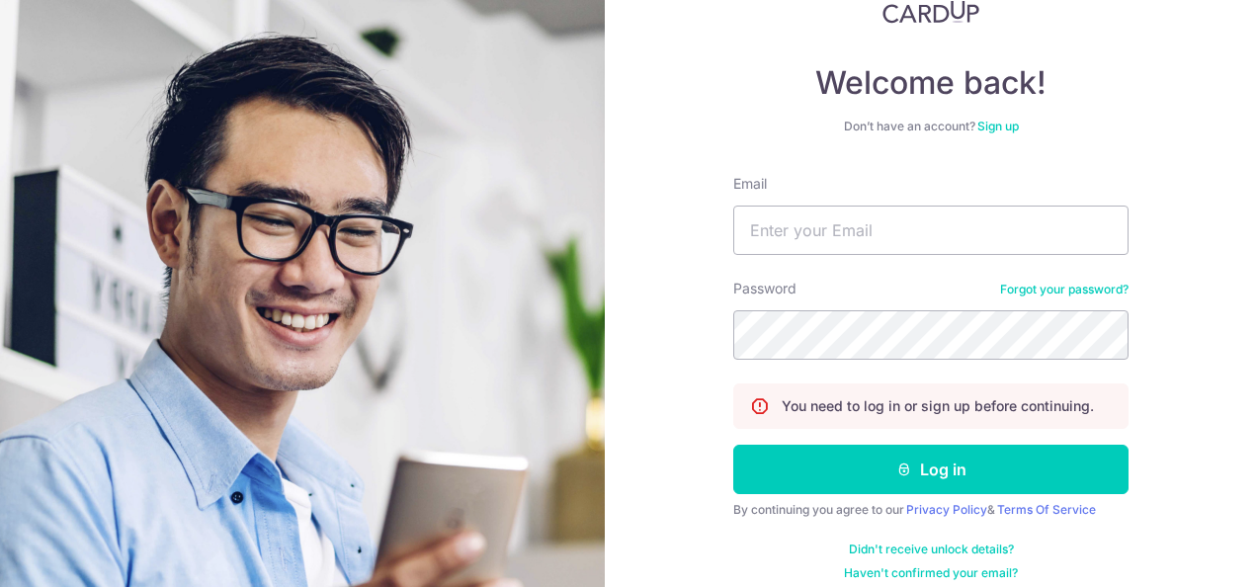
scroll to position [158, 0]
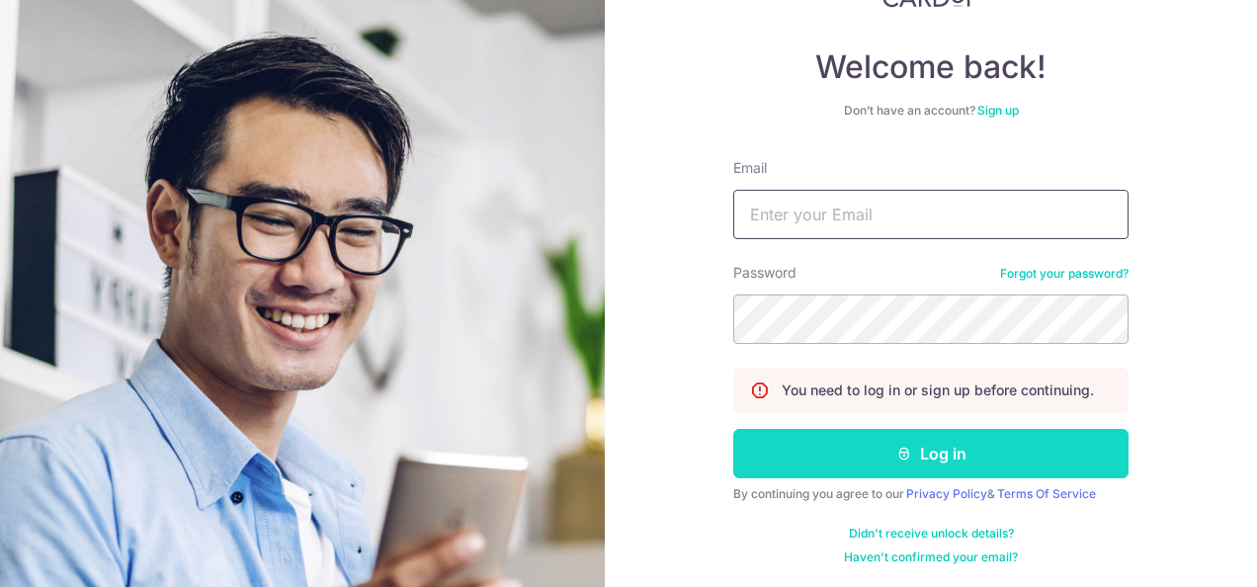
type input "peterlwin2008@gmail.com"
click at [957, 447] on button "Log in" at bounding box center [930, 453] width 395 height 49
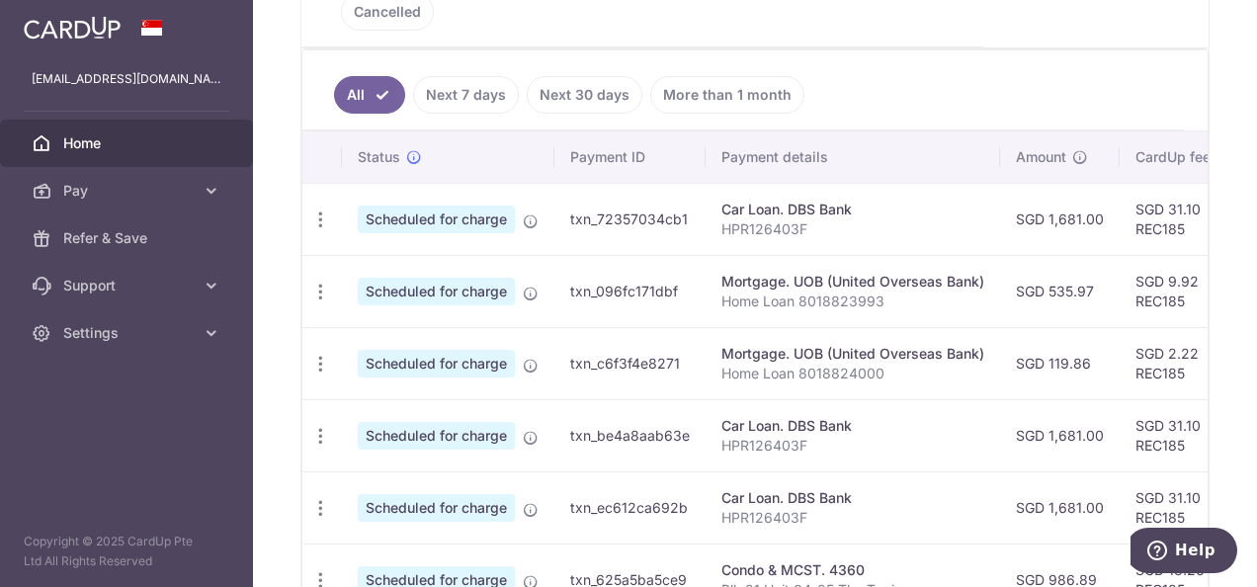
scroll to position [583, 0]
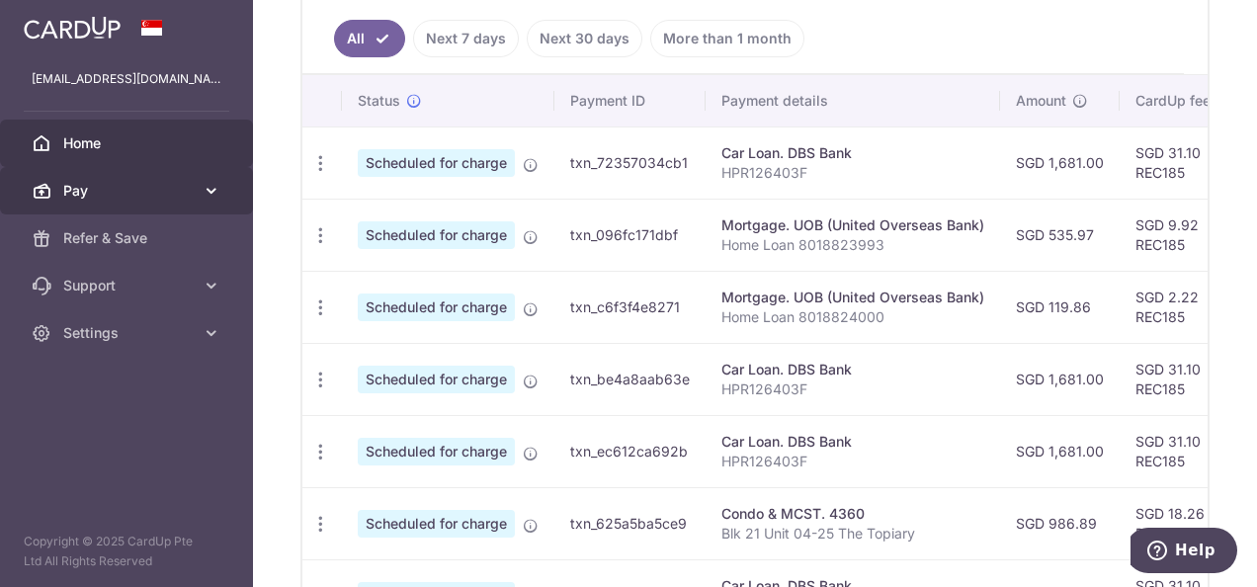
click at [170, 204] on link "Pay" at bounding box center [126, 190] width 253 height 47
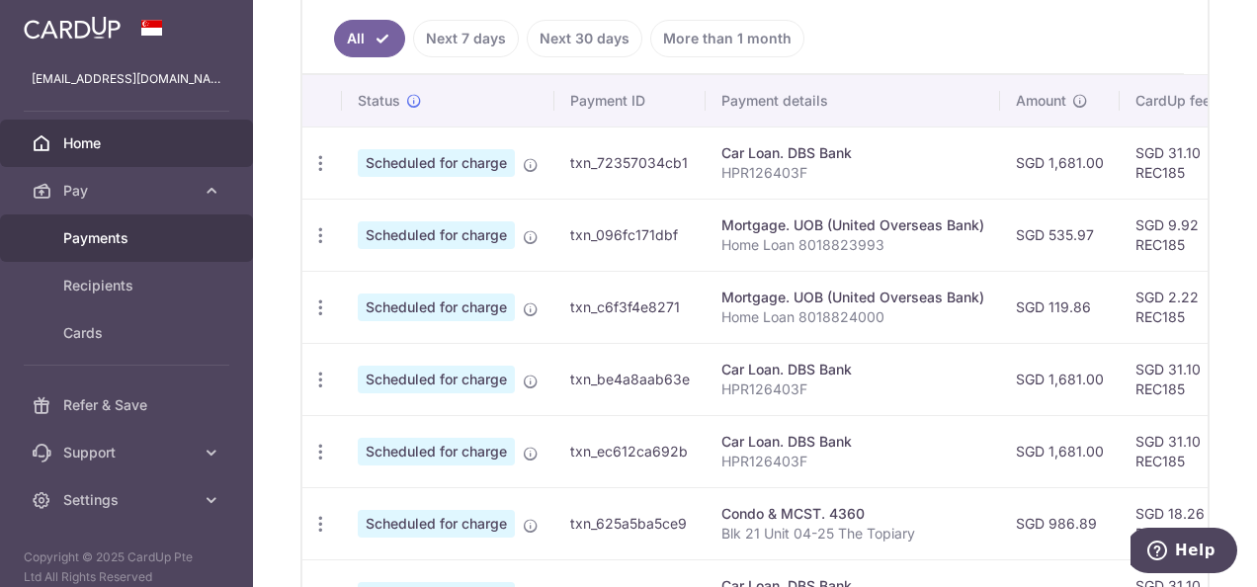
click at [111, 242] on span "Payments" at bounding box center [128, 238] width 130 height 20
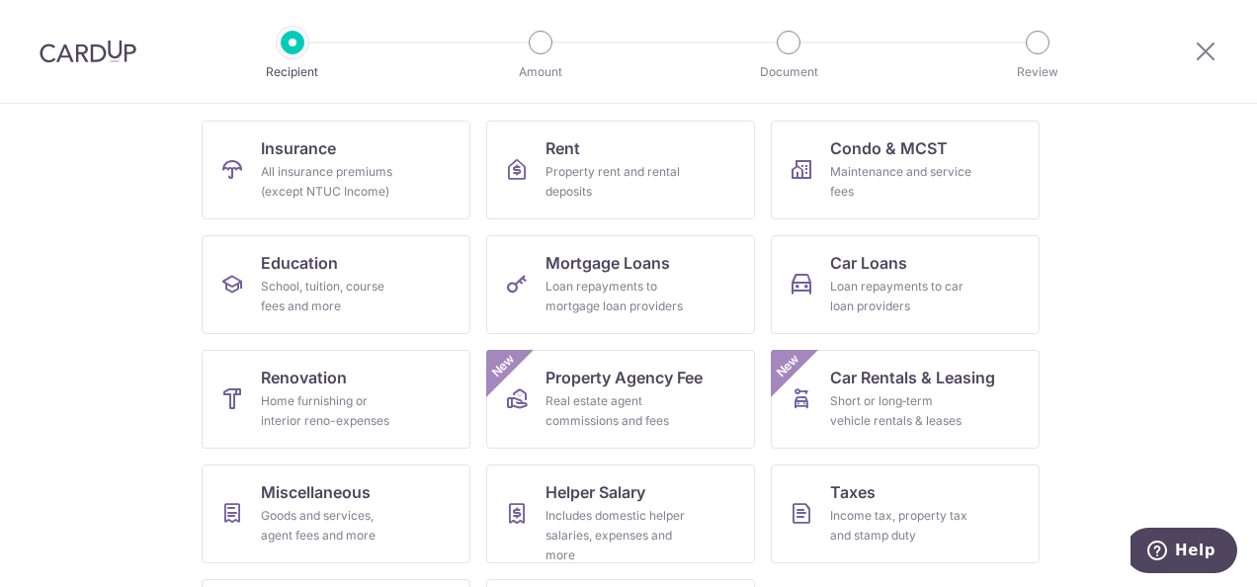
scroll to position [192, 0]
click at [573, 254] on span "Mortgage Loans" at bounding box center [608, 262] width 125 height 24
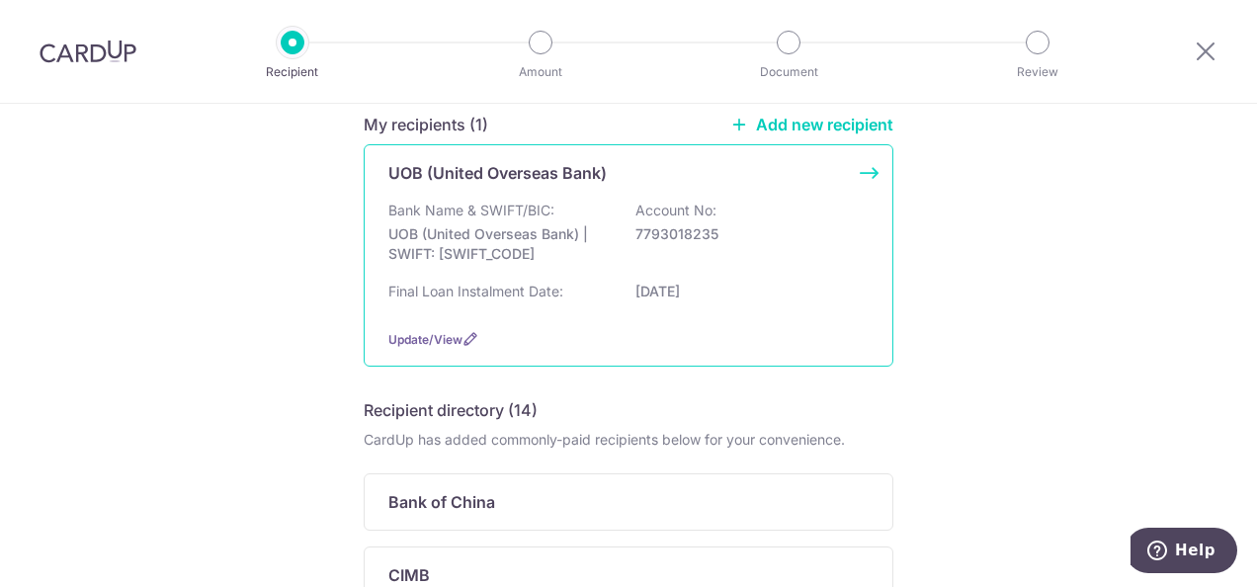
scroll to position [172, 0]
click at [799, 226] on p "7793018235" at bounding box center [745, 233] width 221 height 20
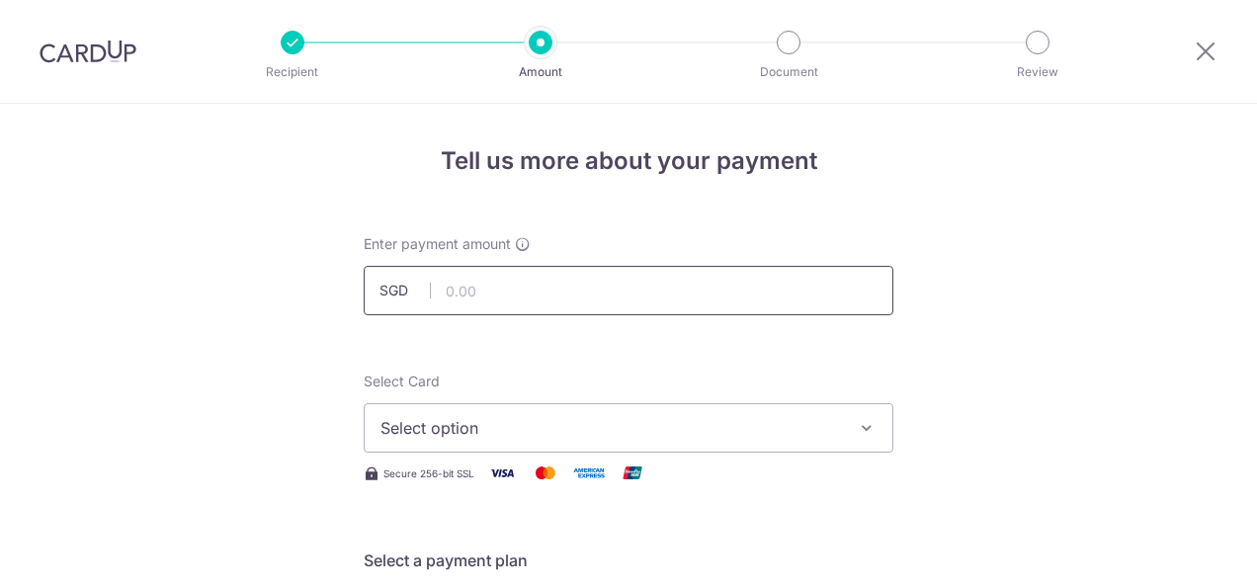
drag, startPoint x: 0, startPoint y: 0, endPoint x: 551, endPoint y: 293, distance: 624.2
click at [551, 293] on input "text" at bounding box center [629, 290] width 530 height 49
paste input "3HOME25R"
type input "3"
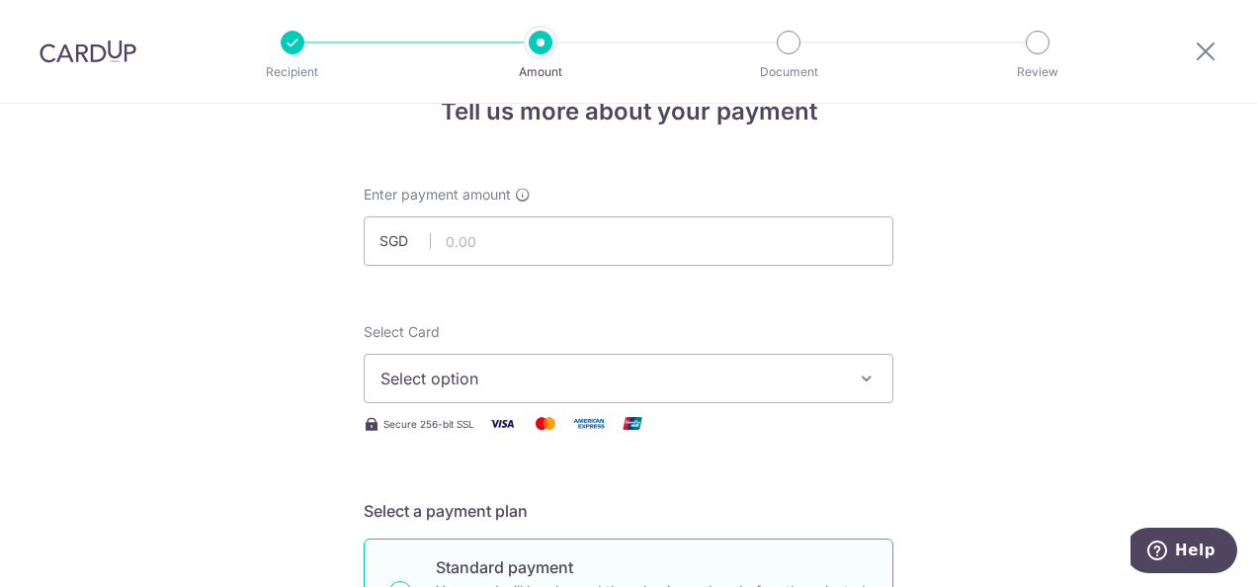
click at [494, 380] on span "Select option" at bounding box center [610, 379] width 461 height 24
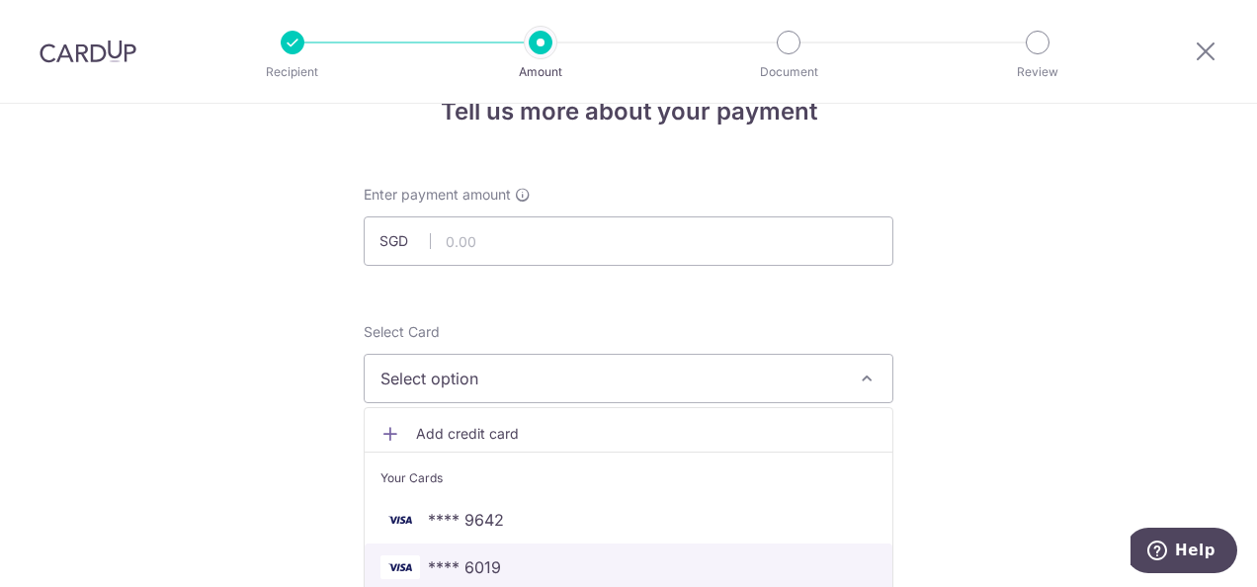
click at [468, 559] on span "**** 6019" at bounding box center [464, 567] width 73 height 24
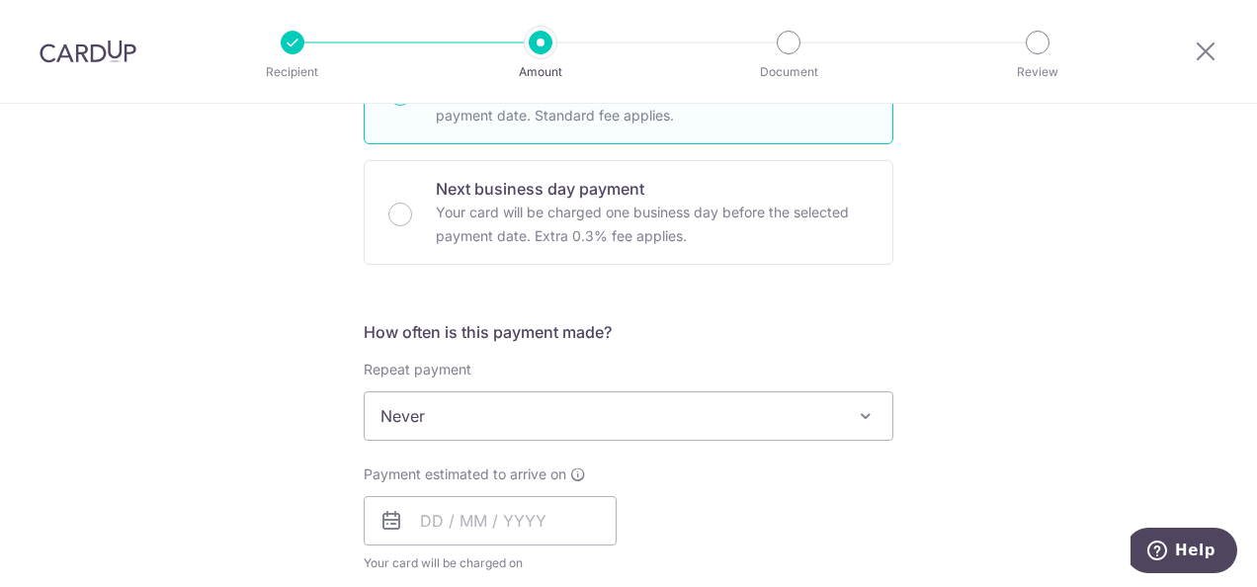
scroll to position [550, 0]
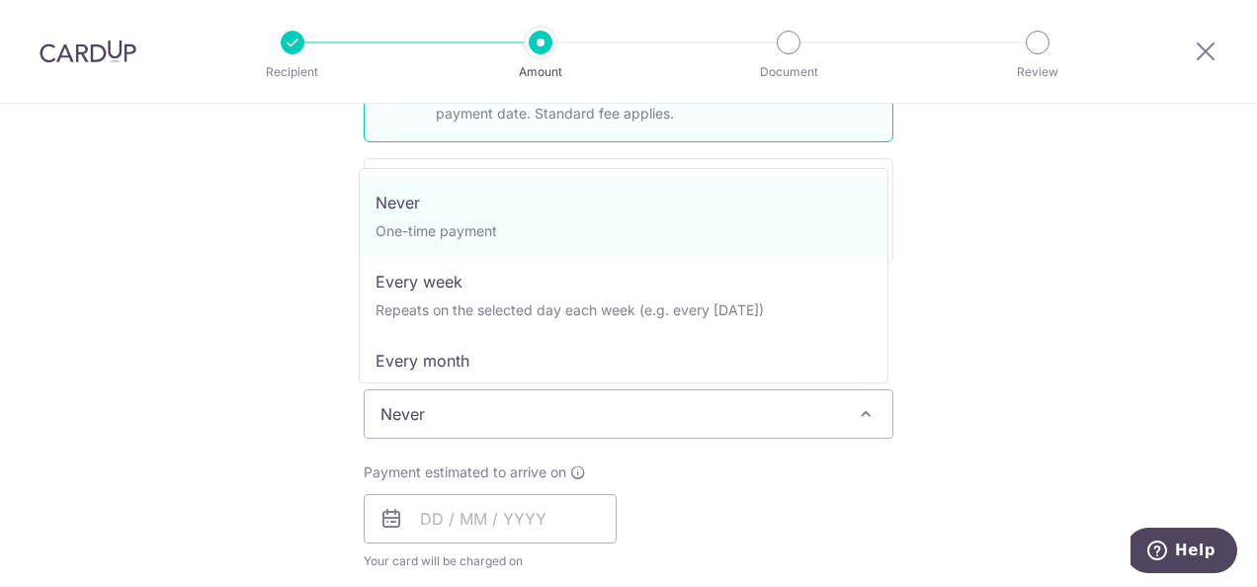
click at [632, 411] on span "Never" at bounding box center [629, 413] width 528 height 47
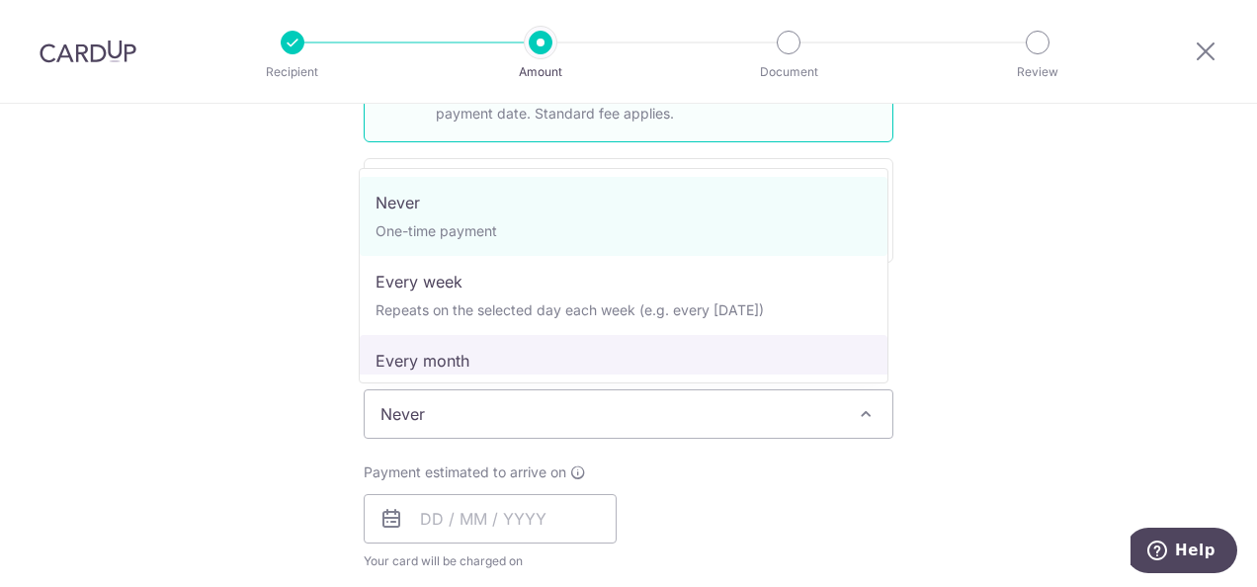
select select "3"
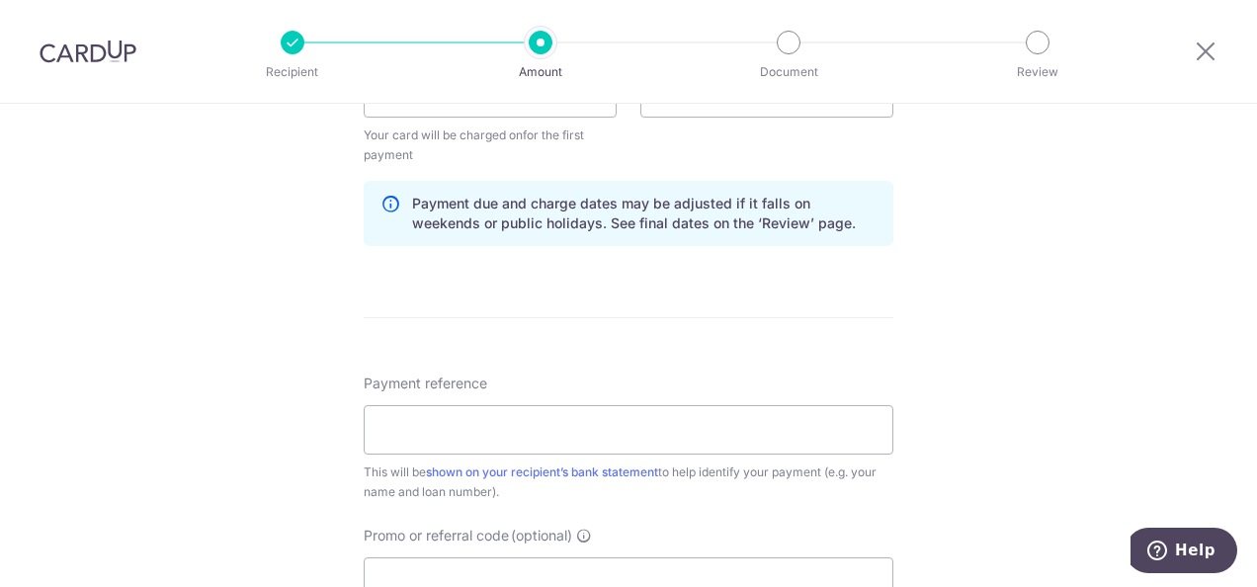
scroll to position [985, 0]
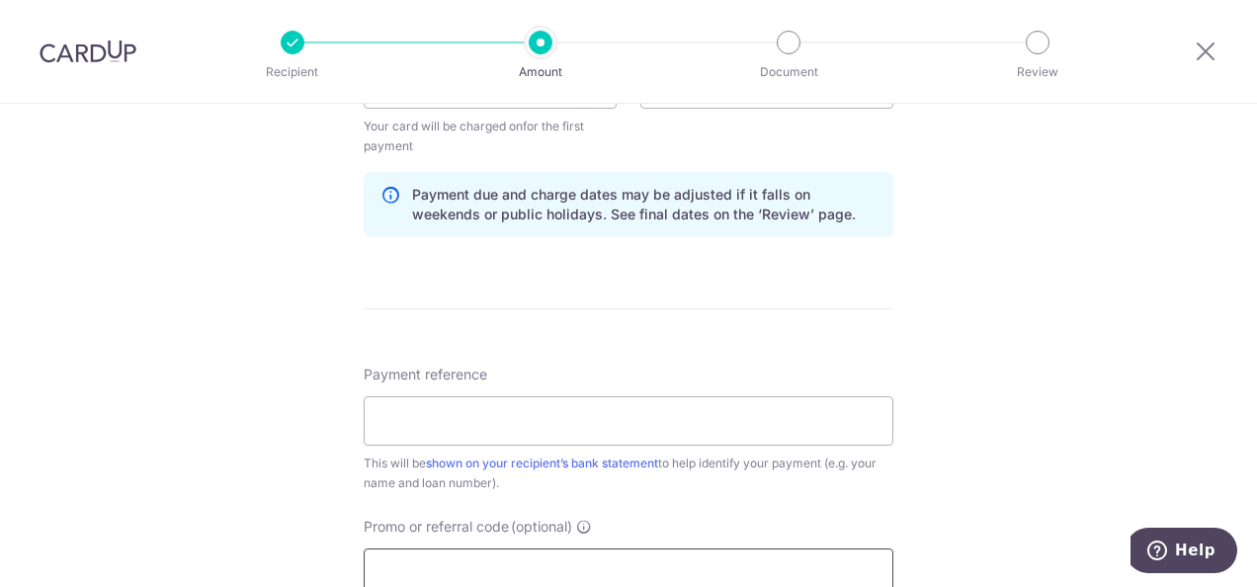
click at [433, 561] on input "Promo or referral code (optional)" at bounding box center [629, 572] width 530 height 49
paste input "3HOME25R"
type input "3HOME25R"
click at [419, 412] on input "Payment reference" at bounding box center [629, 420] width 530 height 49
type input "Home Loan 8018823993"
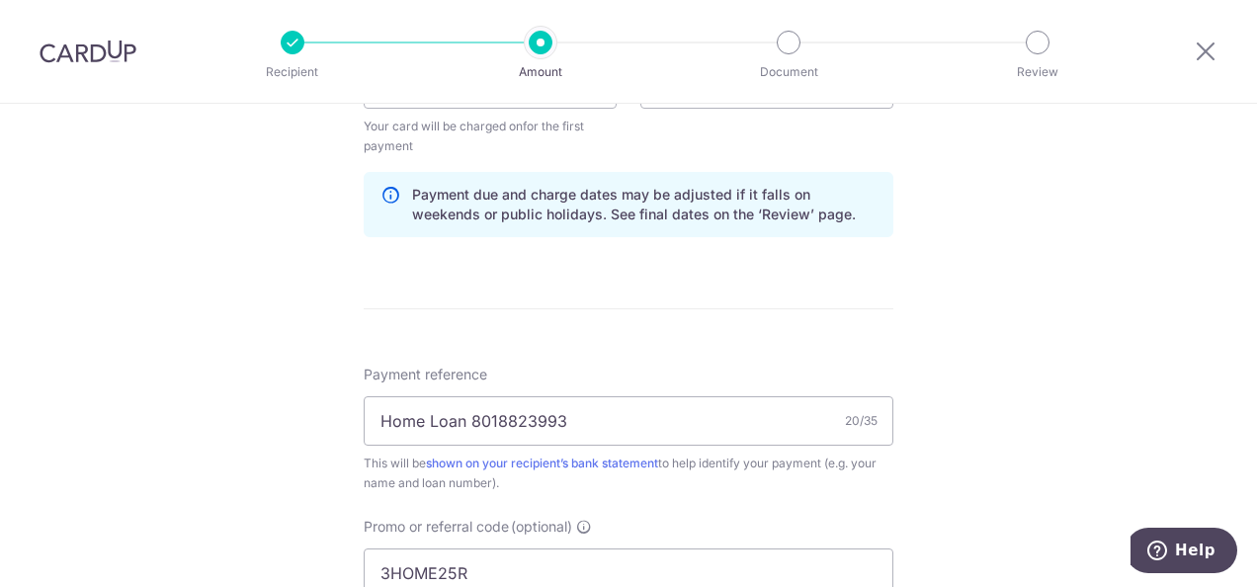
click at [839, 304] on form "Enter payment amount SGD Select Card **** 6019 Add credit card Your Cards **** …" at bounding box center [629, 126] width 530 height 1754
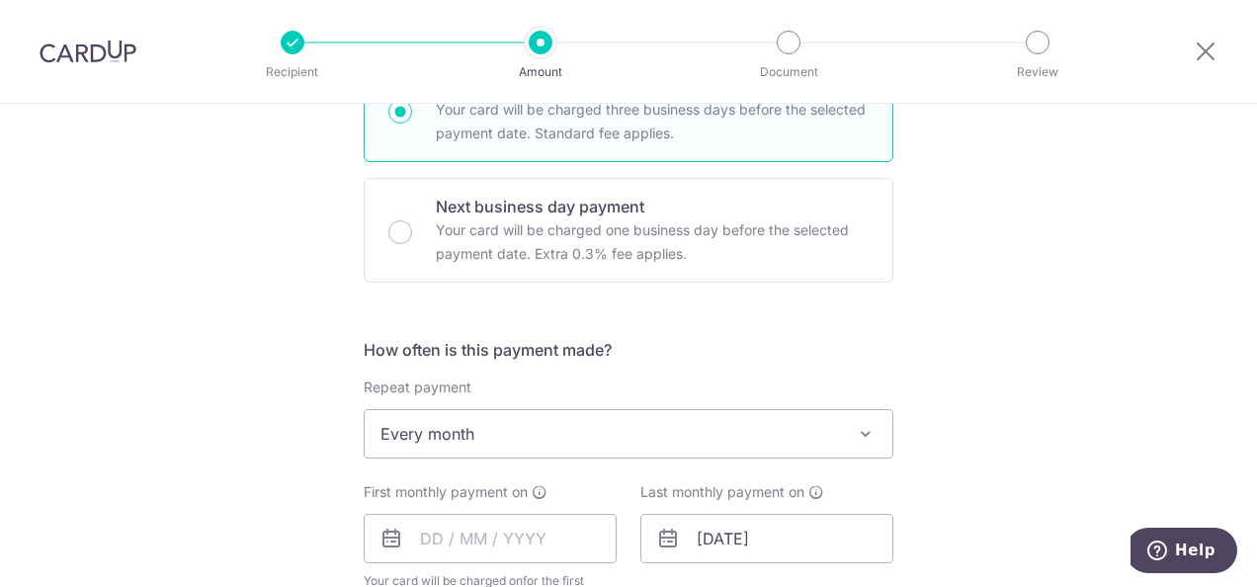
scroll to position [526, 0]
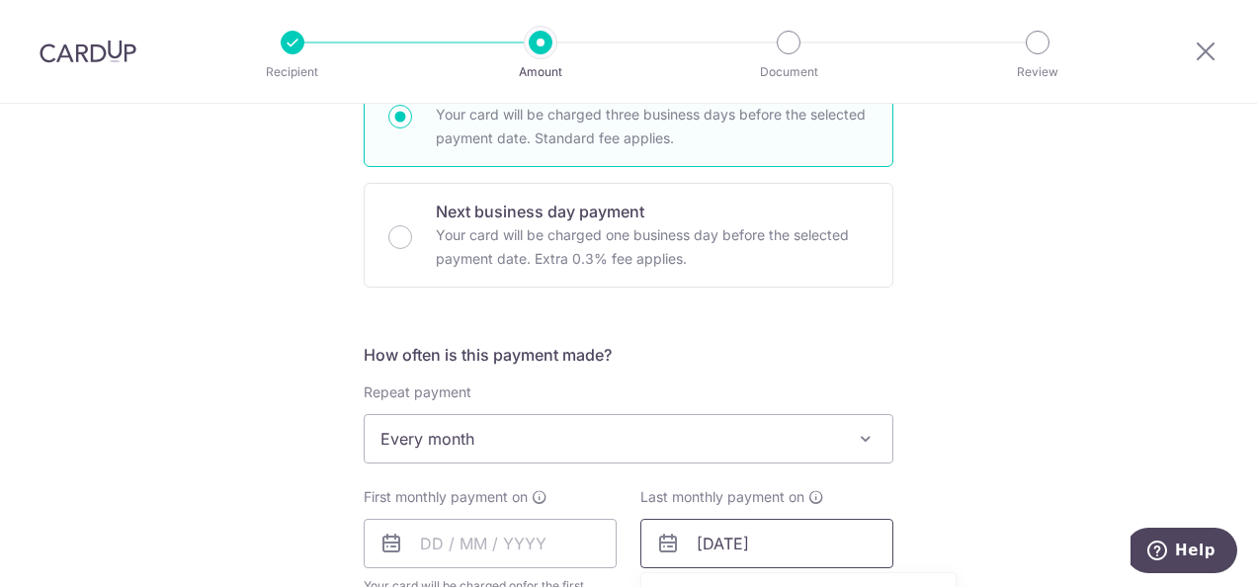
click at [710, 542] on input "01/03/2027" at bounding box center [766, 543] width 253 height 49
click at [733, 538] on input "28/03/2027" at bounding box center [766, 543] width 253 height 49
click at [774, 547] on input "28/10/2027" at bounding box center [766, 543] width 253 height 49
type input "28/10/2025"
click at [512, 553] on input "text" at bounding box center [490, 543] width 253 height 49
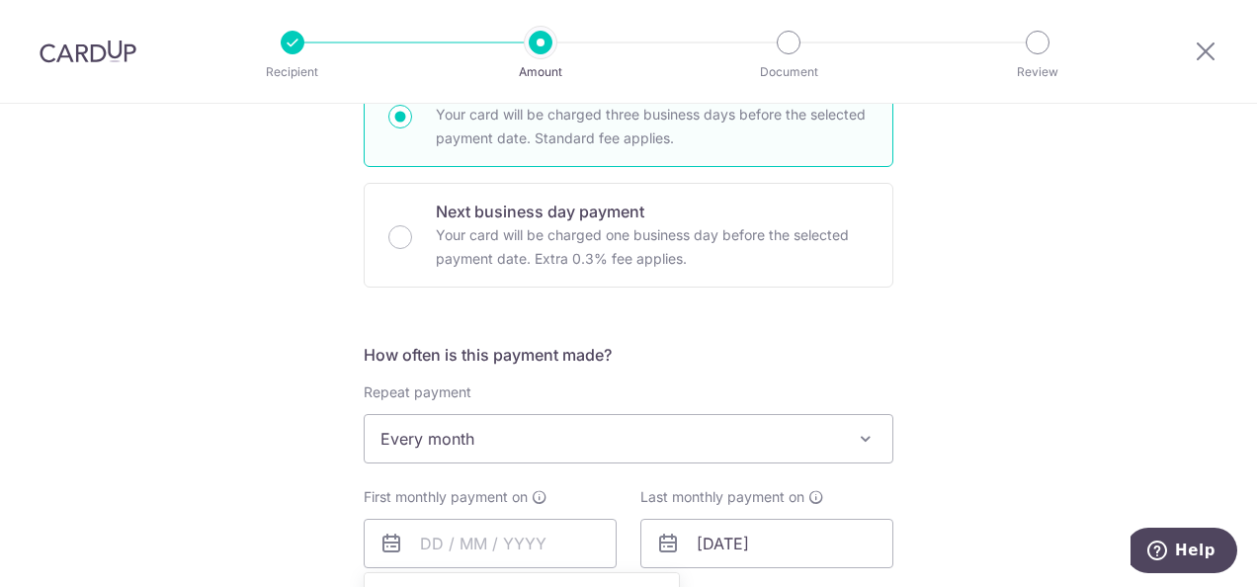
click at [396, 544] on icon at bounding box center [391, 544] width 24 height 24
click at [441, 540] on input "text" at bounding box center [490, 543] width 253 height 49
type input "28/09/2025"
click at [947, 326] on div "Tell us more about your payment Enter payment amount SGD Select Card **** 6019 …" at bounding box center [628, 567] width 1257 height 1978
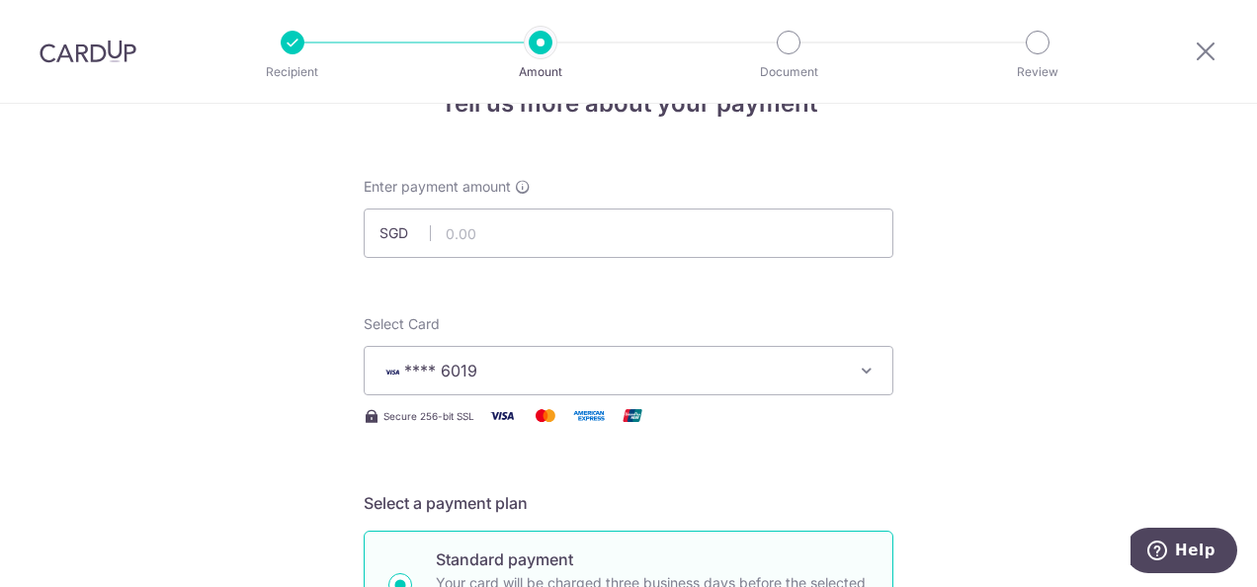
scroll to position [54, 0]
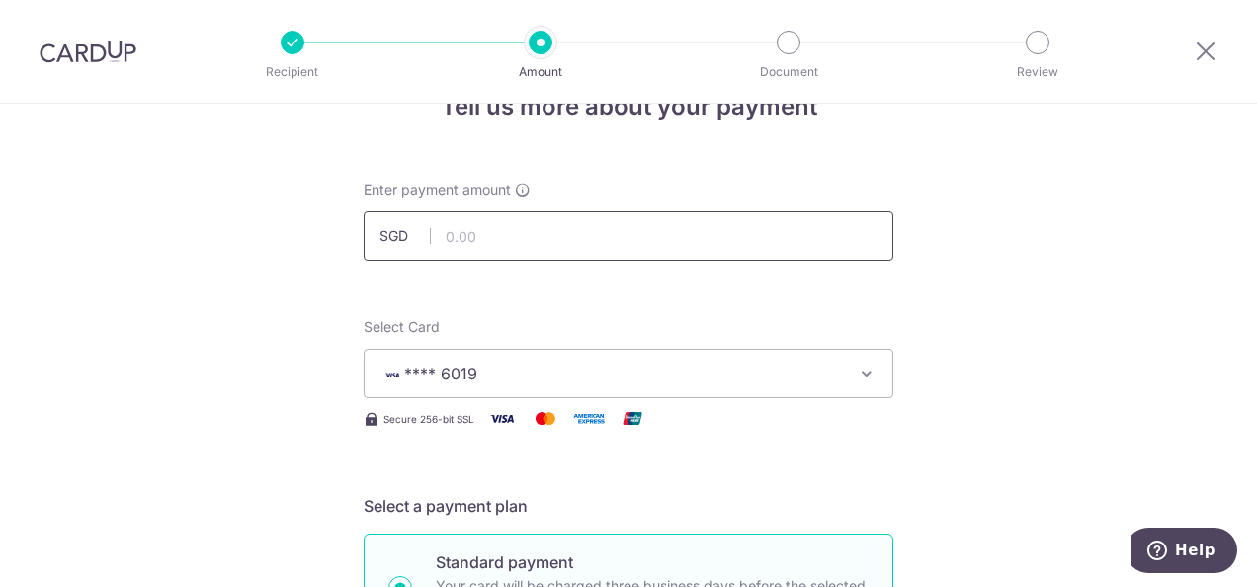
click at [499, 227] on input "text" at bounding box center [629, 235] width 530 height 49
paste input "535.97"
type input "535.97"
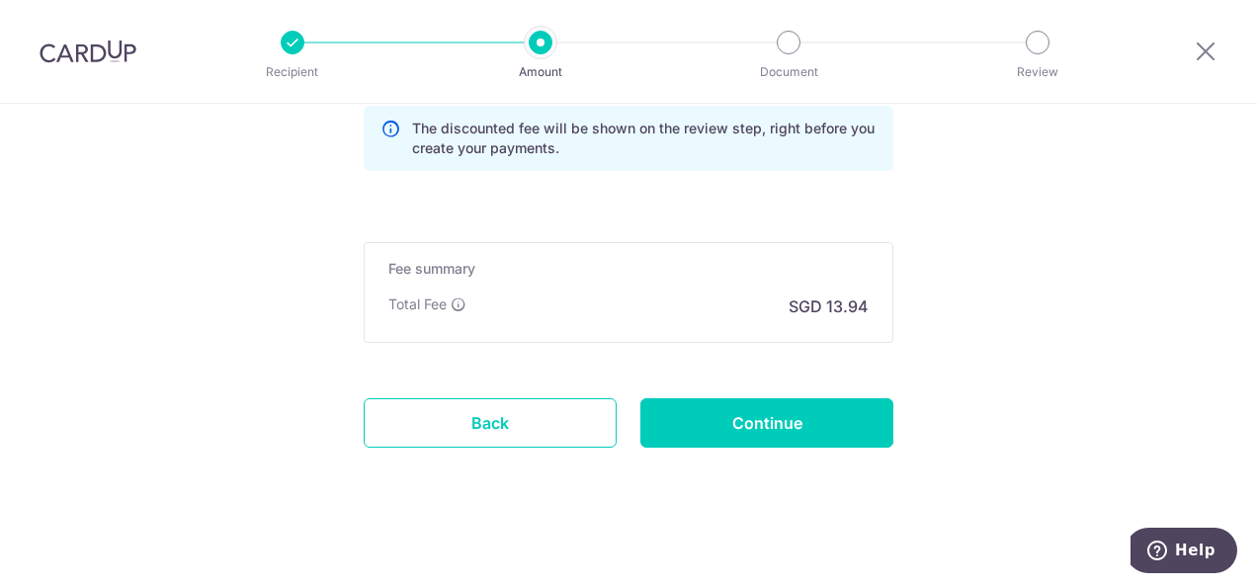
scroll to position [1488, 0]
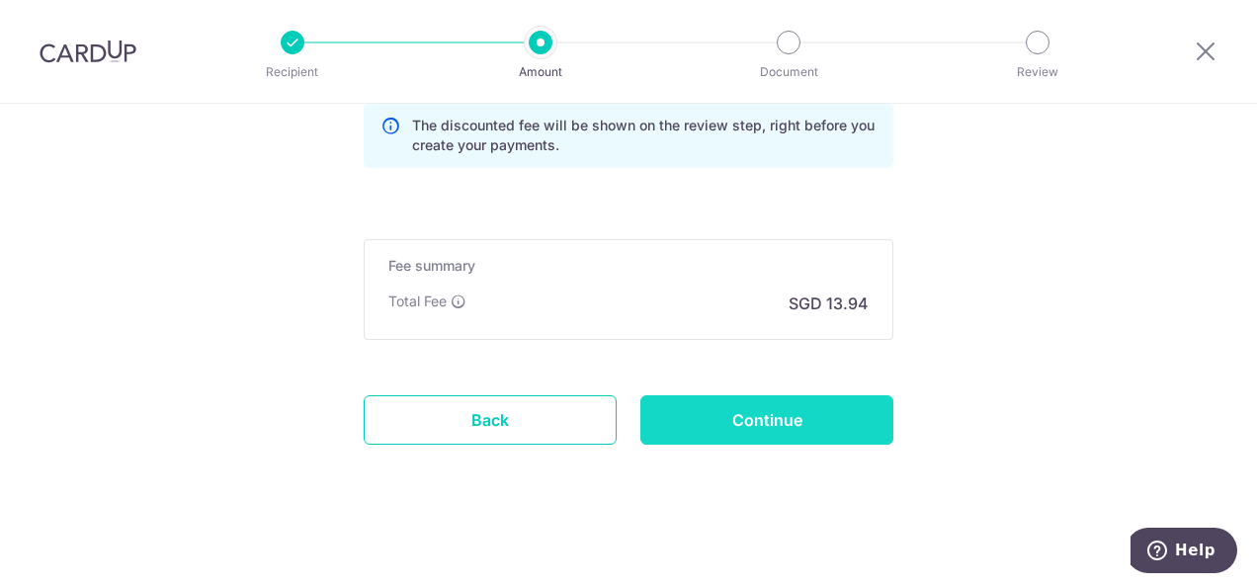
click at [733, 408] on input "Continue" at bounding box center [766, 419] width 253 height 49
type input "Create Schedule"
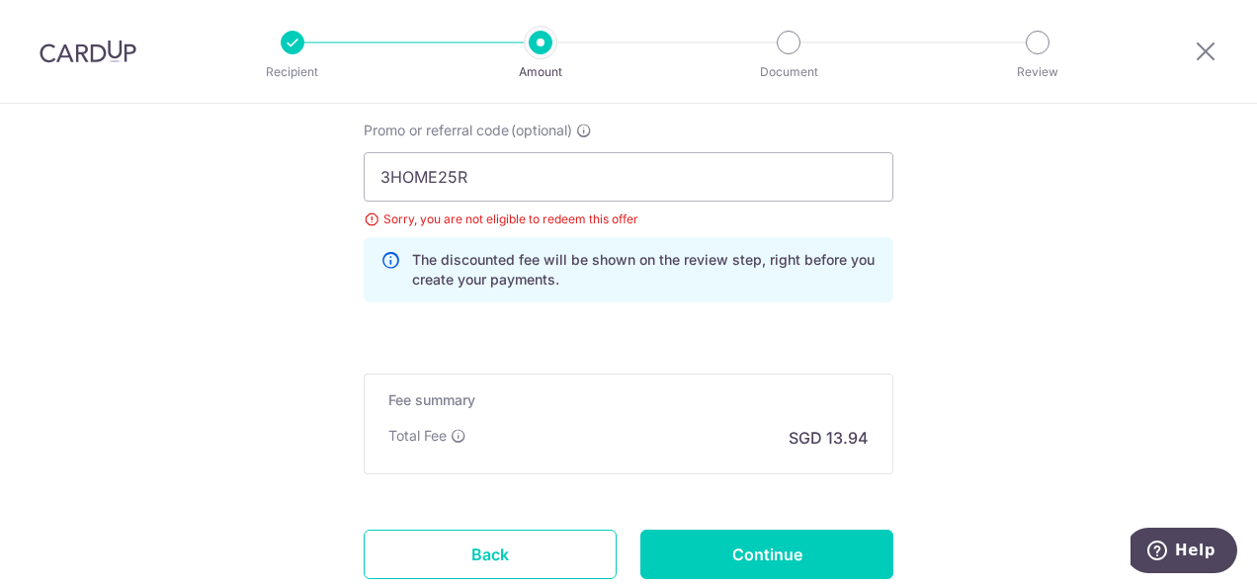
scroll to position [1283, 0]
drag, startPoint x: 488, startPoint y: 182, endPoint x: 340, endPoint y: 169, distance: 148.8
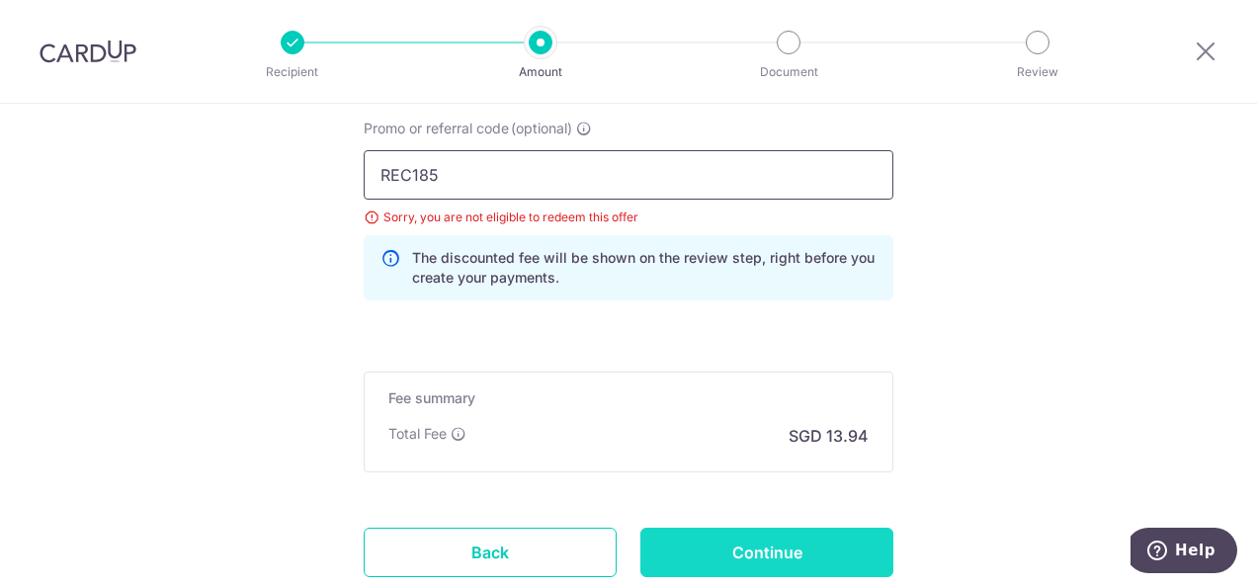
type input "REC185"
click at [759, 547] on input "Continue" at bounding box center [766, 552] width 253 height 49
type input "Update Schedule"
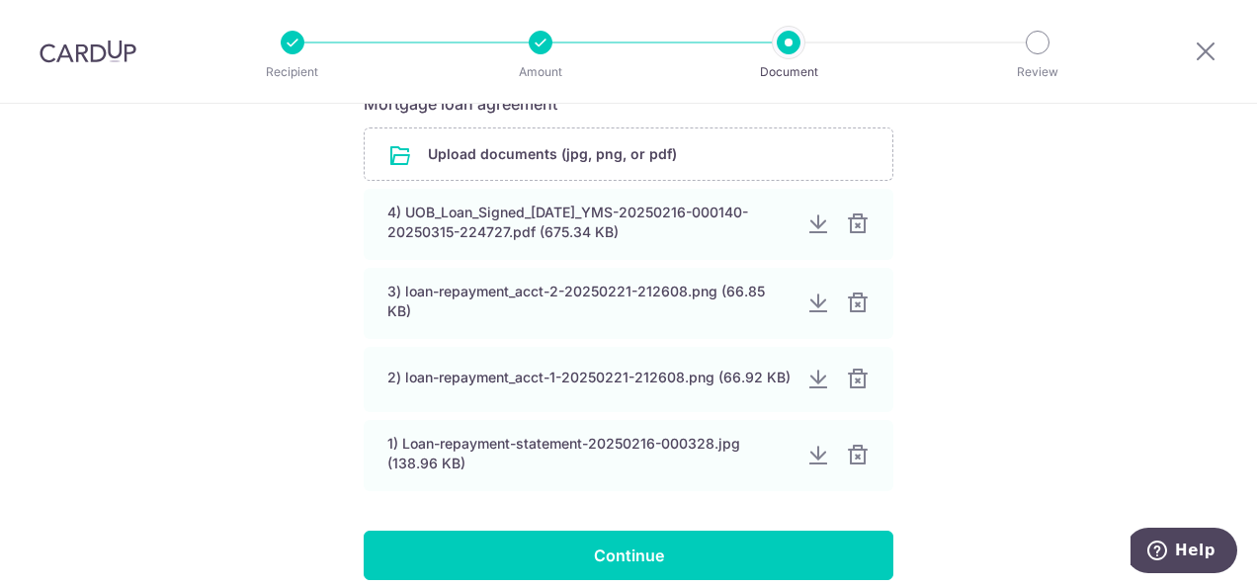
scroll to position [491, 0]
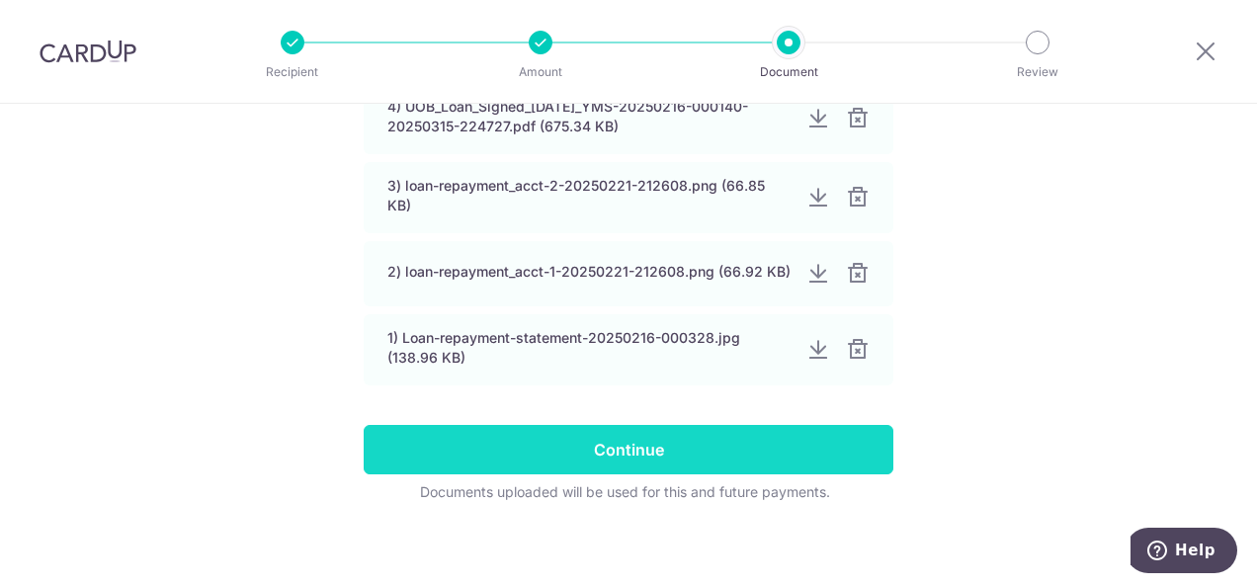
click at [634, 448] on input "Continue" at bounding box center [629, 449] width 530 height 49
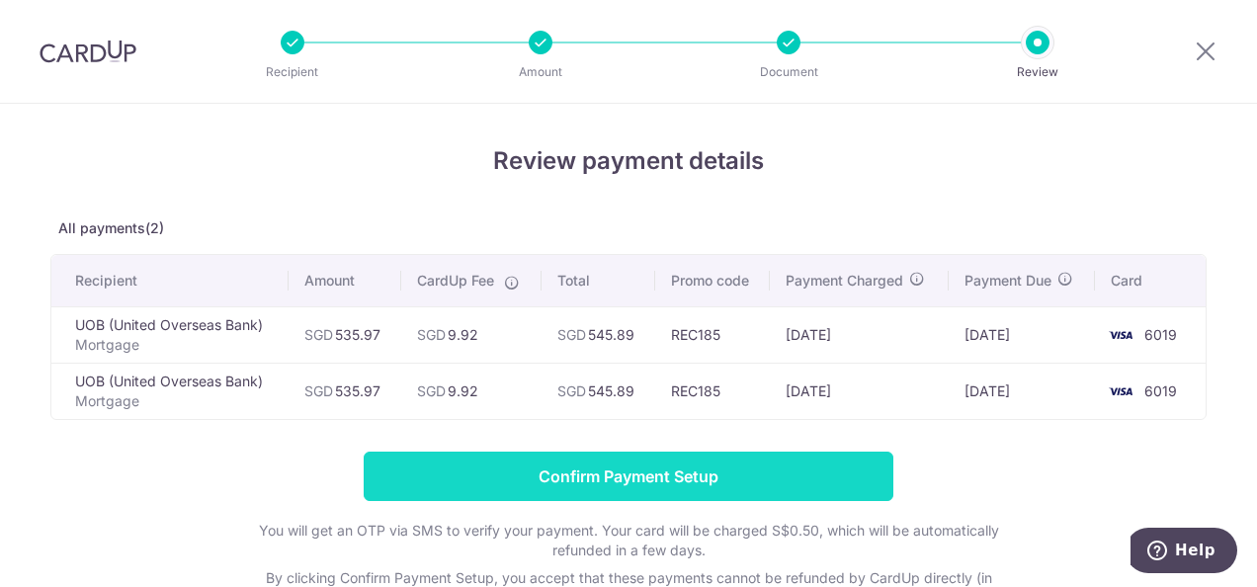
click at [600, 471] on input "Confirm Payment Setup" at bounding box center [629, 476] width 530 height 49
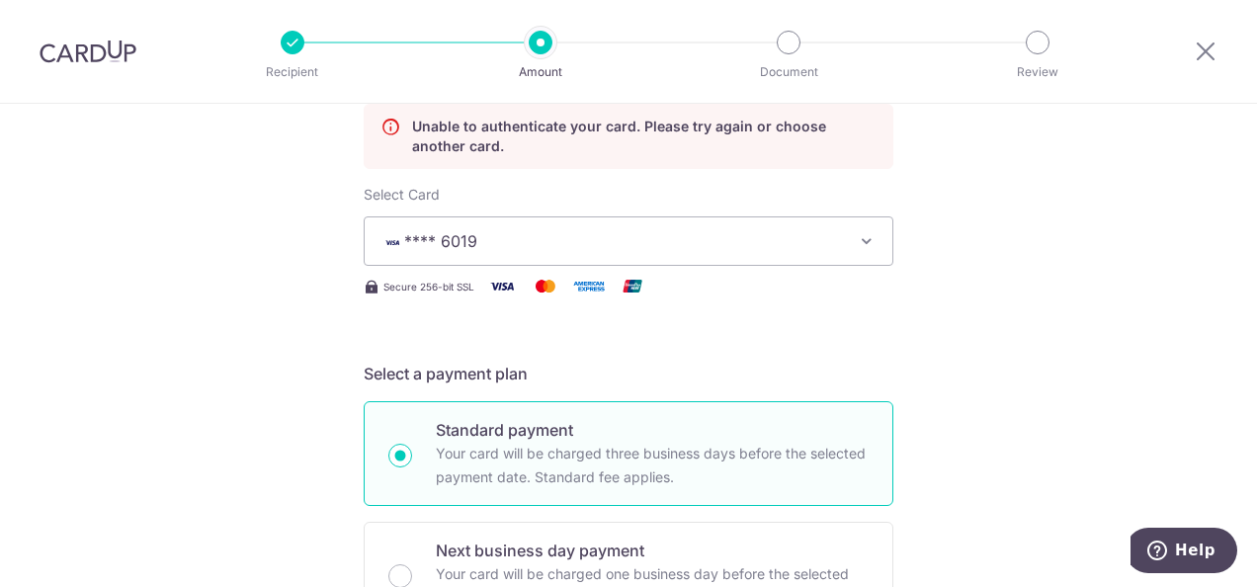
click at [766, 238] on span "**** 6019" at bounding box center [610, 241] width 461 height 24
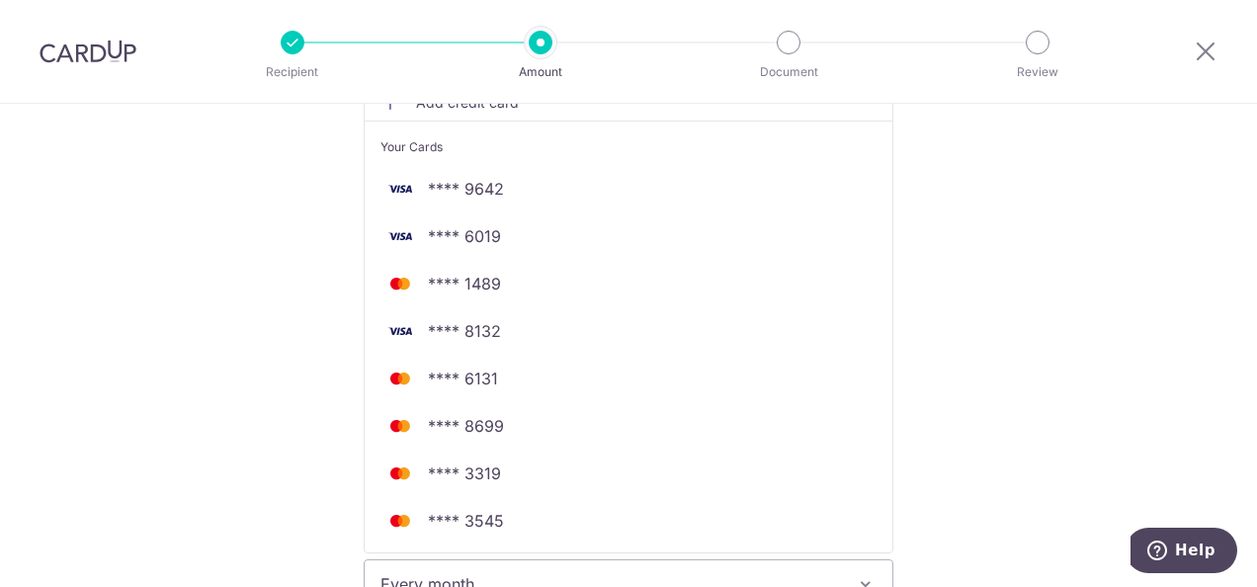
scroll to position [486, 0]
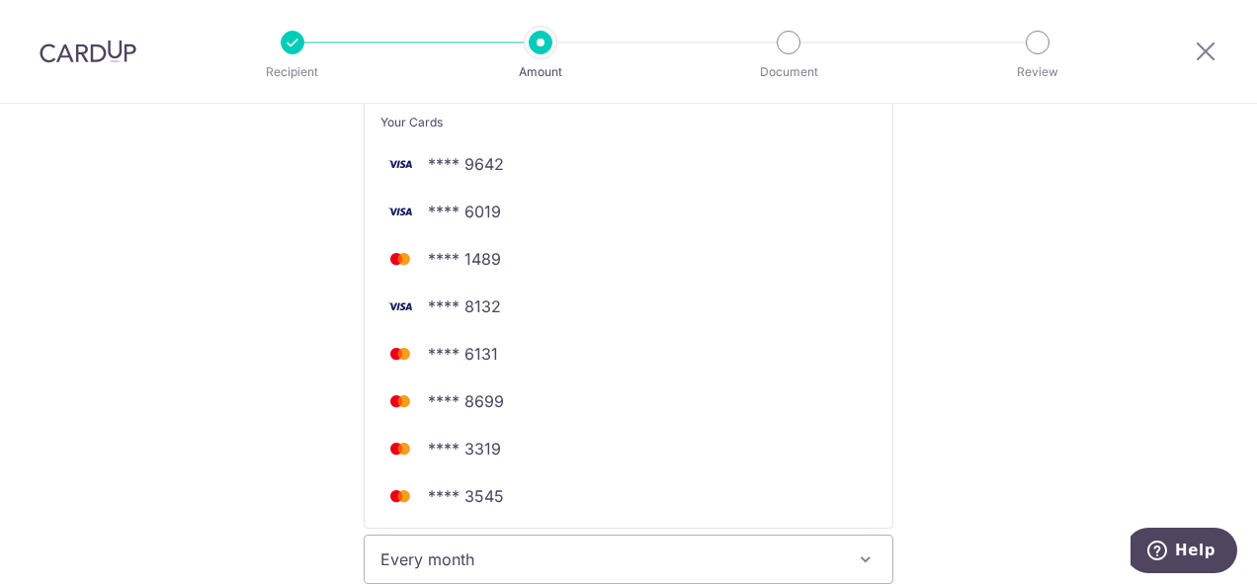
click at [1071, 217] on div "Tell us more about your payment Enter payment amount SGD 535.97 535.97 Unable t…" at bounding box center [628, 597] width 1257 height 1958
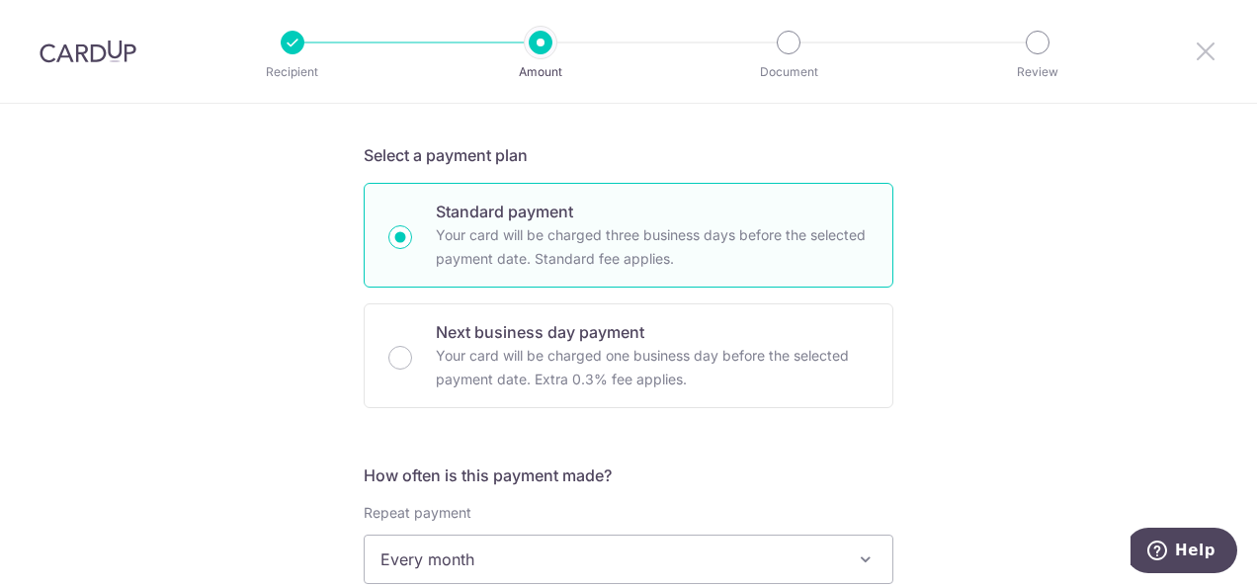
click at [1196, 41] on icon at bounding box center [1206, 51] width 24 height 25
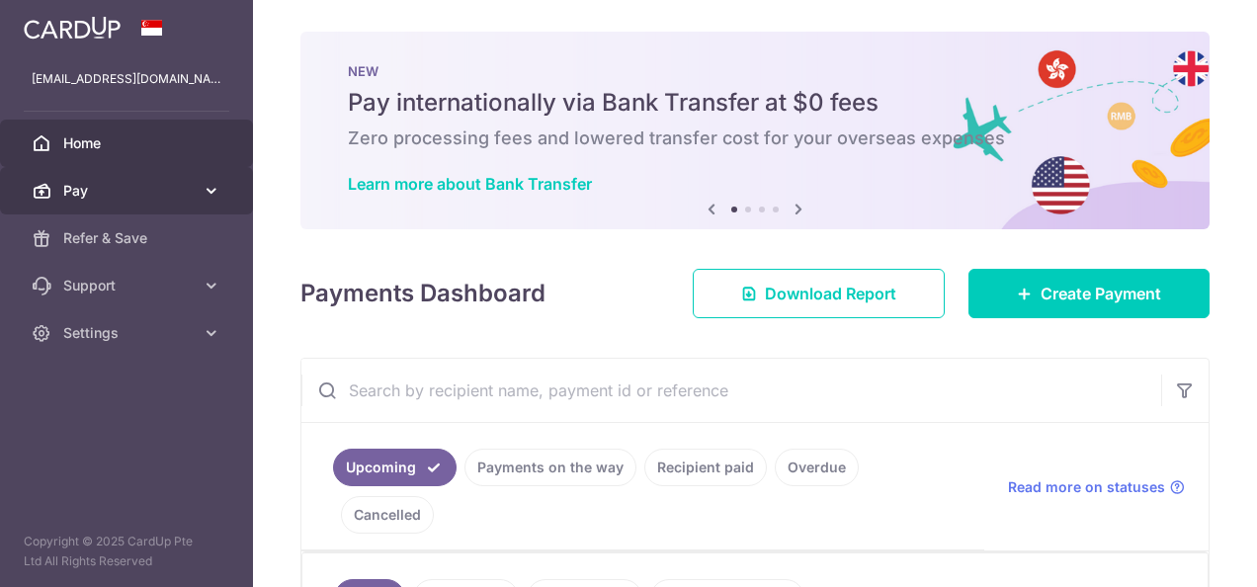
click at [113, 202] on link "Pay" at bounding box center [126, 190] width 253 height 47
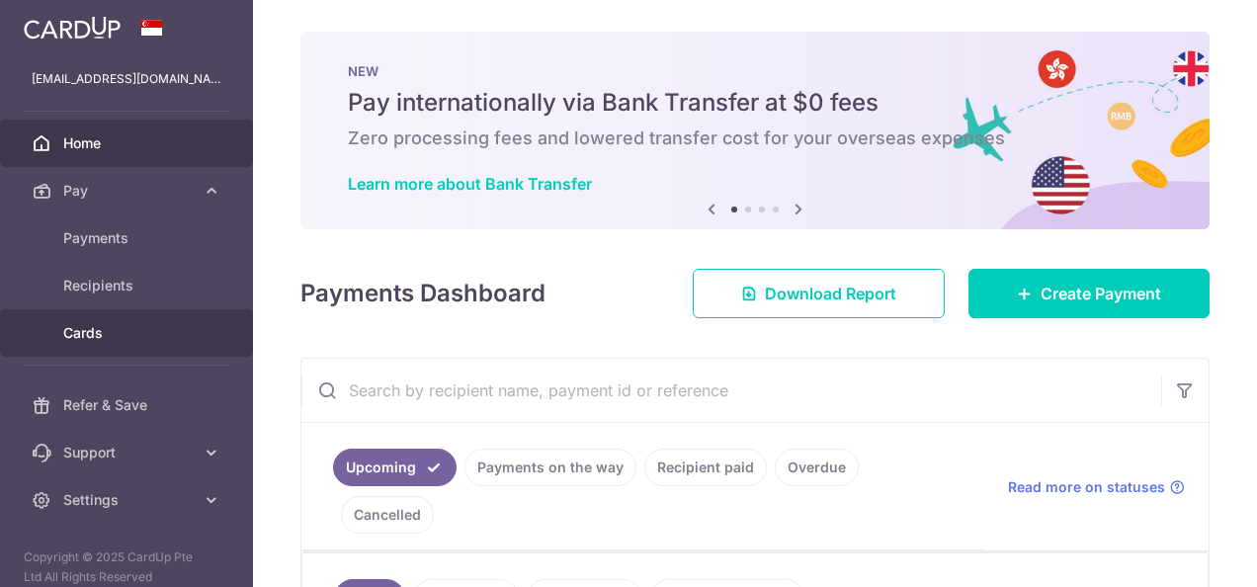
click at [83, 324] on span "Cards" at bounding box center [128, 333] width 130 height 20
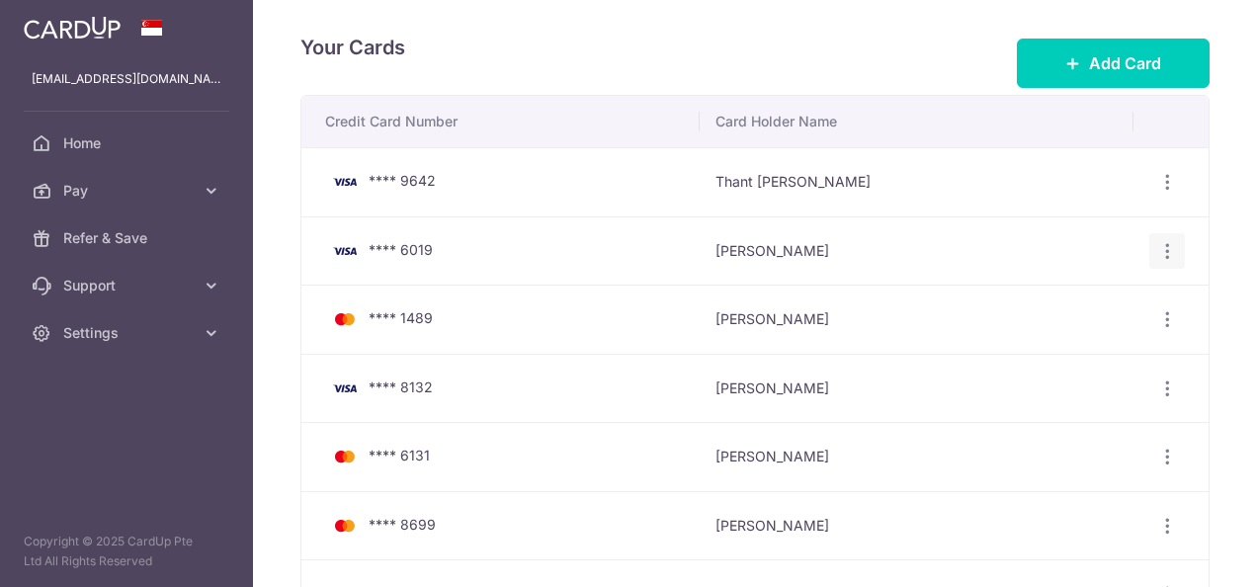
click at [1157, 193] on icon "button" at bounding box center [1167, 182] width 21 height 21
click at [1063, 309] on span "View/Edit" at bounding box center [1101, 306] width 134 height 24
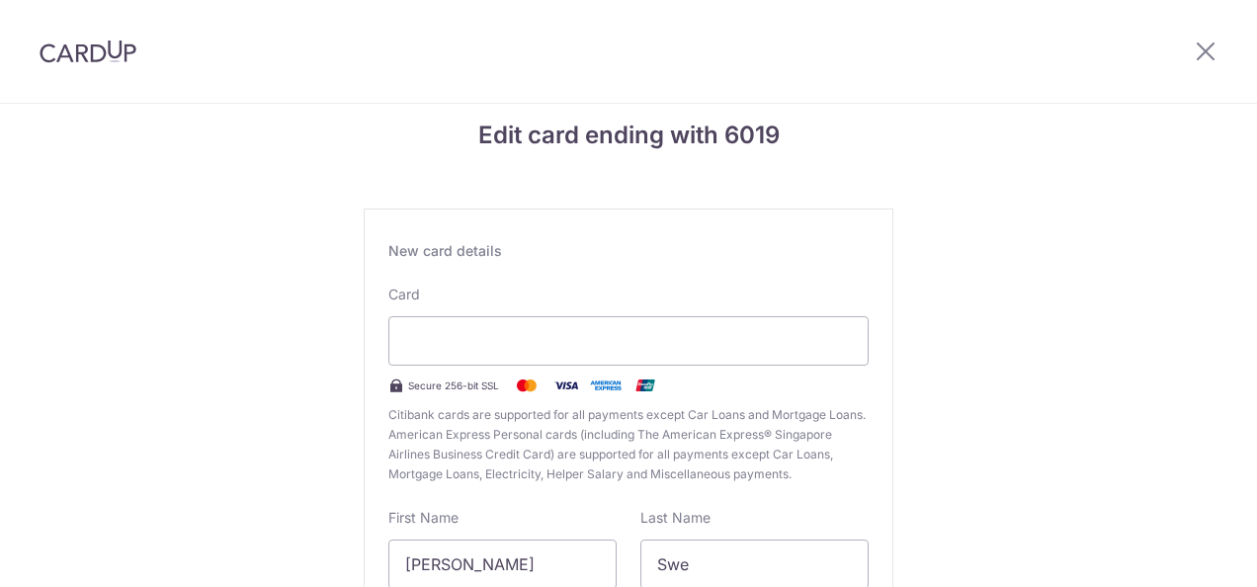
scroll to position [27, 0]
click at [1102, 425] on div "Edit card ending with 6019 New card details Card Secure 256-bit SSL Citibank ca…" at bounding box center [628, 492] width 1257 height 830
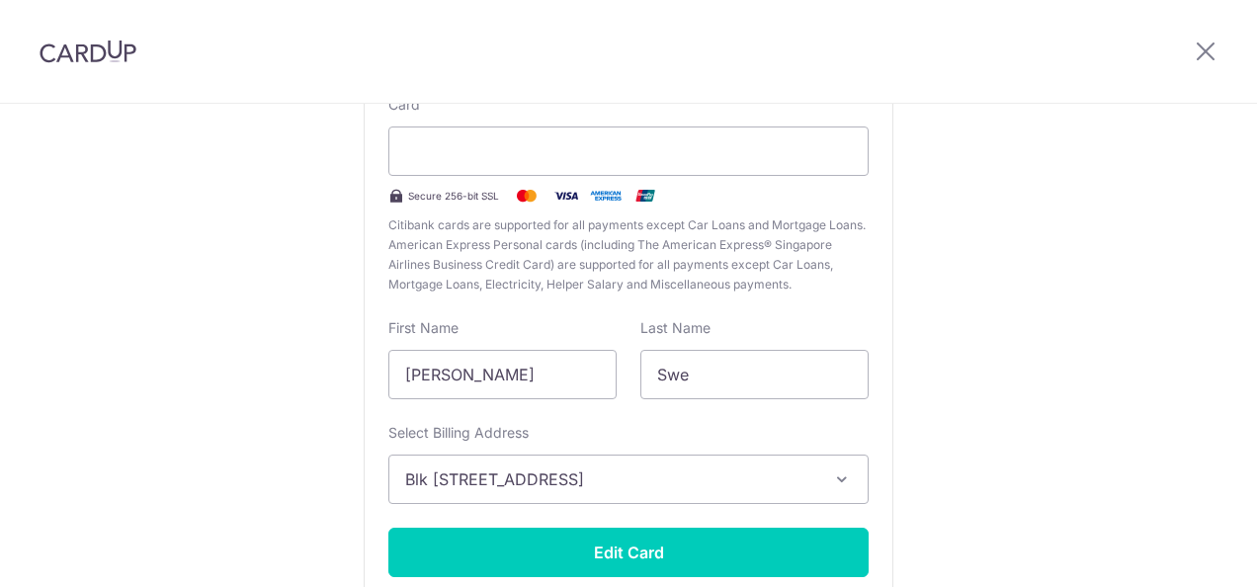
scroll to position [344, 0]
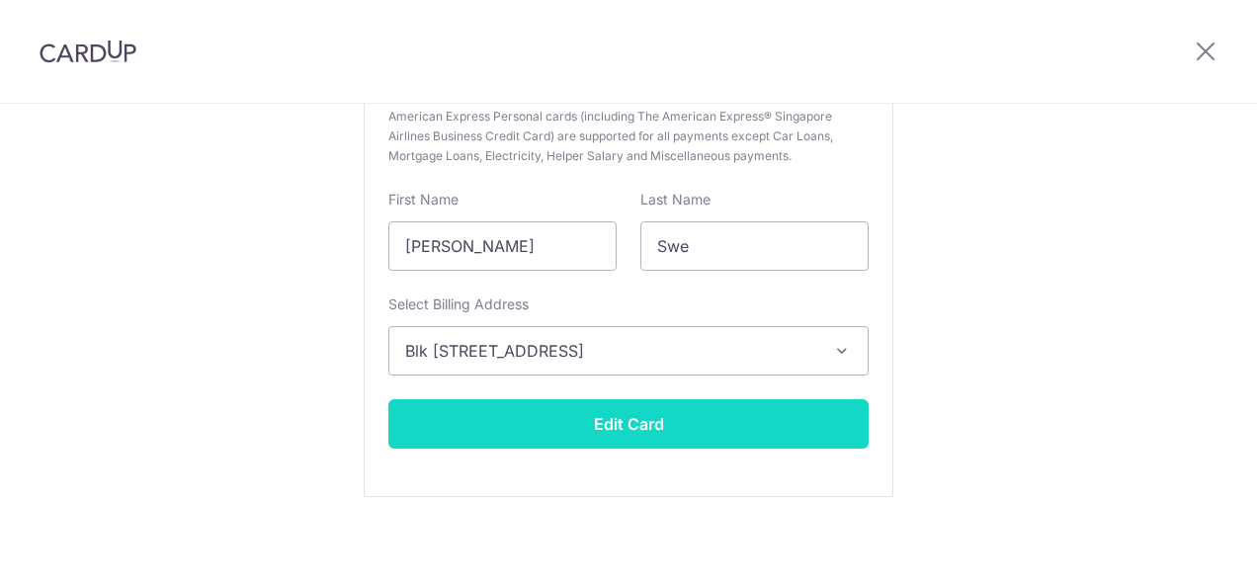
click at [622, 425] on button "Edit Card" at bounding box center [628, 423] width 480 height 49
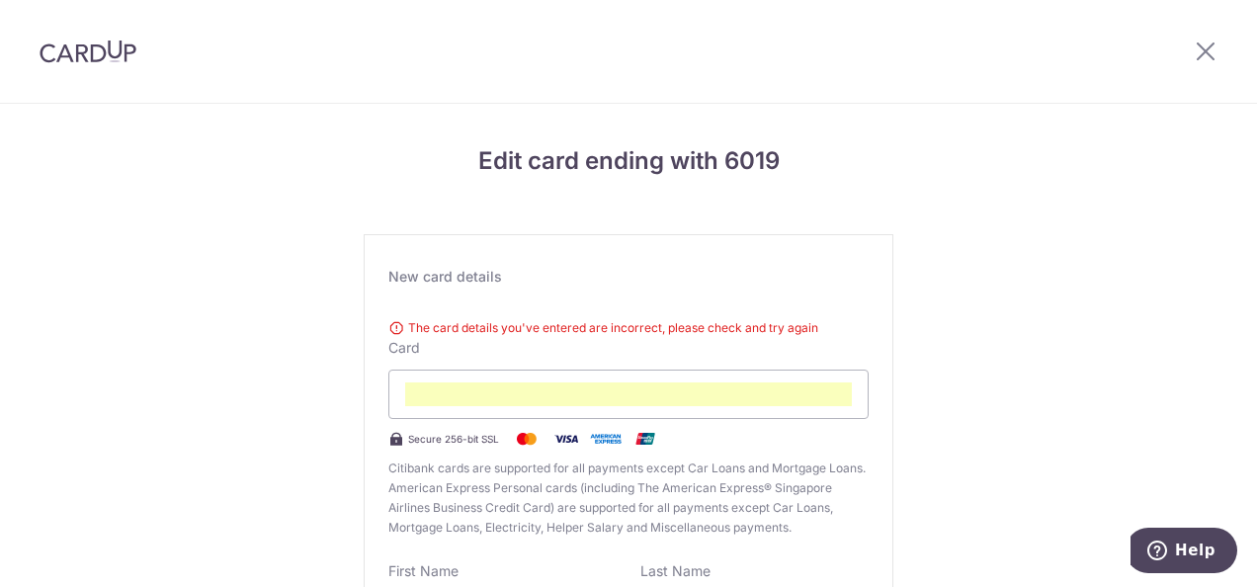
click at [1013, 460] on div "Edit card ending with 6019 New card details The card details you've entered are…" at bounding box center [628, 533] width 1257 height 858
click at [866, 491] on div "New card details The card details you've entered are incorrect, please check an…" at bounding box center [629, 551] width 530 height 634
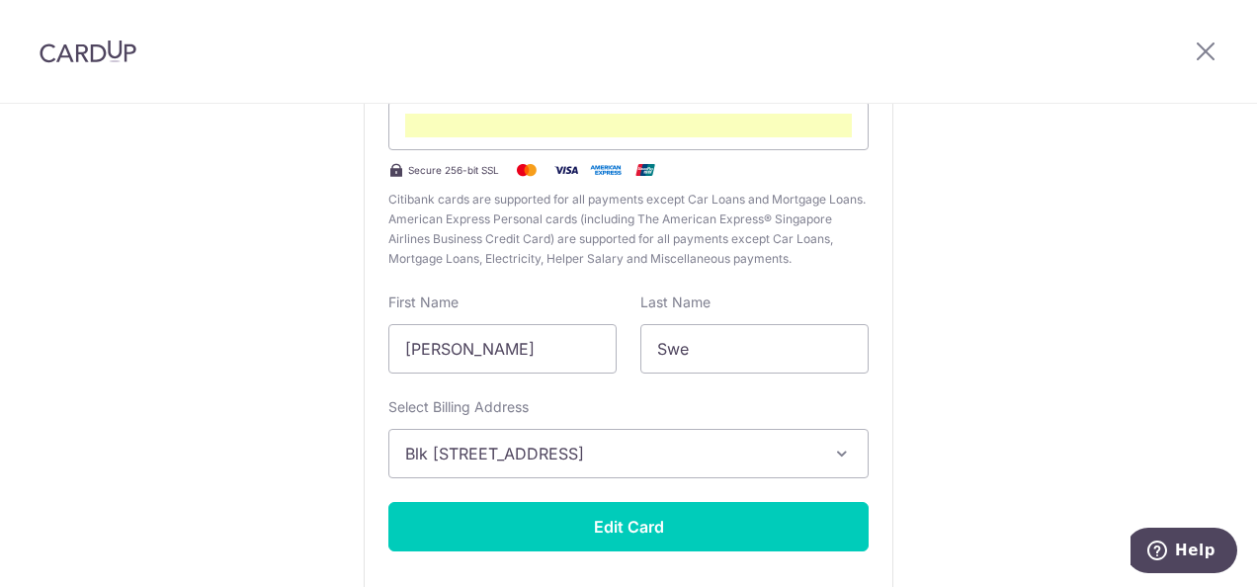
scroll to position [372, 0]
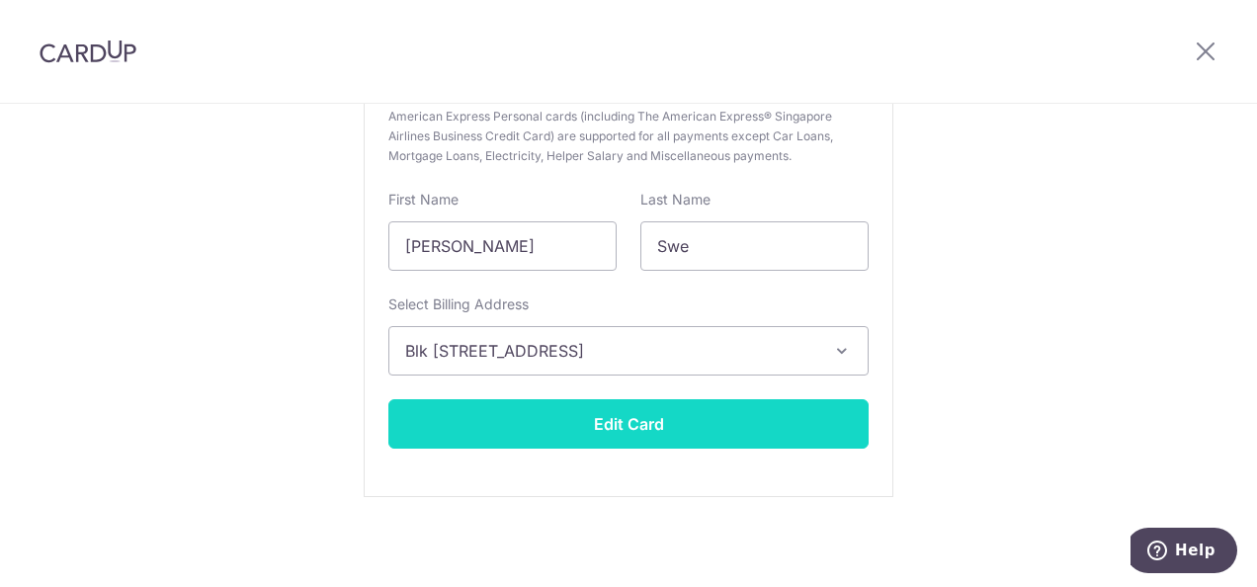
click at [644, 427] on button "Edit Card" at bounding box center [628, 423] width 480 height 49
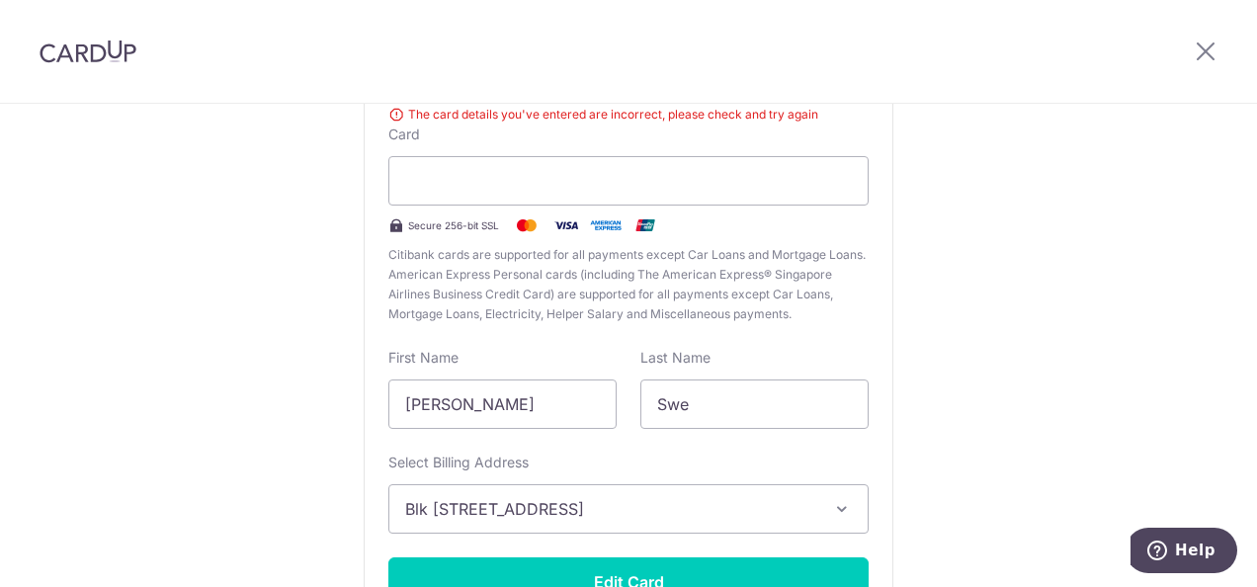
scroll to position [372, 0]
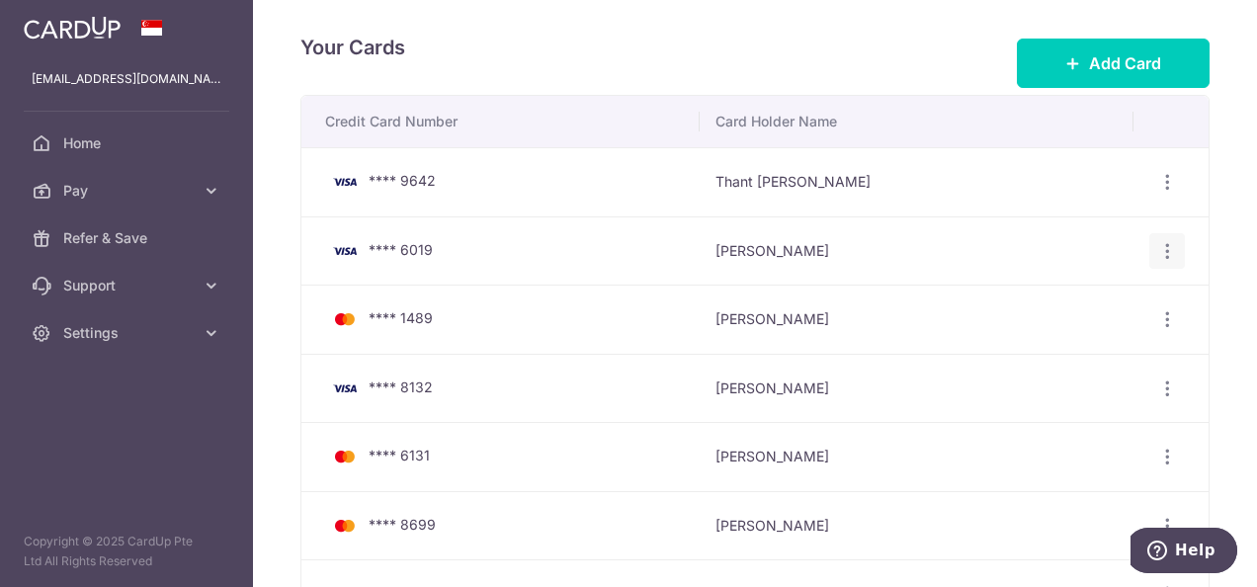
click at [1160, 193] on icon "button" at bounding box center [1167, 182] width 21 height 21
click at [1059, 345] on span "Delete" at bounding box center [1101, 353] width 134 height 24
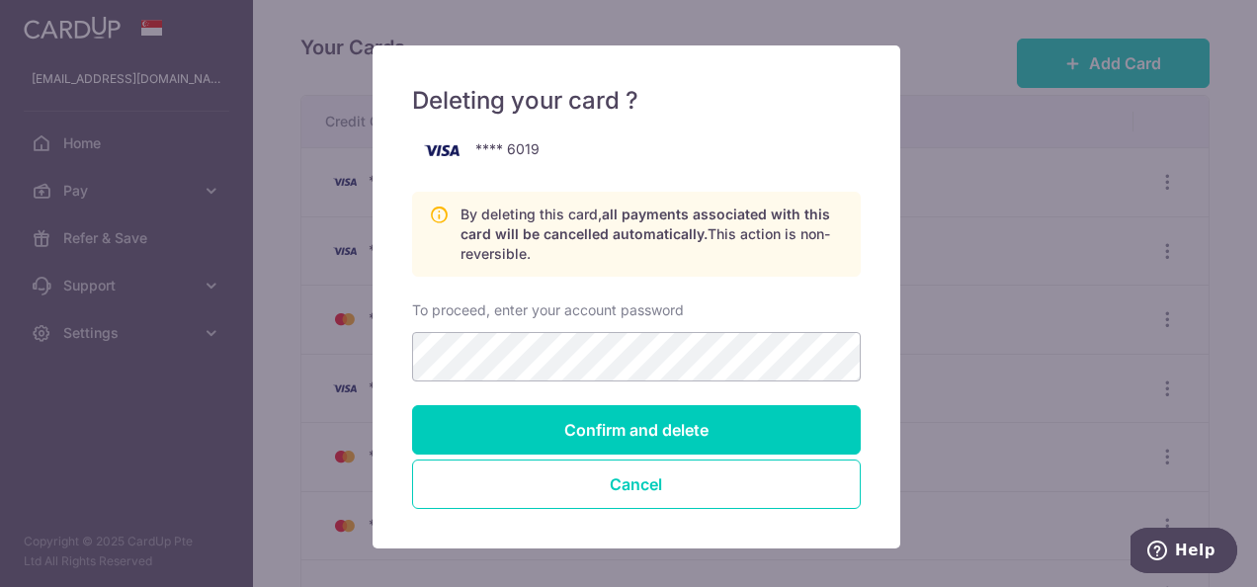
scroll to position [99, 0]
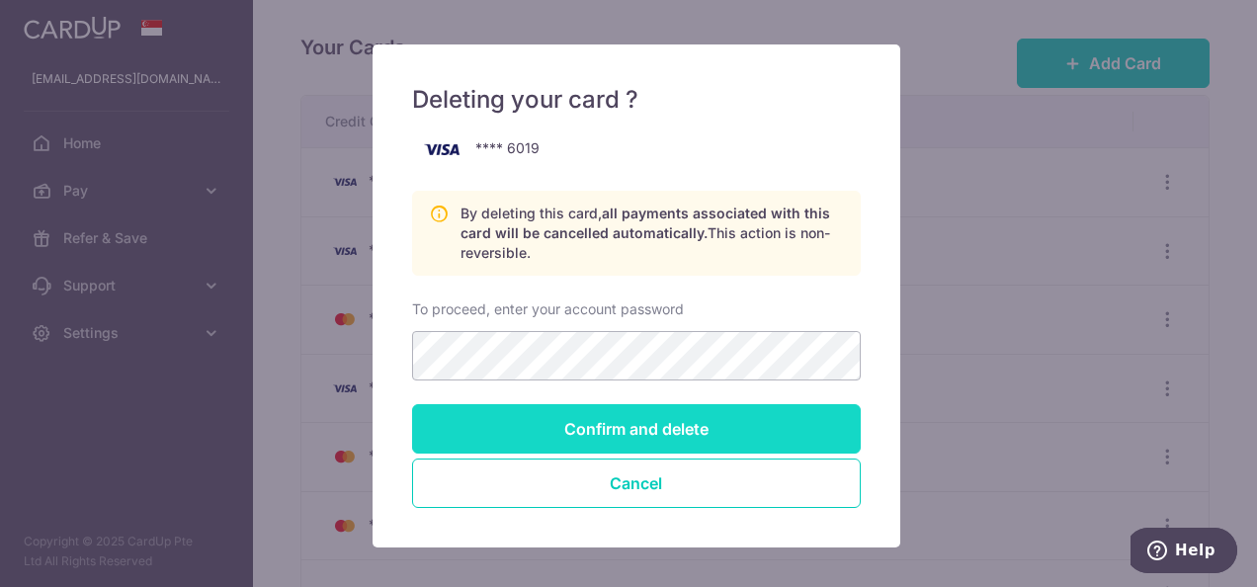
click at [615, 430] on input "Confirm and delete" at bounding box center [636, 428] width 449 height 49
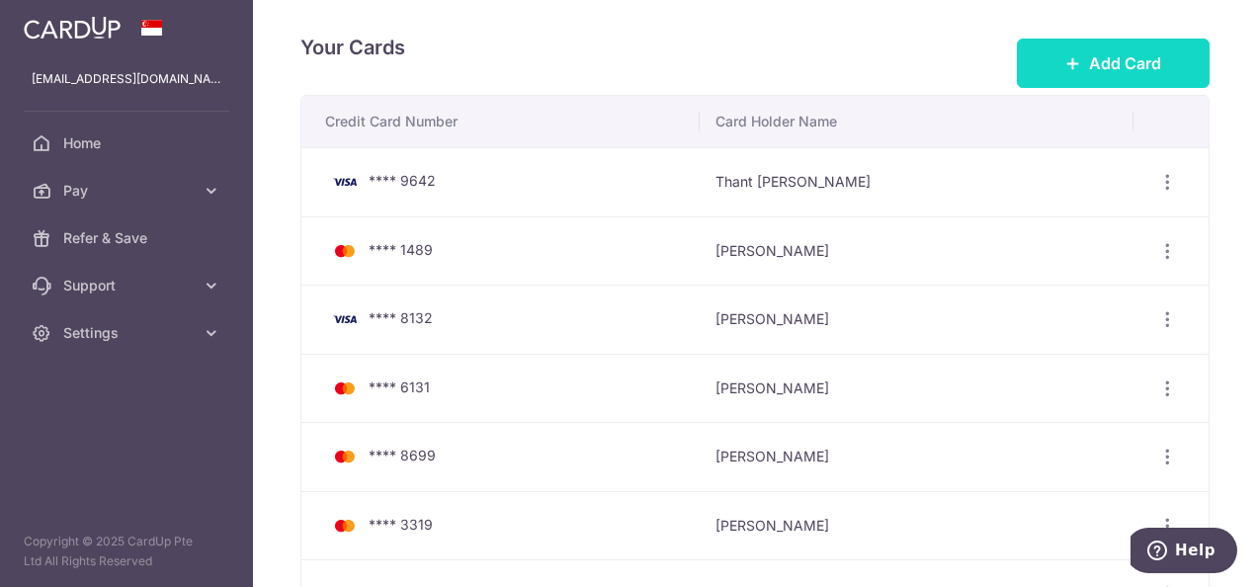
click at [1065, 64] on icon at bounding box center [1073, 63] width 16 height 16
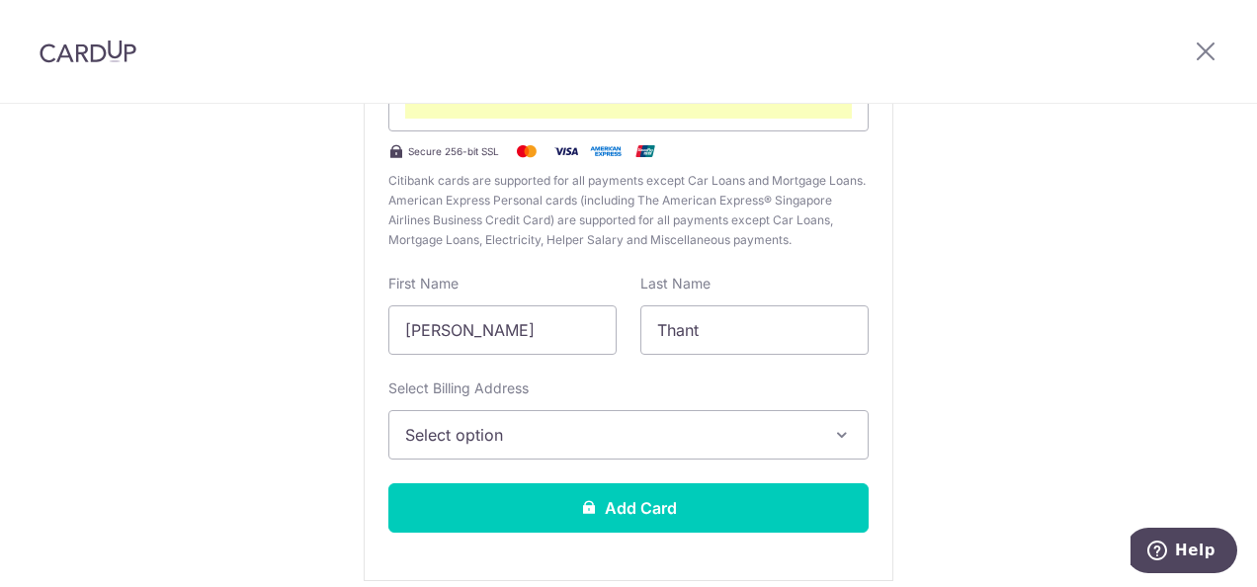
scroll to position [266, 0]
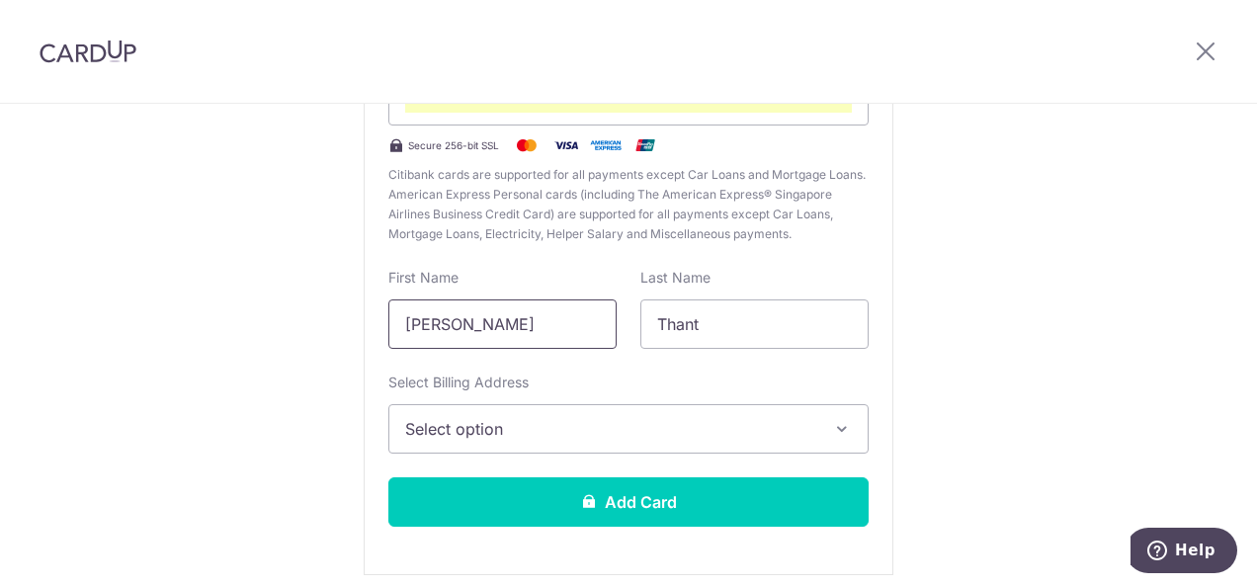
click at [471, 338] on input "Zaw Lwin" at bounding box center [502, 323] width 228 height 49
drag, startPoint x: 484, startPoint y: 332, endPoint x: 426, endPoint y: 335, distance: 58.4
click at [442, 334] on input "Zaw Lwin" at bounding box center [502, 323] width 228 height 49
click at [388, 338] on input "Zaw Lwin" at bounding box center [502, 323] width 228 height 49
click at [463, 322] on input "Zaw Lwin" at bounding box center [502, 323] width 228 height 49
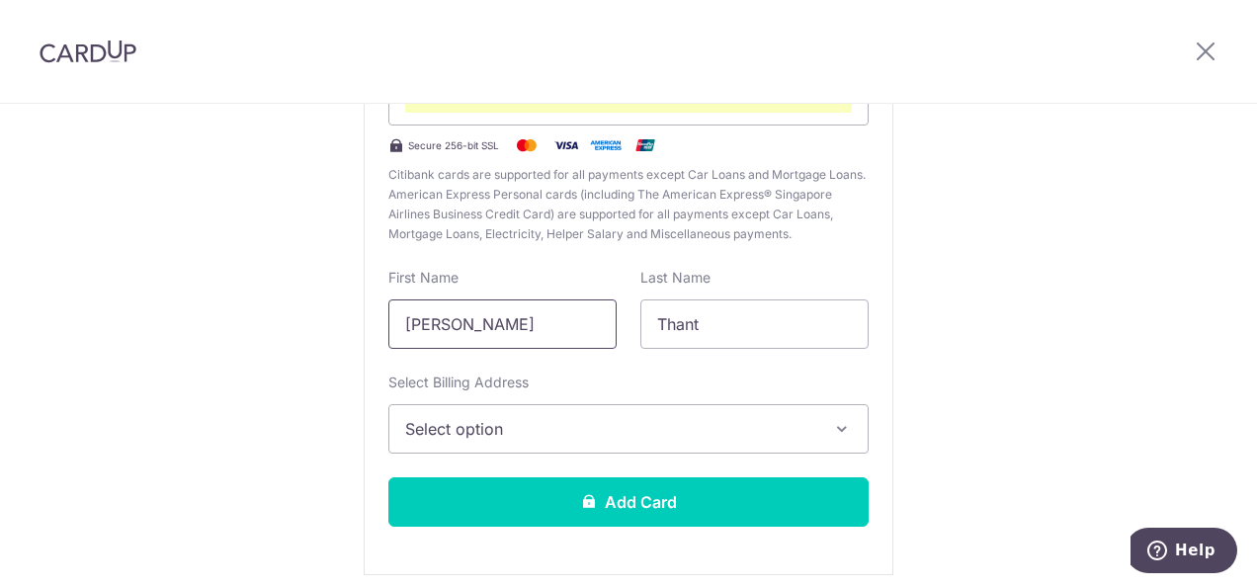
click at [491, 328] on input "Zaw Lwin" at bounding box center [502, 323] width 228 height 49
type input "Z"
type input "Yin Myint"
click at [741, 326] on input "Thant" at bounding box center [754, 323] width 228 height 49
type input "T"
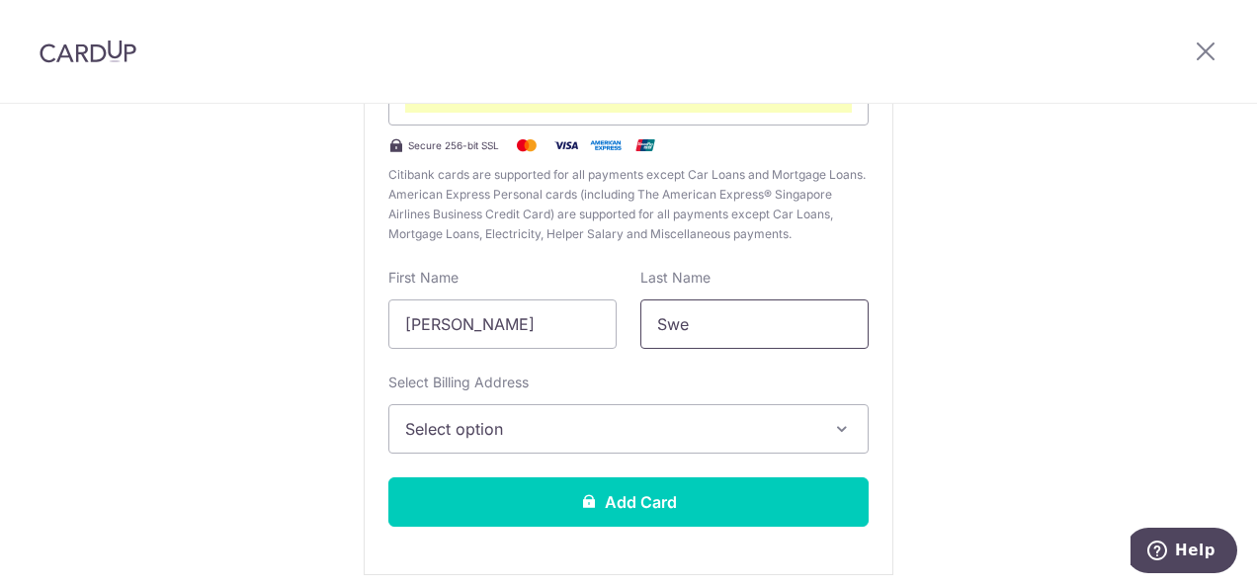
click at [846, 326] on input "Swe" at bounding box center [754, 323] width 228 height 49
type input "Swe"
click at [747, 435] on span "Select option" at bounding box center [610, 429] width 411 height 24
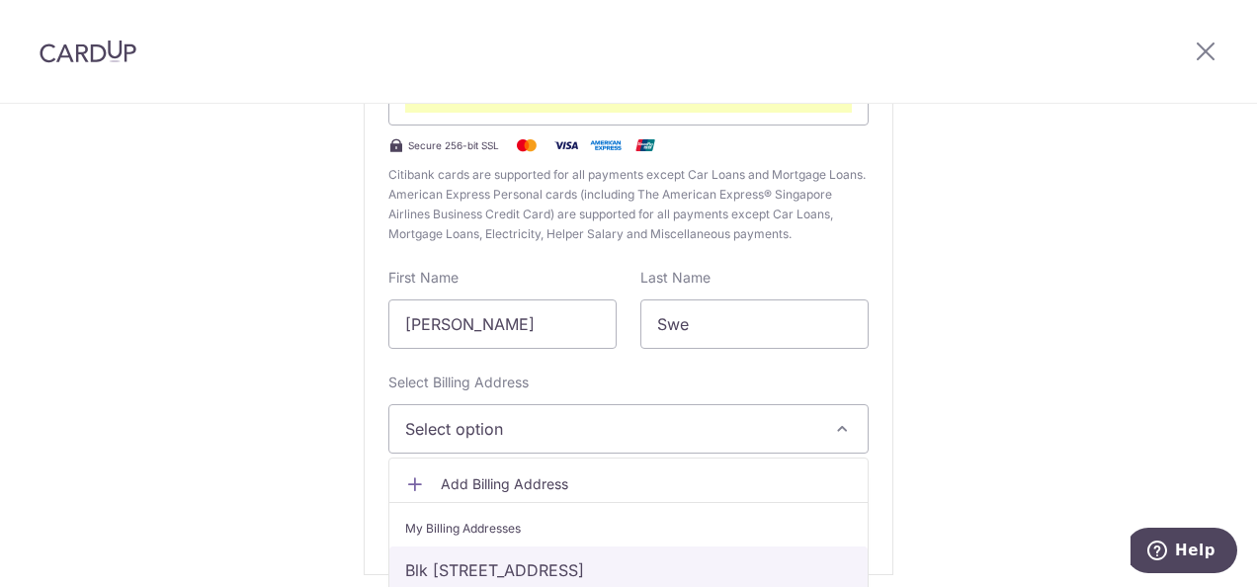
click at [636, 561] on link "Blk 21, #04-25, Fernvale Lane, Singapore, Singapore-797500" at bounding box center [628, 570] width 478 height 47
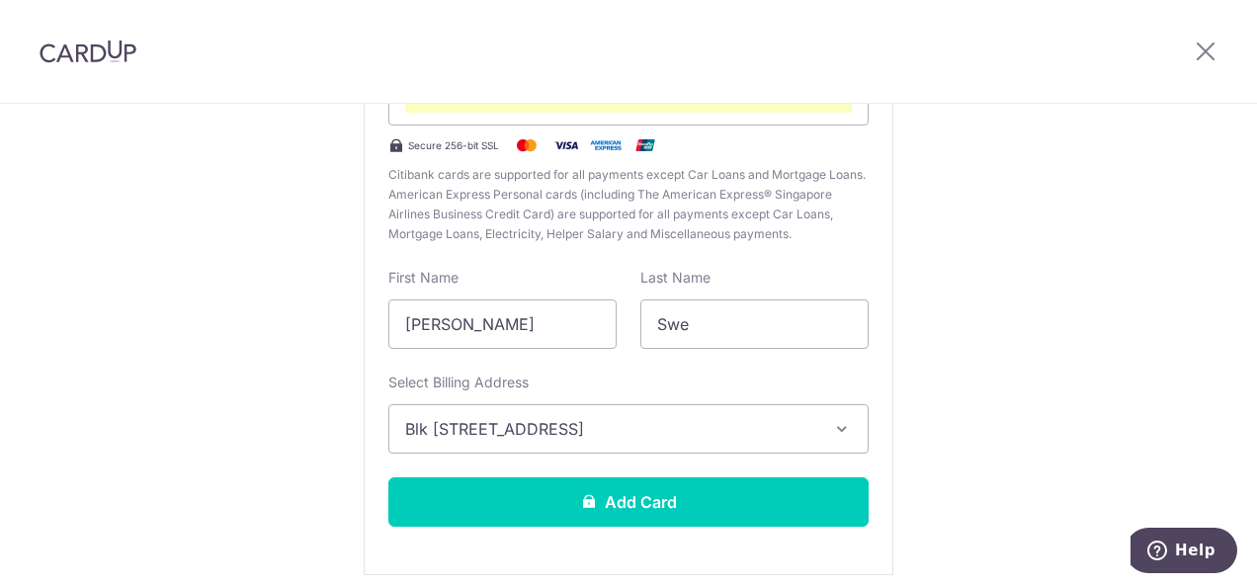
click at [1086, 394] on div "New Card Details New card details Card Secure 256-bit SSL Citibank cards are su…" at bounding box center [628, 253] width 1257 height 830
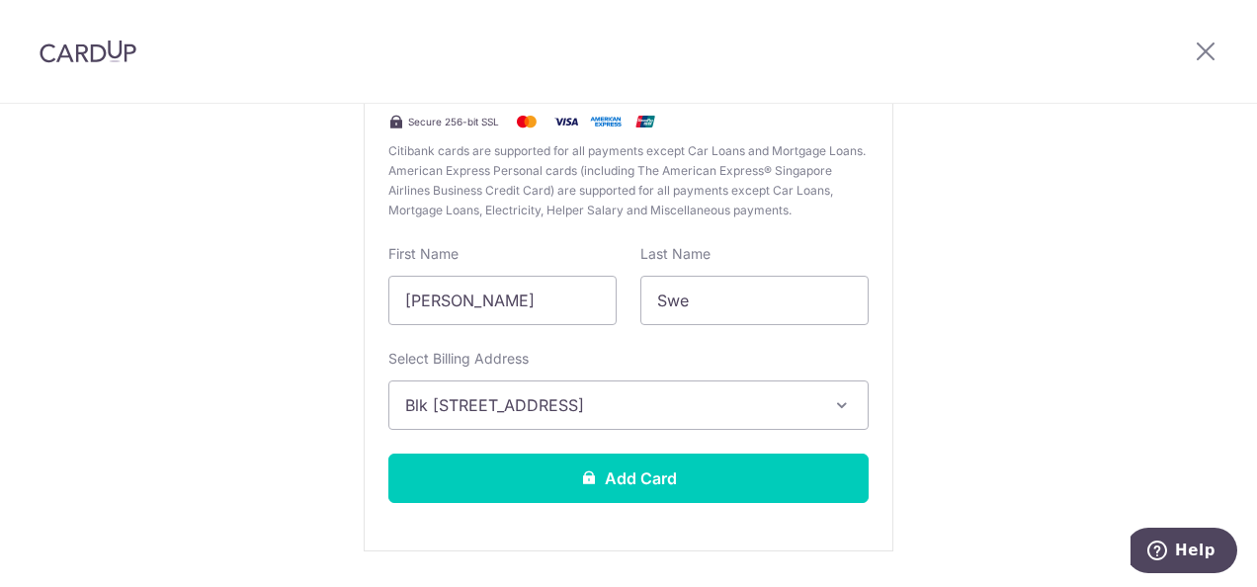
scroll to position [344, 0]
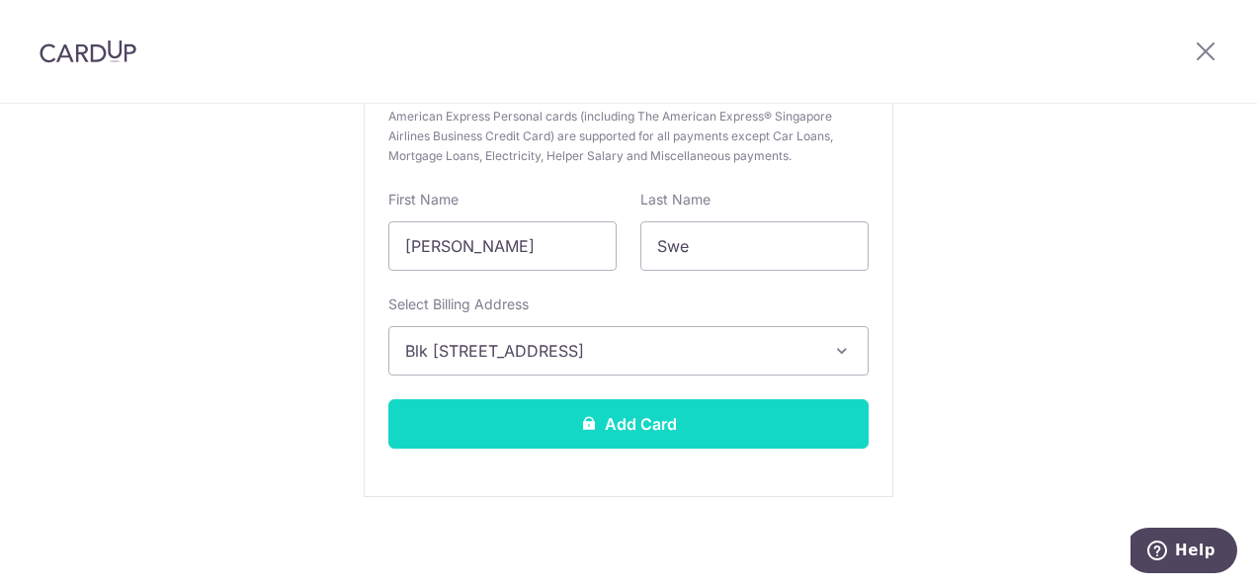
click at [654, 406] on button "Add Card" at bounding box center [628, 423] width 480 height 49
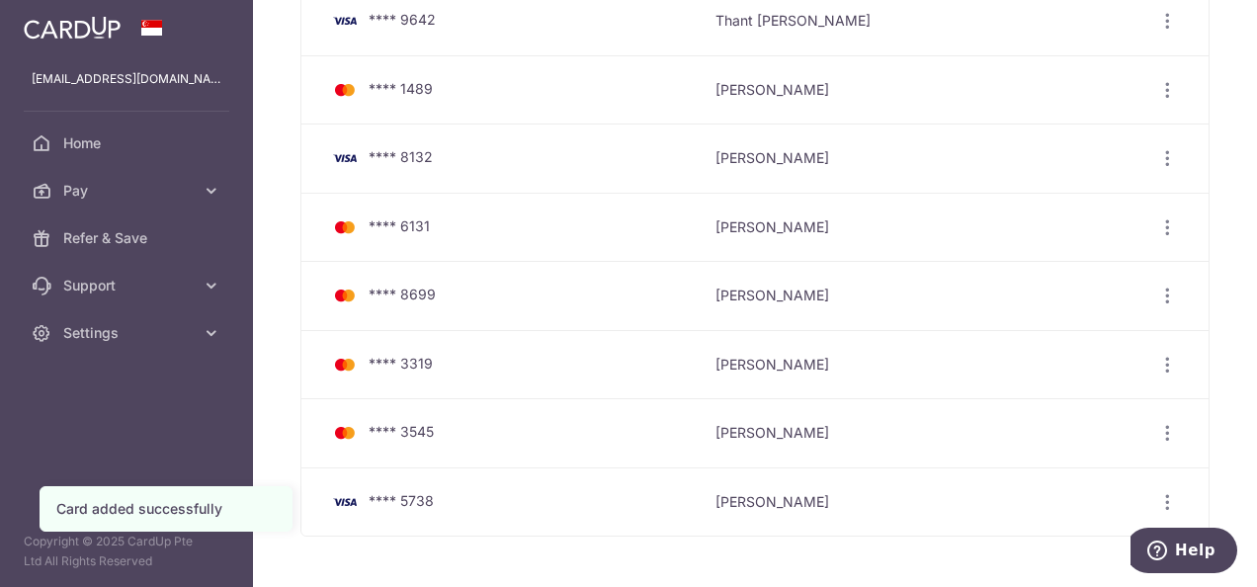
scroll to position [165, 0]
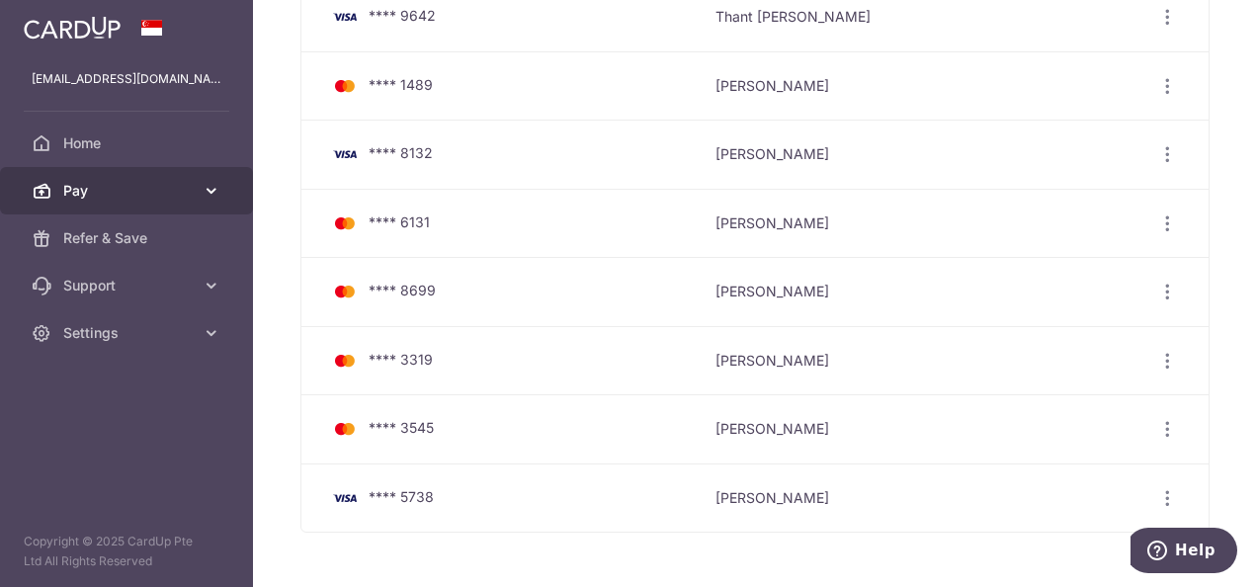
click at [129, 184] on span "Pay" at bounding box center [128, 191] width 130 height 20
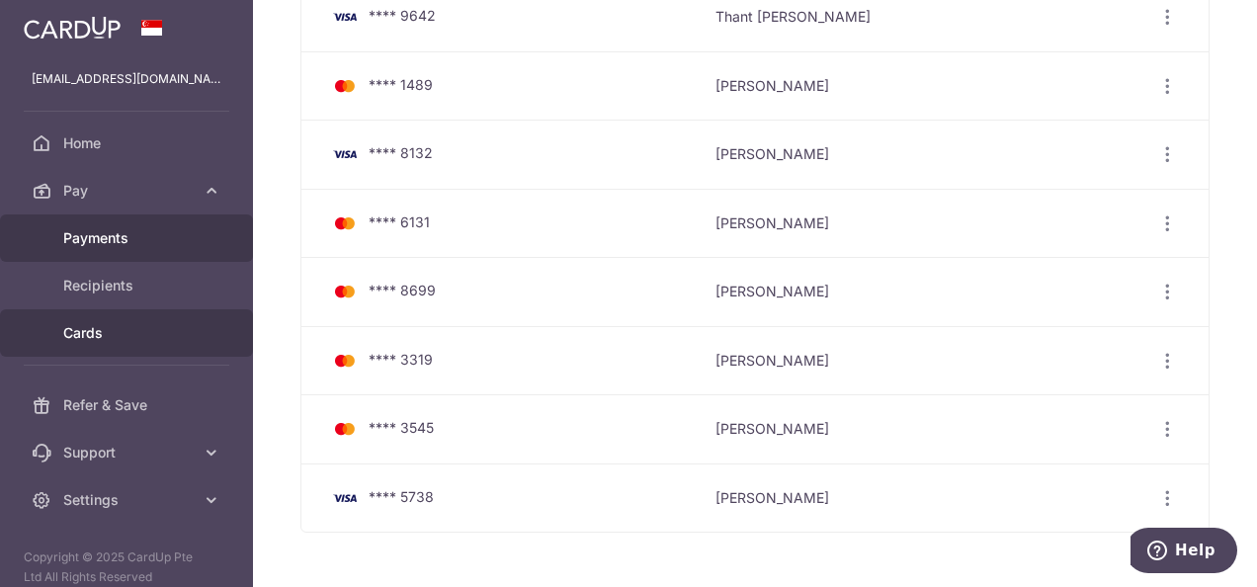
click at [111, 231] on span "Payments" at bounding box center [128, 238] width 130 height 20
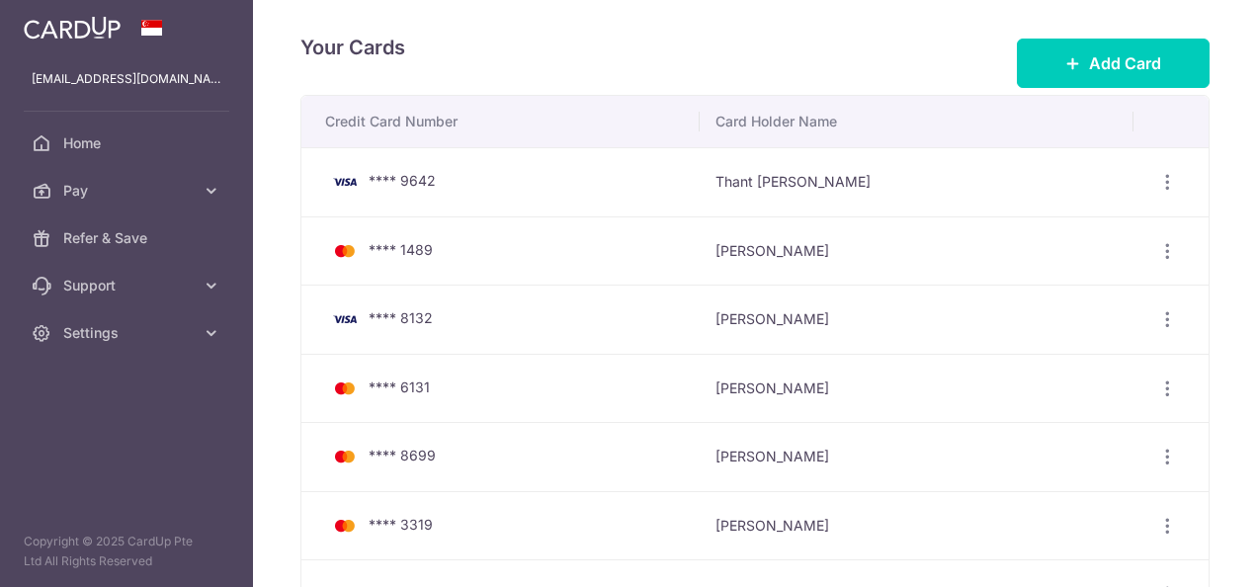
click at [150, 191] on span "Pay" at bounding box center [128, 191] width 130 height 20
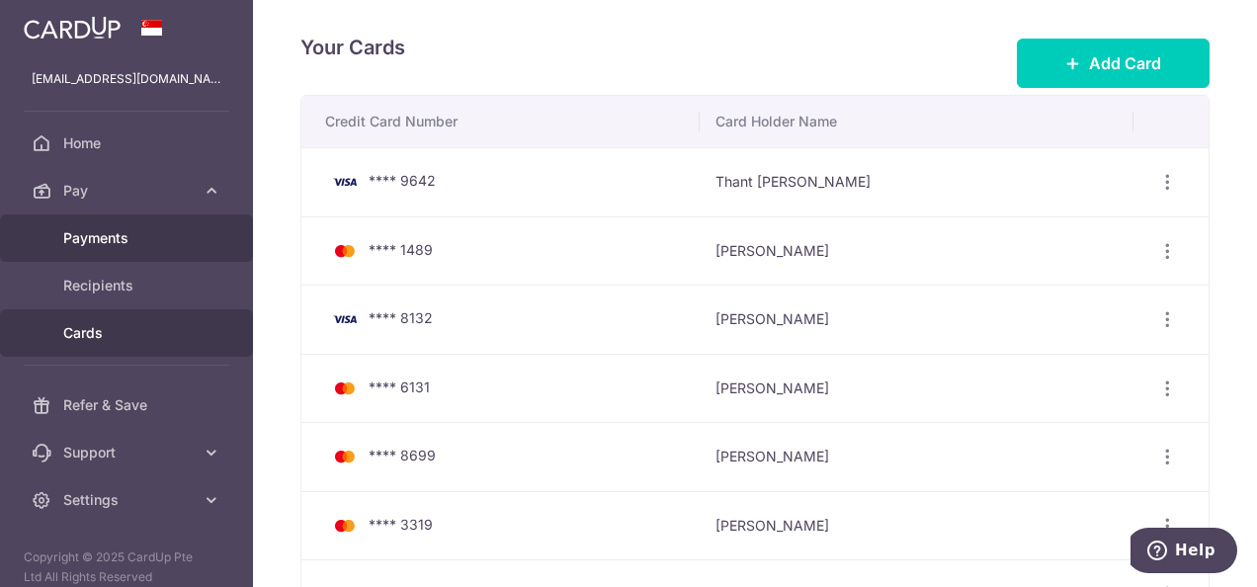
click at [135, 233] on span "Payments" at bounding box center [128, 238] width 130 height 20
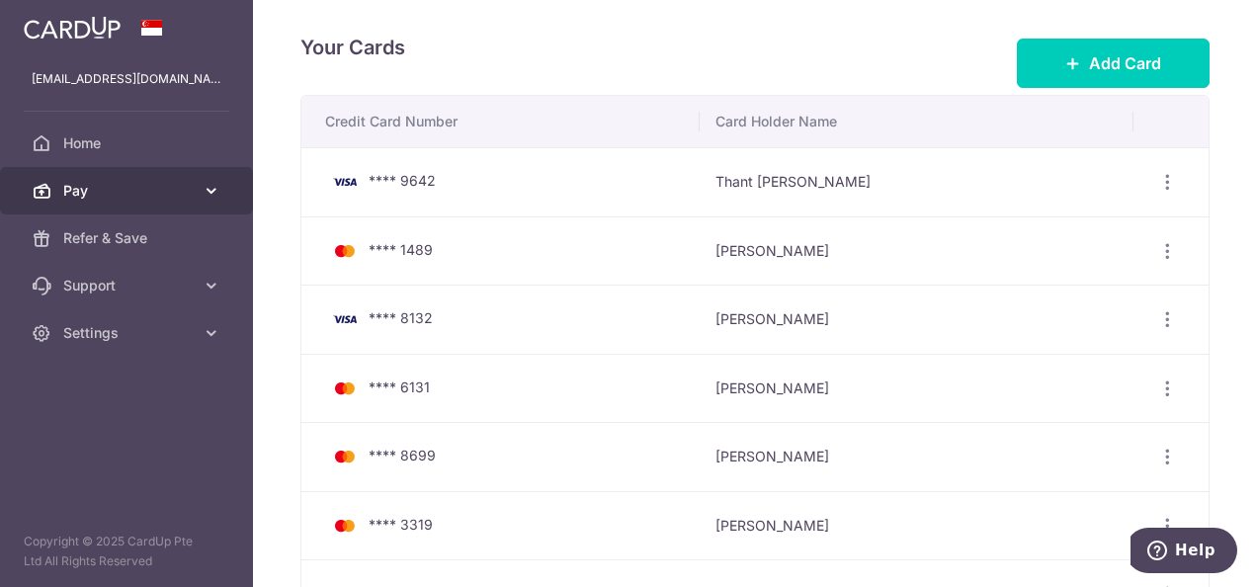
click at [170, 187] on span "Pay" at bounding box center [128, 191] width 130 height 20
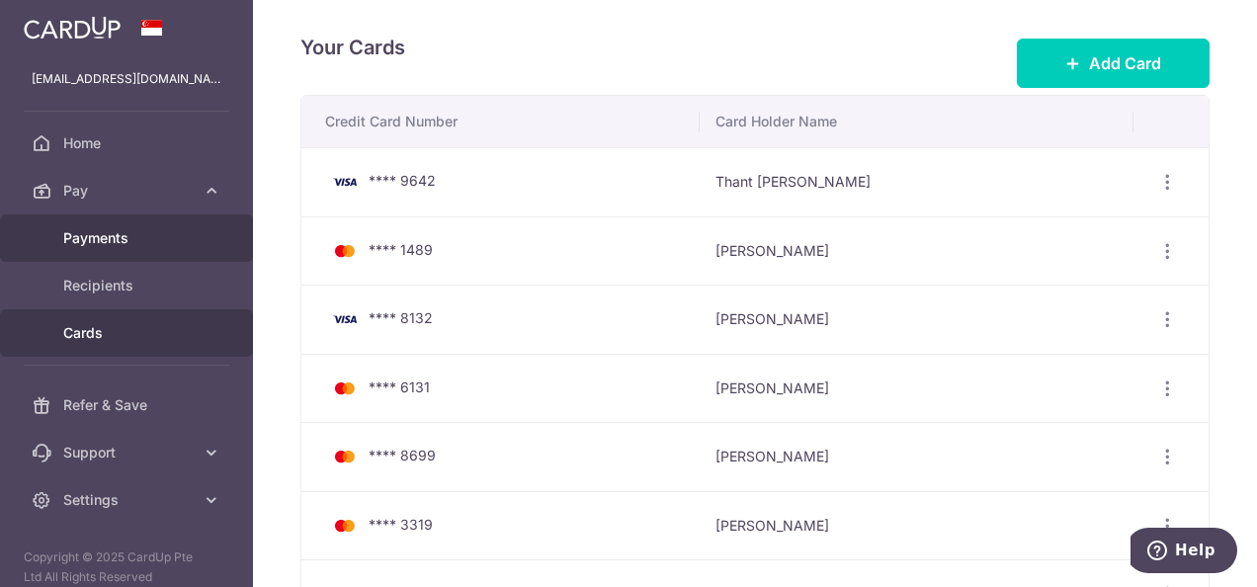
click at [134, 241] on span "Payments" at bounding box center [128, 238] width 130 height 20
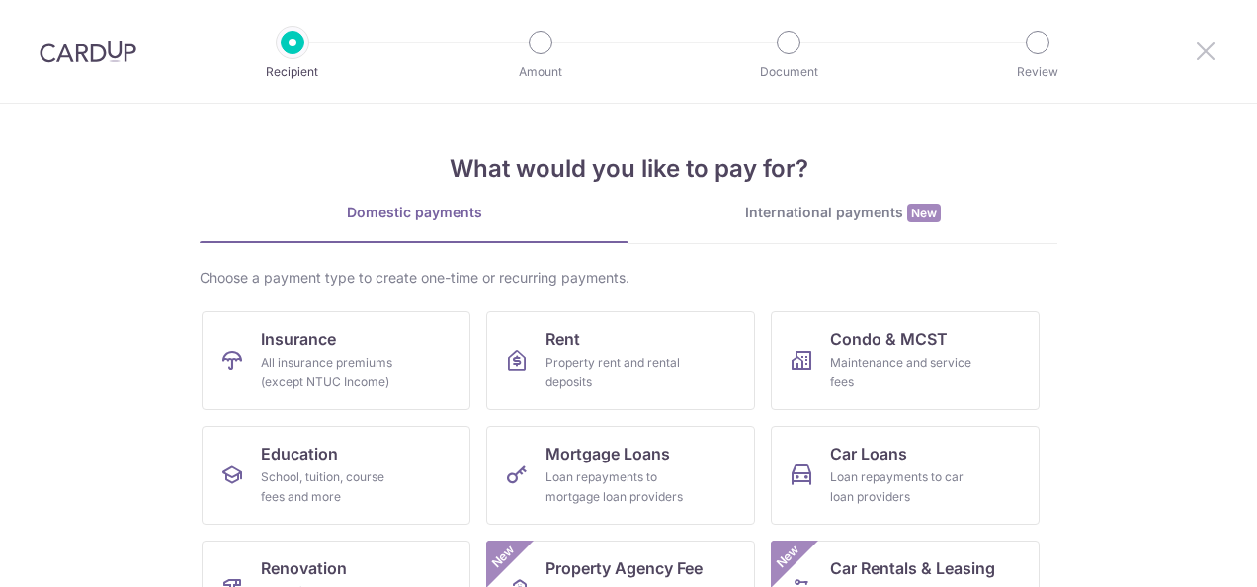
click at [1212, 52] on icon at bounding box center [1206, 51] width 24 height 25
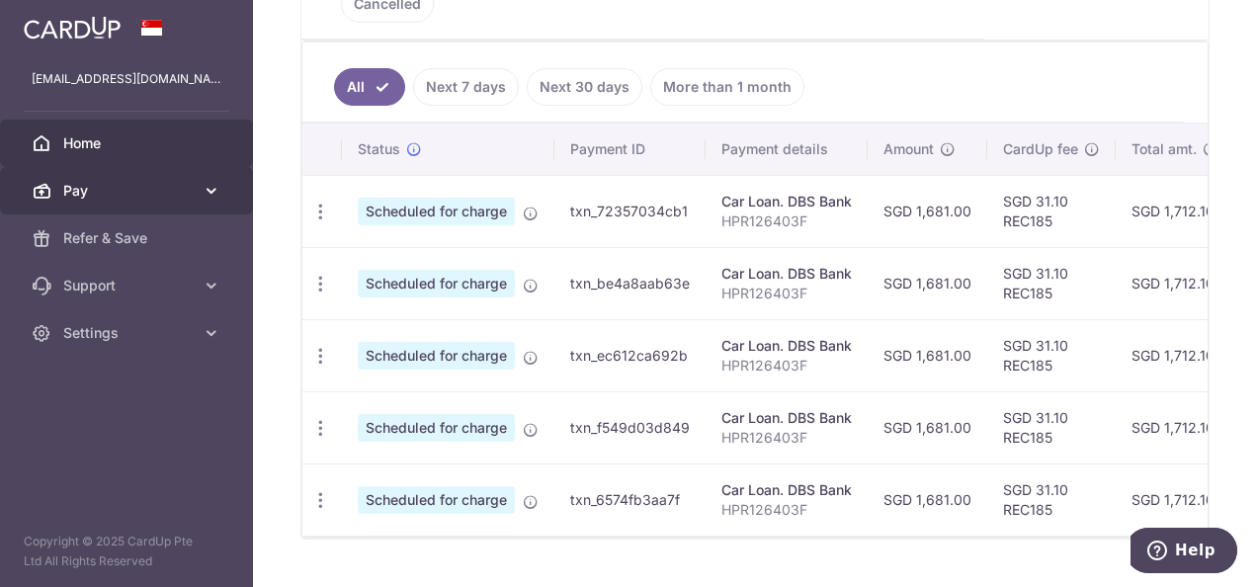
click at [147, 194] on span "Pay" at bounding box center [128, 191] width 130 height 20
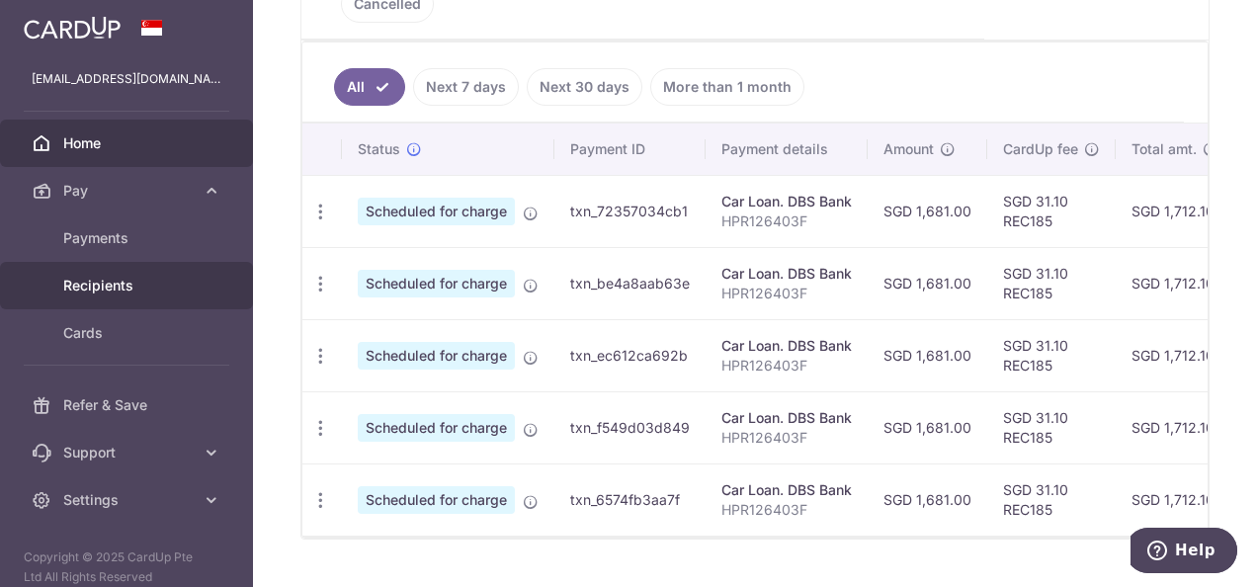
click at [83, 288] on span "Recipients" at bounding box center [128, 286] width 130 height 20
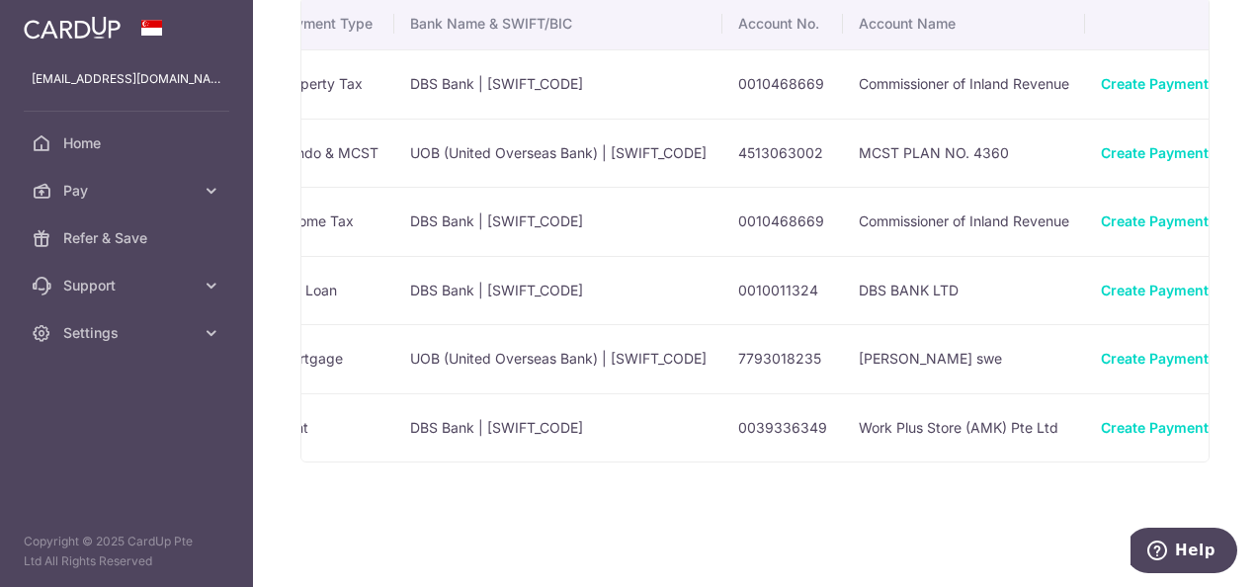
scroll to position [0, 441]
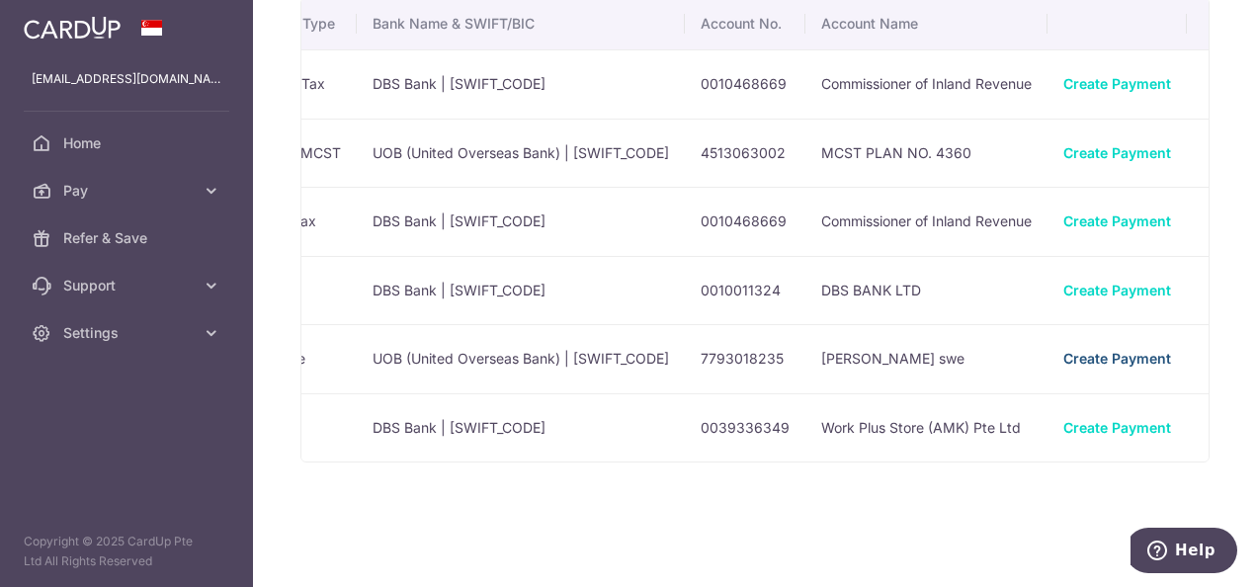
click at [1063, 350] on link "Create Payment" at bounding box center [1117, 358] width 108 height 17
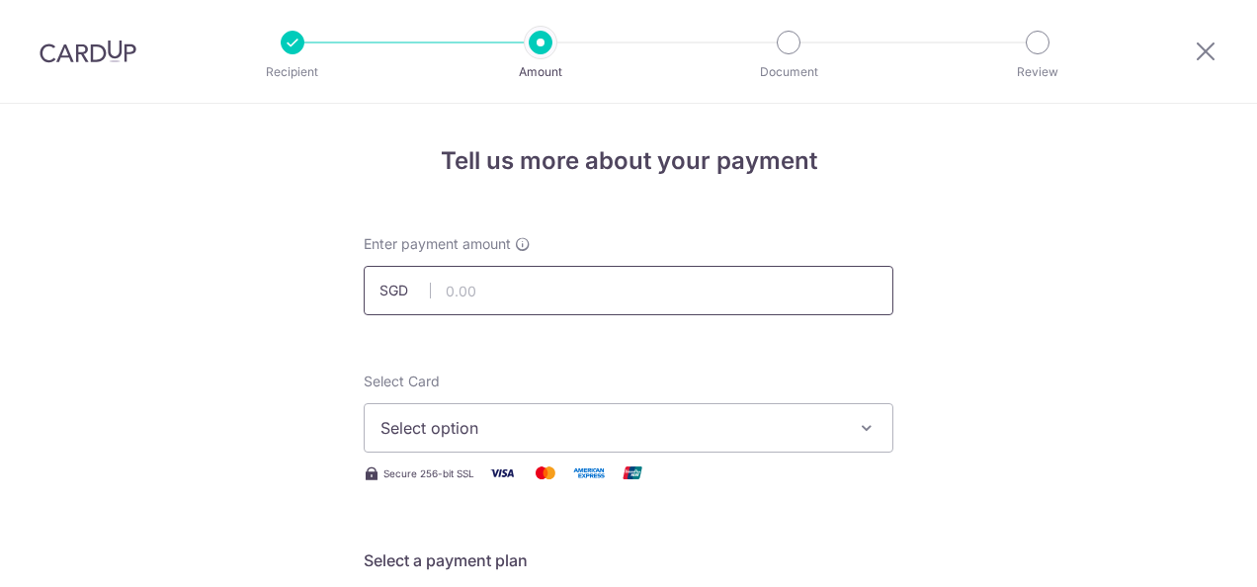
drag, startPoint x: 0, startPoint y: 0, endPoint x: 597, endPoint y: 294, distance: 665.2
click at [597, 294] on input "text" at bounding box center [629, 290] width 530 height 49
type input "535.97"
type input "Home Loan 8018823993"
type input "3HOME25R"
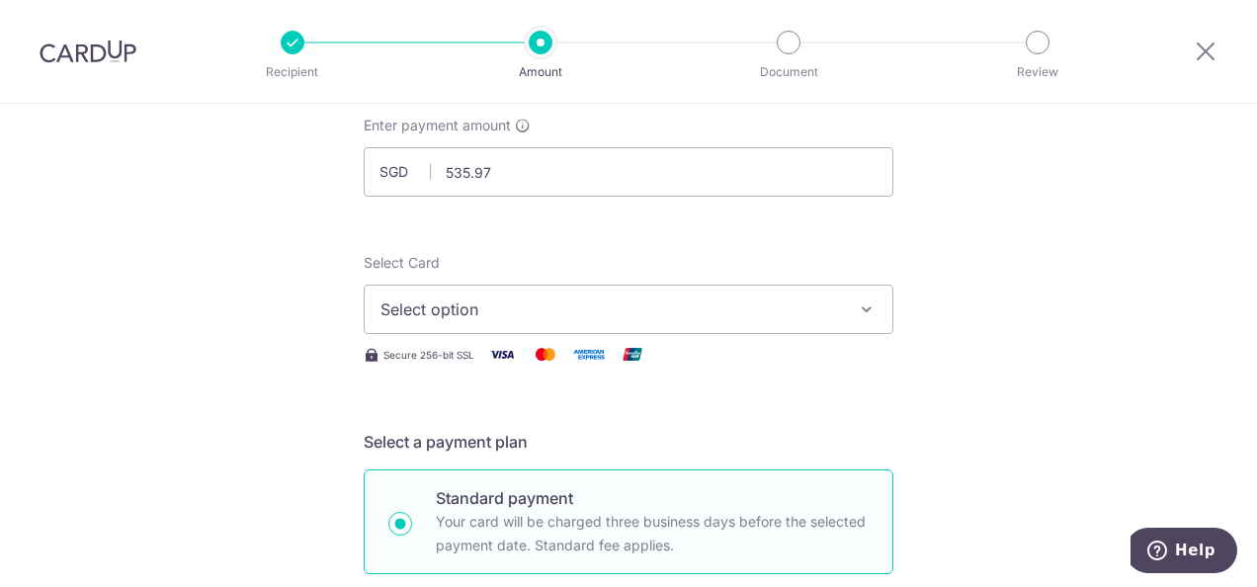
scroll to position [119, 0]
click at [653, 316] on span "Select option" at bounding box center [610, 309] width 461 height 24
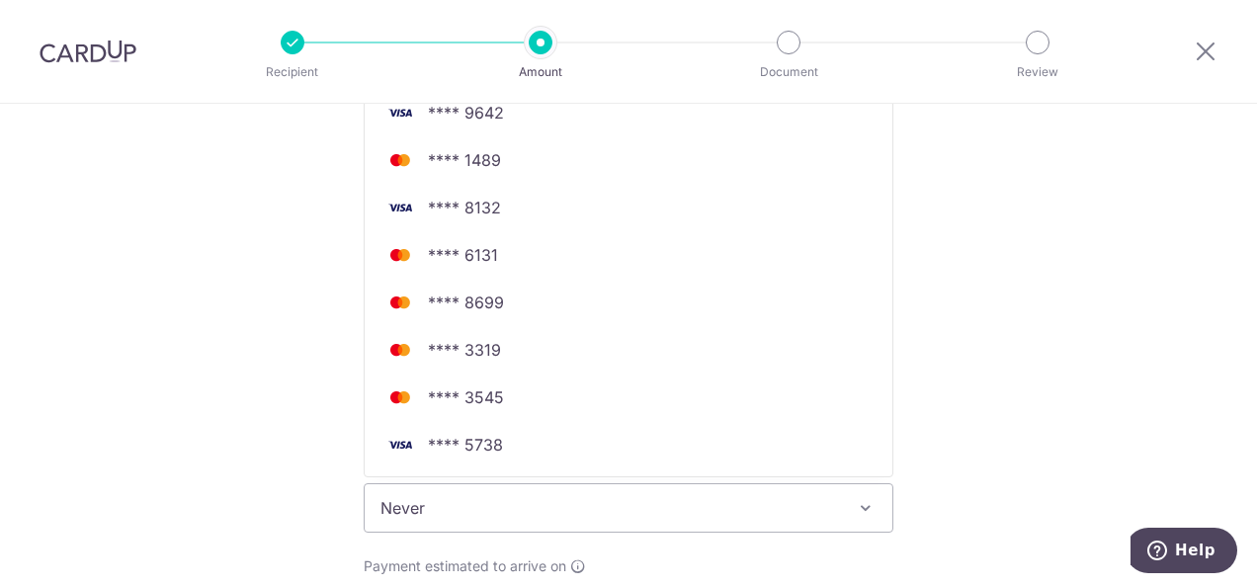
scroll to position [490, 0]
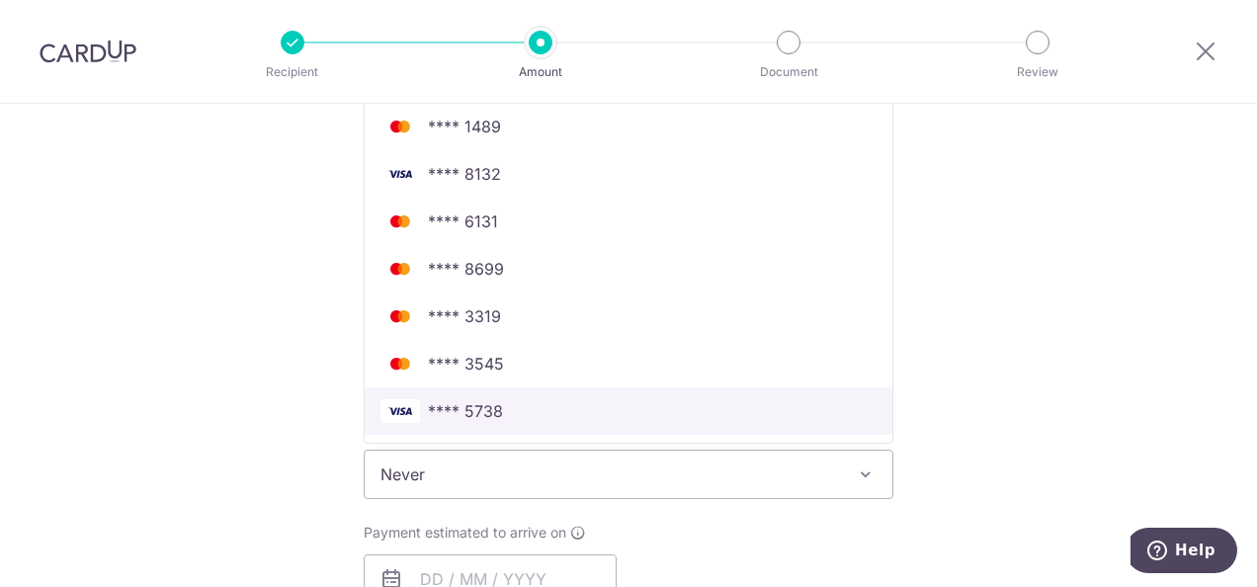
click at [450, 411] on span "**** 5738" at bounding box center [465, 411] width 75 height 24
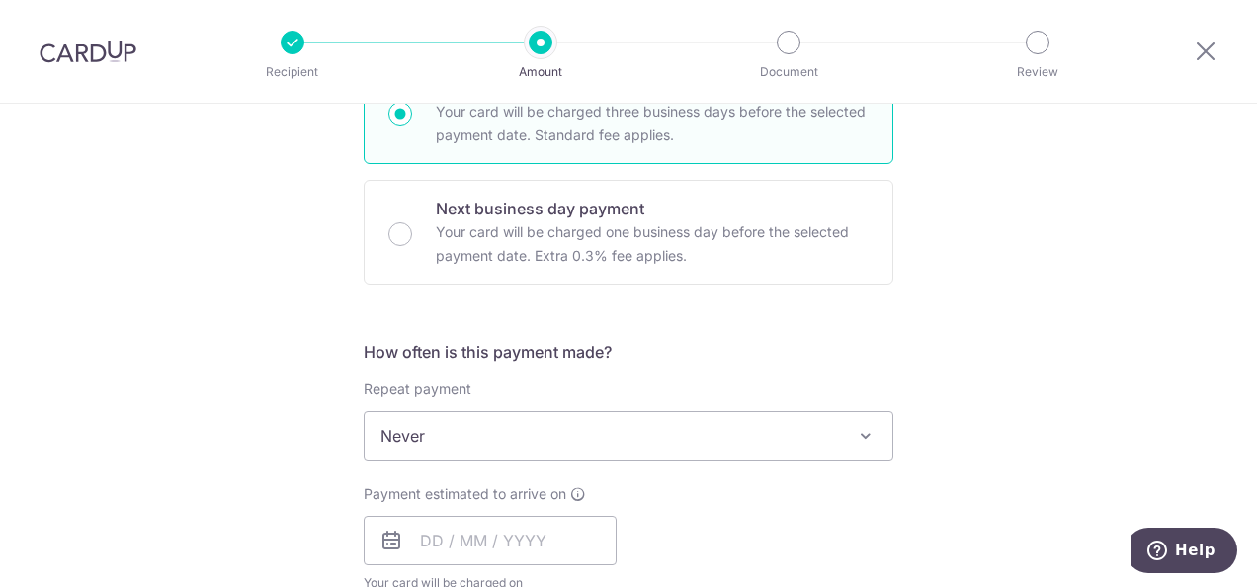
scroll to position [545, 0]
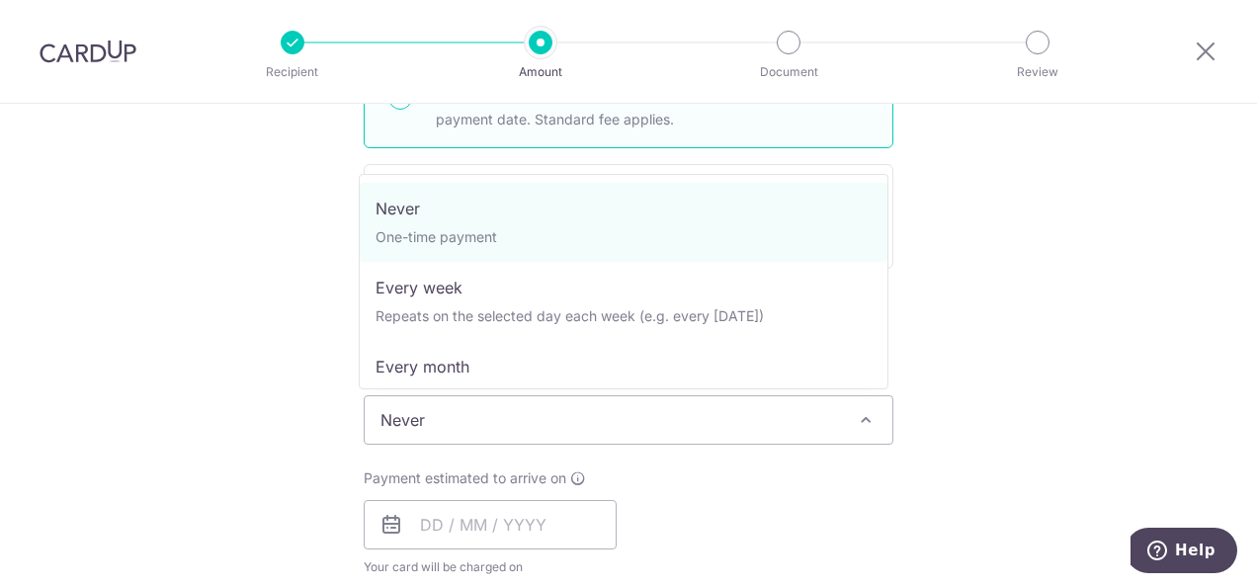
click at [572, 417] on span "Never" at bounding box center [629, 419] width 528 height 47
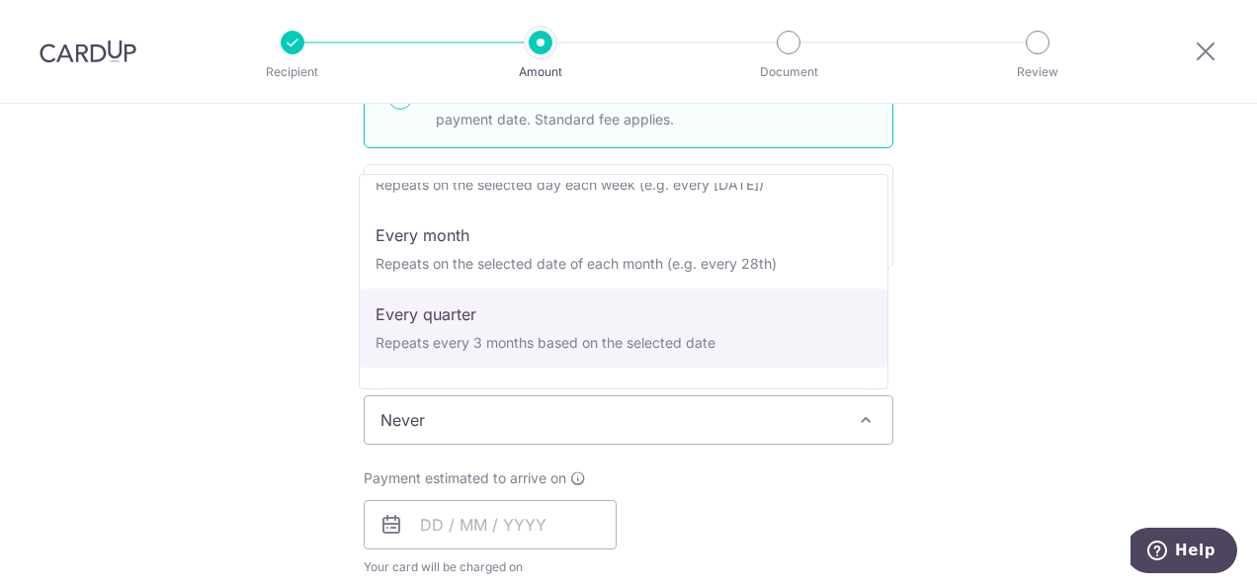
scroll to position [132, 0]
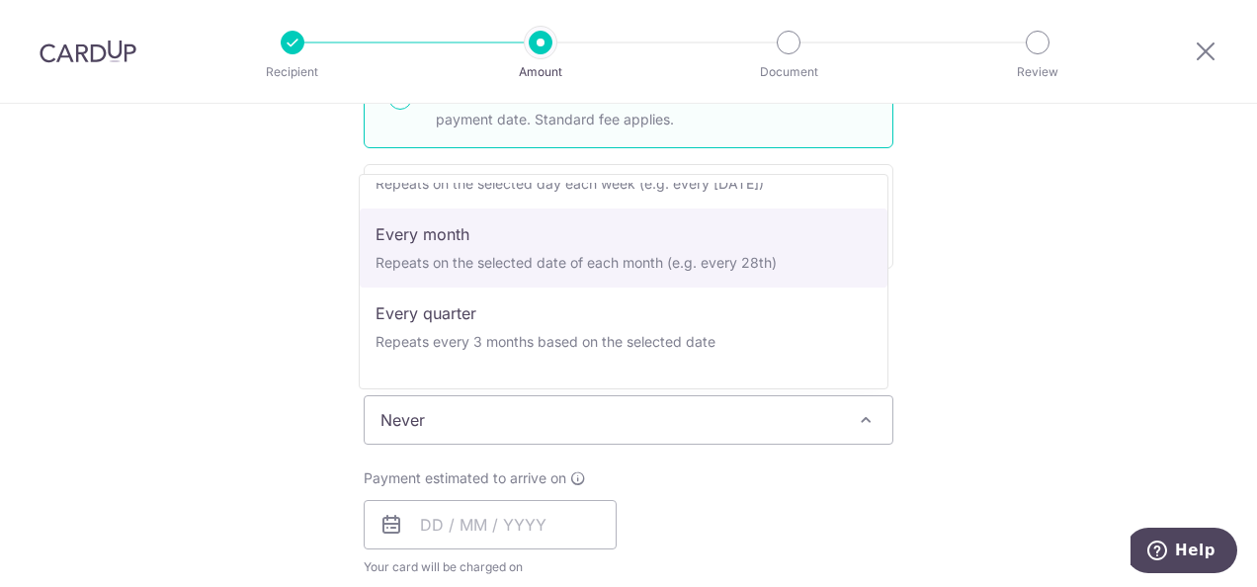
select select "3"
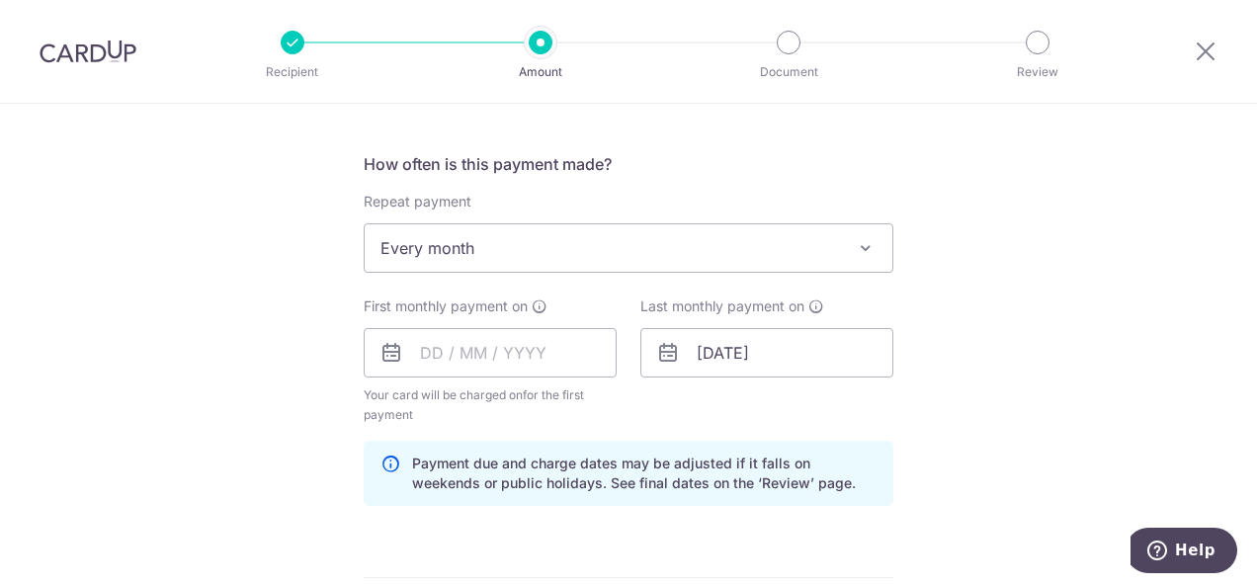
scroll to position [719, 0]
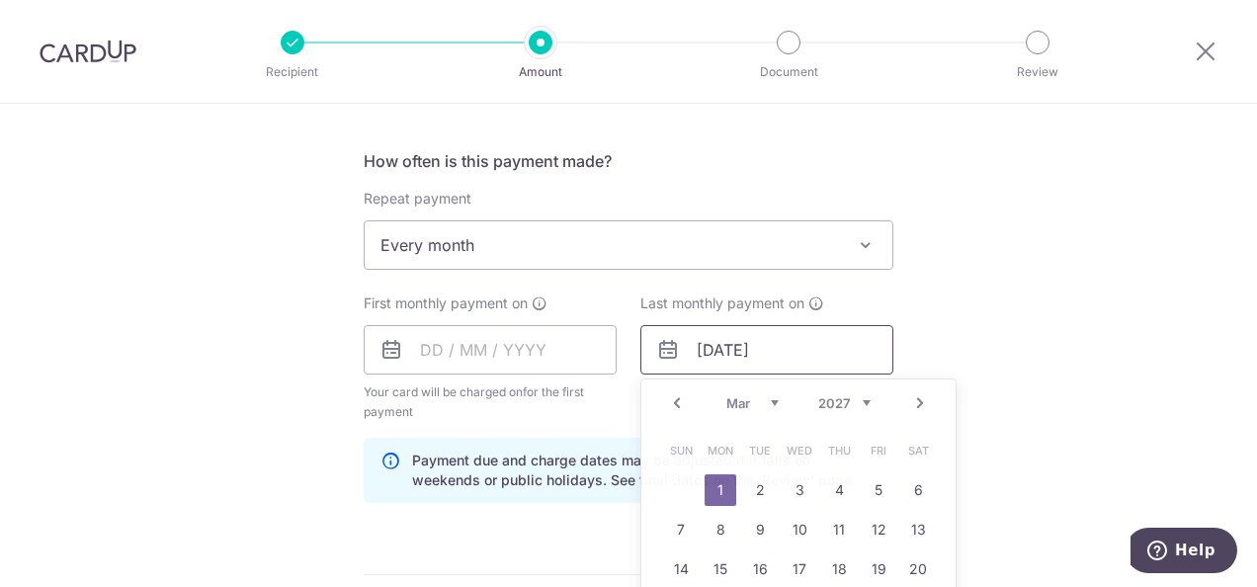
click at [801, 358] on input "[DATE]" at bounding box center [766, 349] width 253 height 49
click at [731, 348] on input "[DATE]" at bounding box center [766, 349] width 253 height 49
click at [704, 346] on input "[DATE]" at bounding box center [766, 349] width 253 height 49
type input "[DATE]"
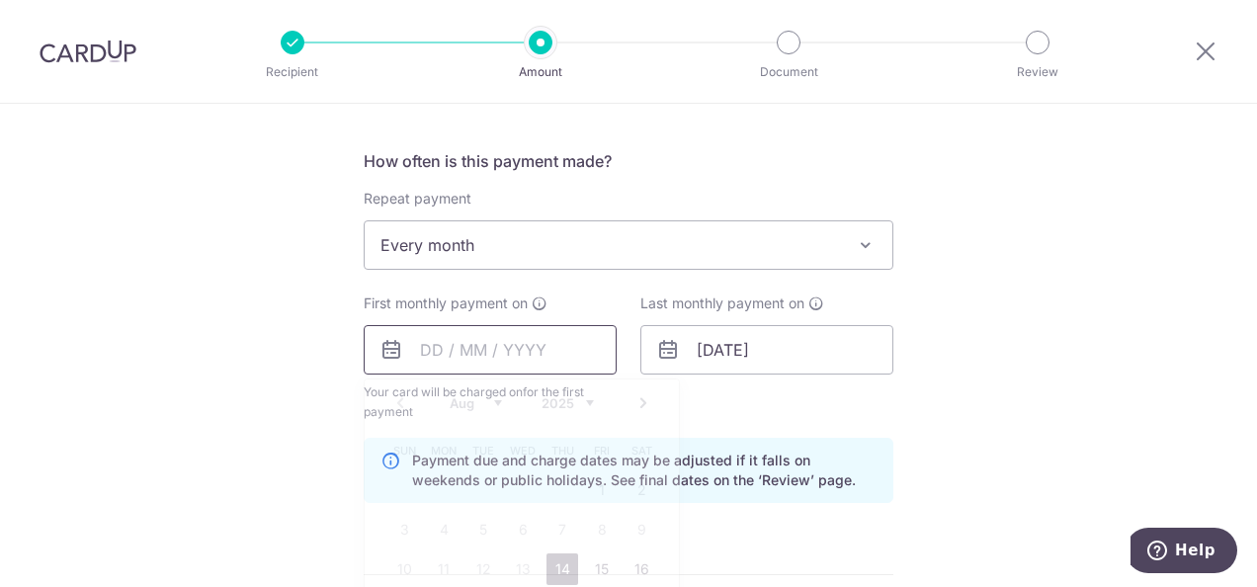
click at [435, 348] on input "text" at bounding box center [490, 349] width 253 height 49
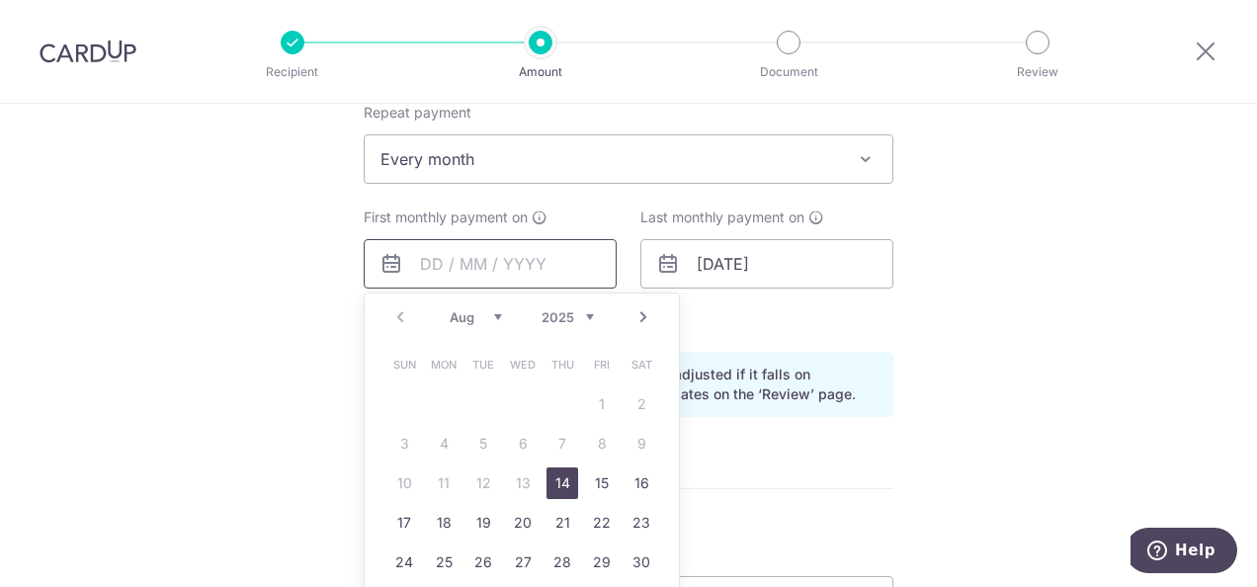
scroll to position [806, 0]
click at [557, 556] on link "28" at bounding box center [563, 562] width 32 height 32
type input "[DATE]"
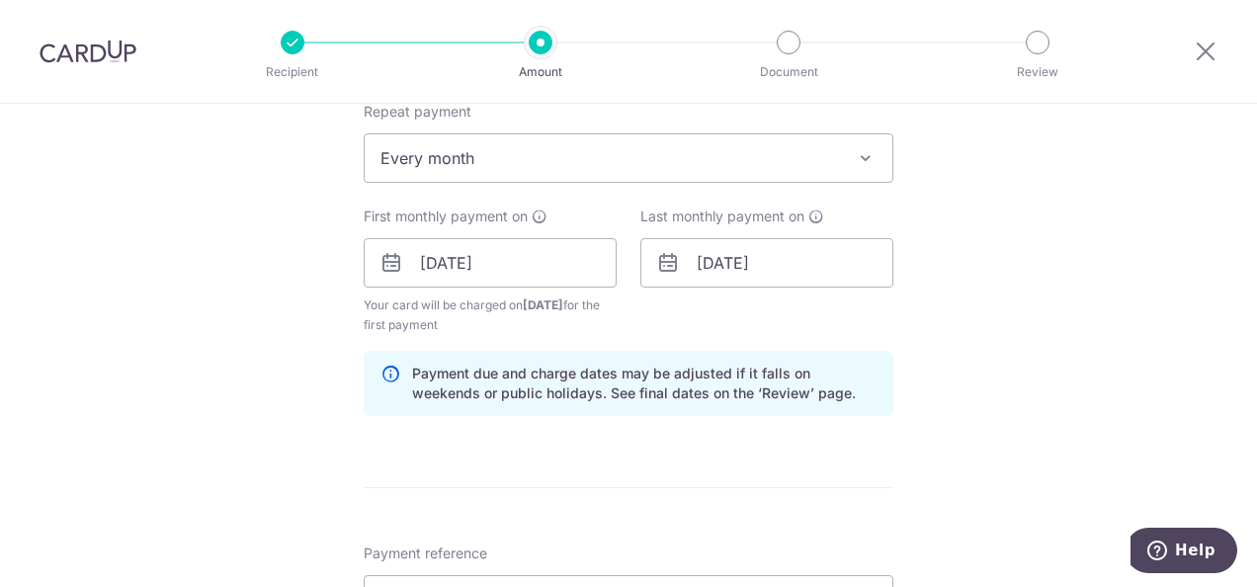
click at [996, 293] on div "Tell us more about your payment Enter payment amount SGD 535.97 535.97 Select C…" at bounding box center [628, 286] width 1257 height 1978
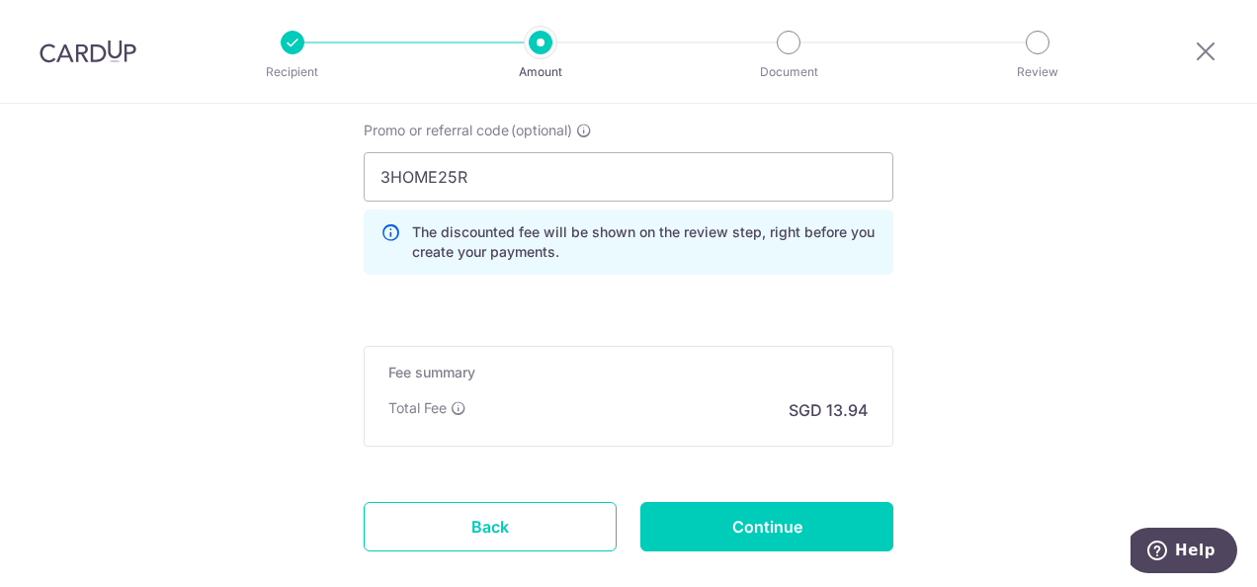
scroll to position [1488, 0]
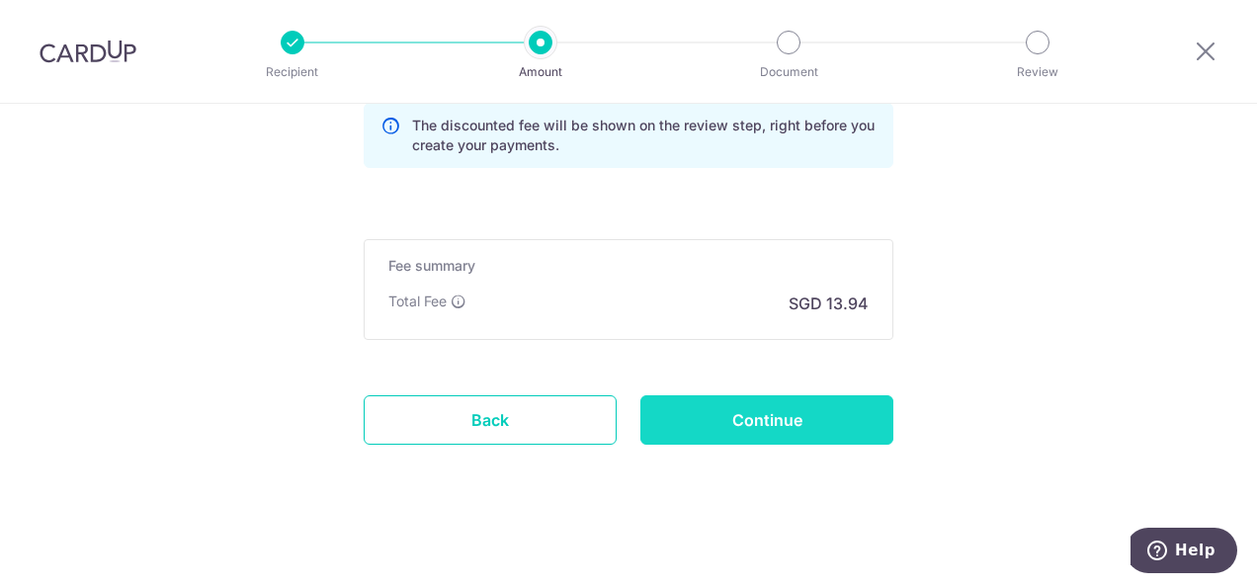
click at [755, 417] on input "Continue" at bounding box center [766, 419] width 253 height 49
type input "Create Schedule"
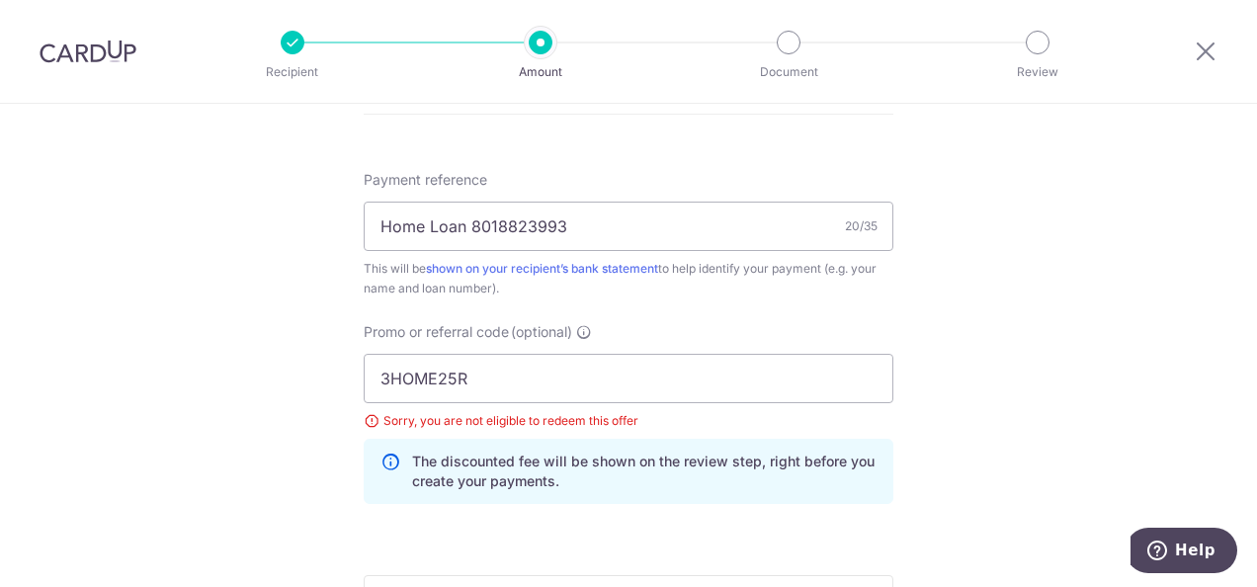
scroll to position [1075, 0]
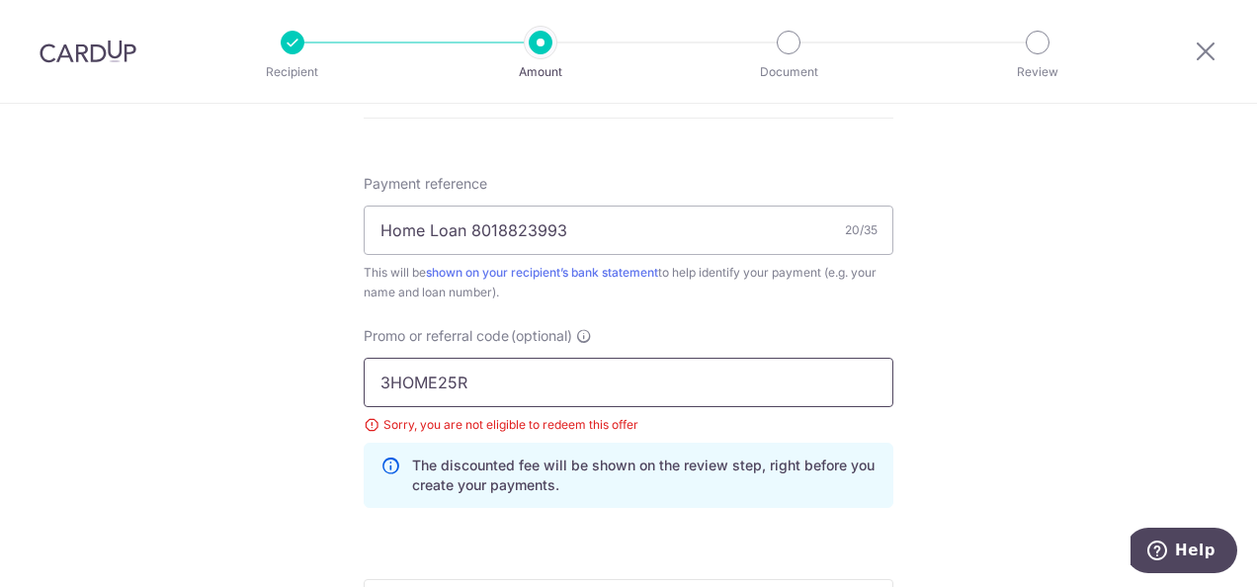
drag, startPoint x: 480, startPoint y: 389, endPoint x: 318, endPoint y: 370, distance: 163.3
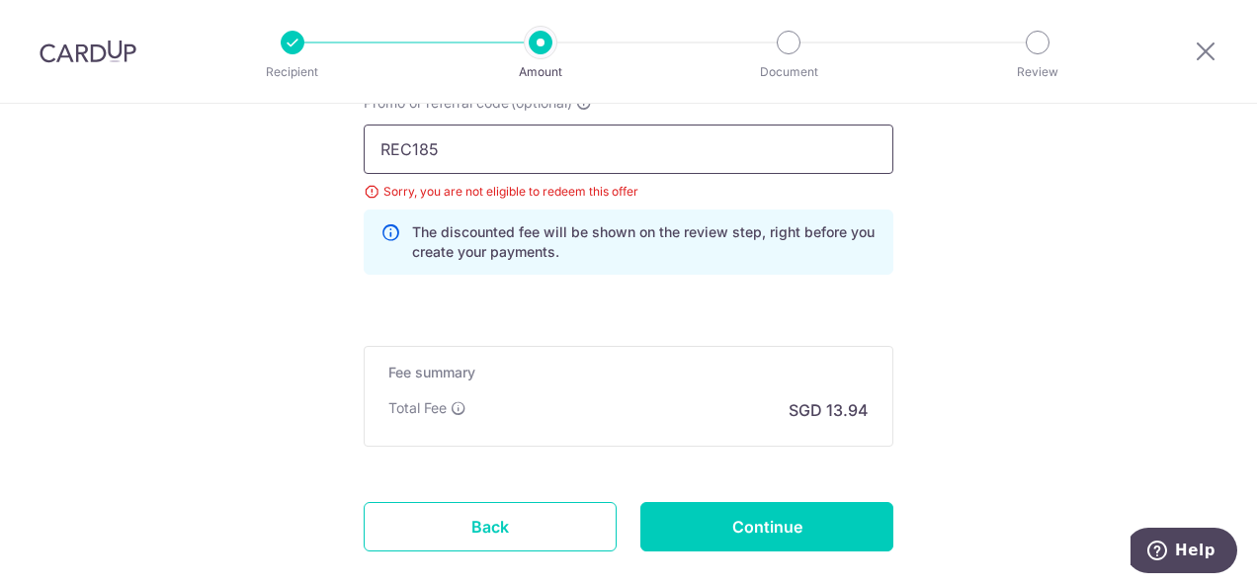
scroll to position [1310, 0]
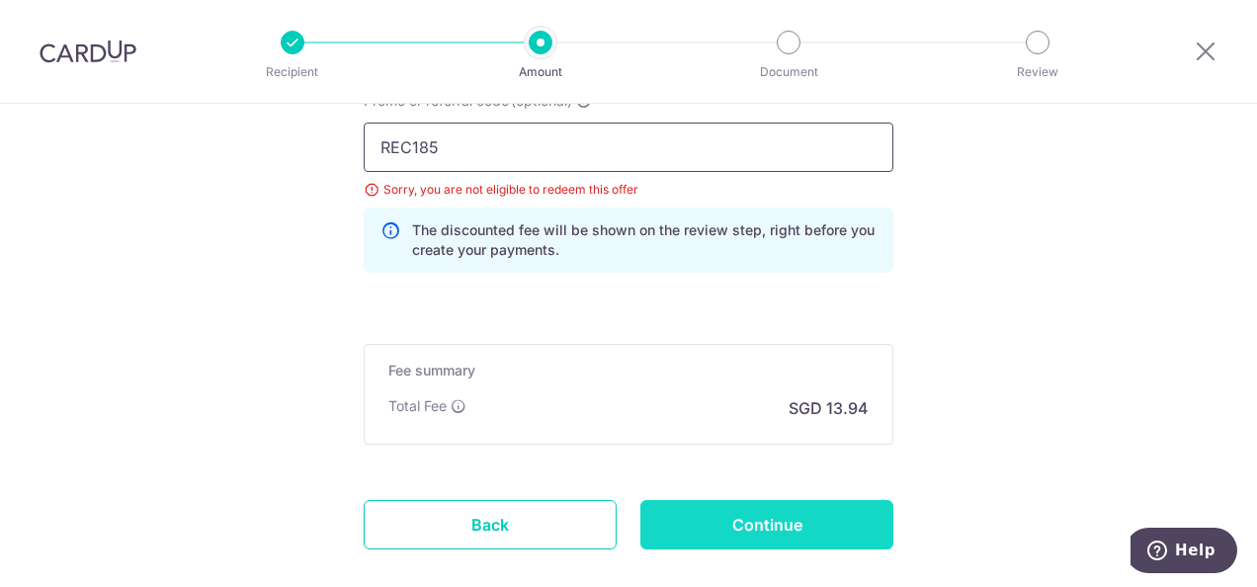
type input "REC185"
click at [734, 536] on input "Continue" at bounding box center [766, 524] width 253 height 49
type input "Update Schedule"
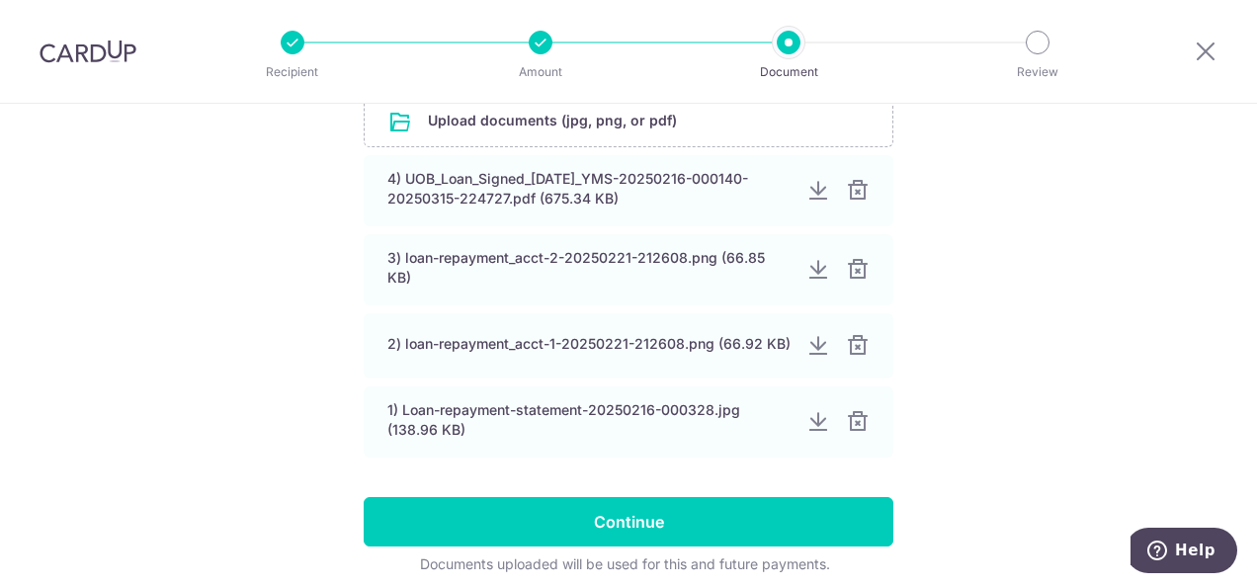
scroll to position [491, 0]
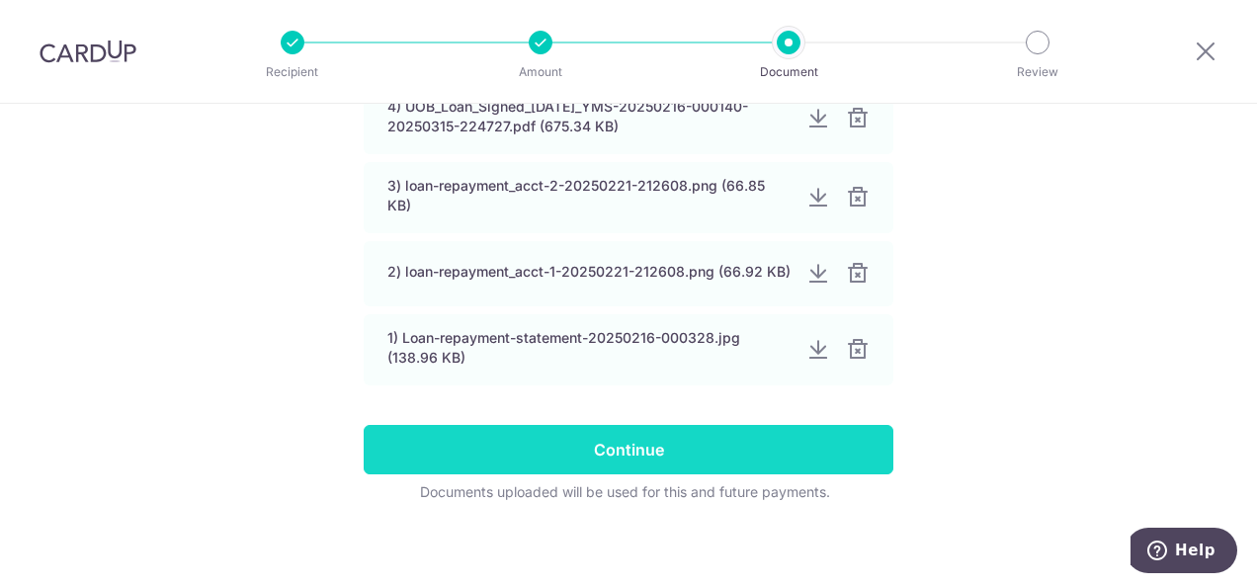
click at [641, 443] on input "Continue" at bounding box center [629, 449] width 530 height 49
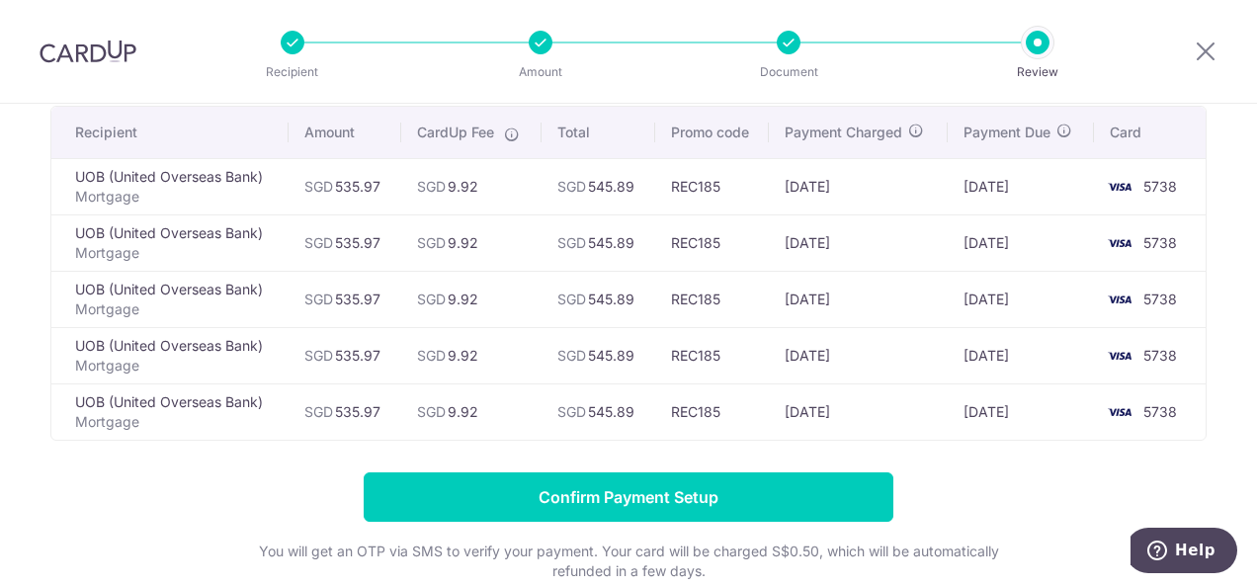
scroll to position [150, 0]
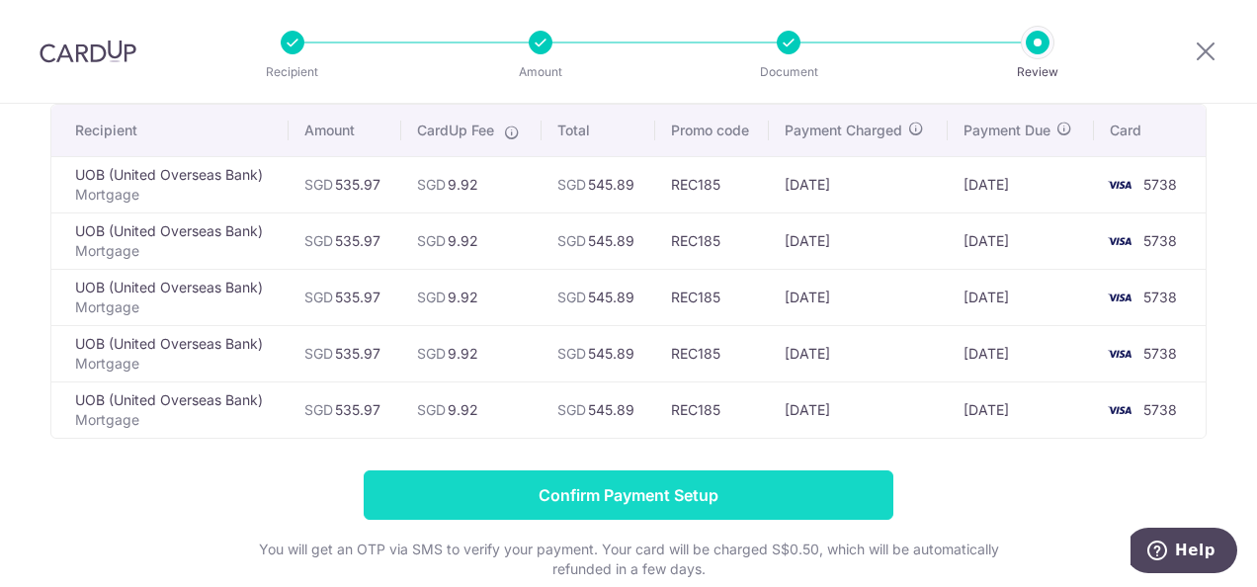
click at [618, 501] on input "Confirm Payment Setup" at bounding box center [629, 494] width 530 height 49
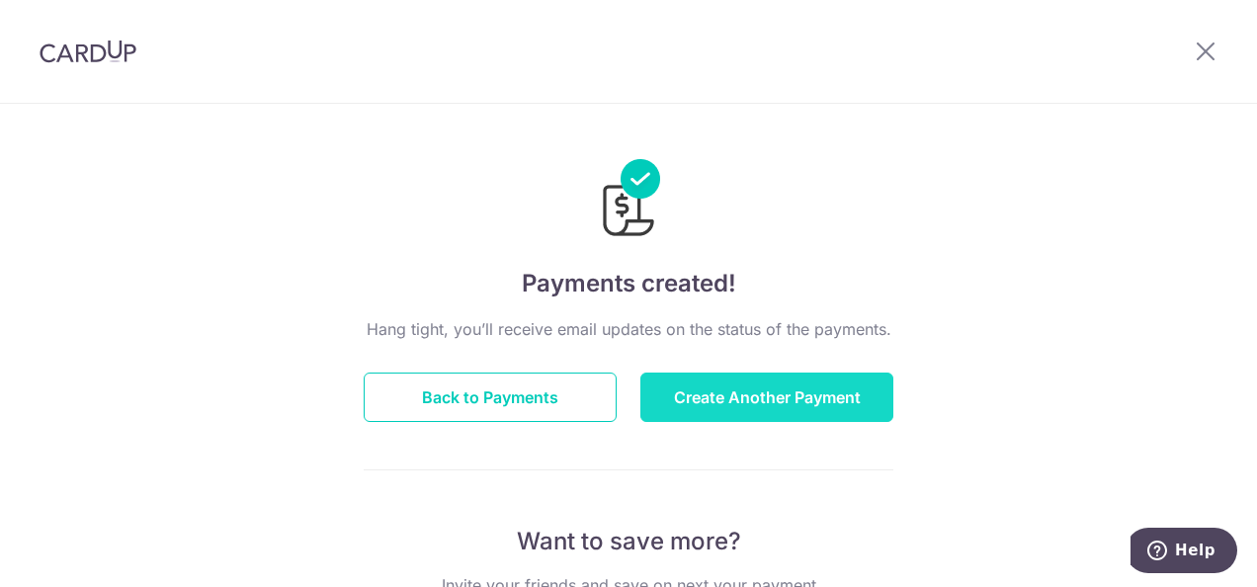
click at [741, 390] on button "Create Another Payment" at bounding box center [766, 397] width 253 height 49
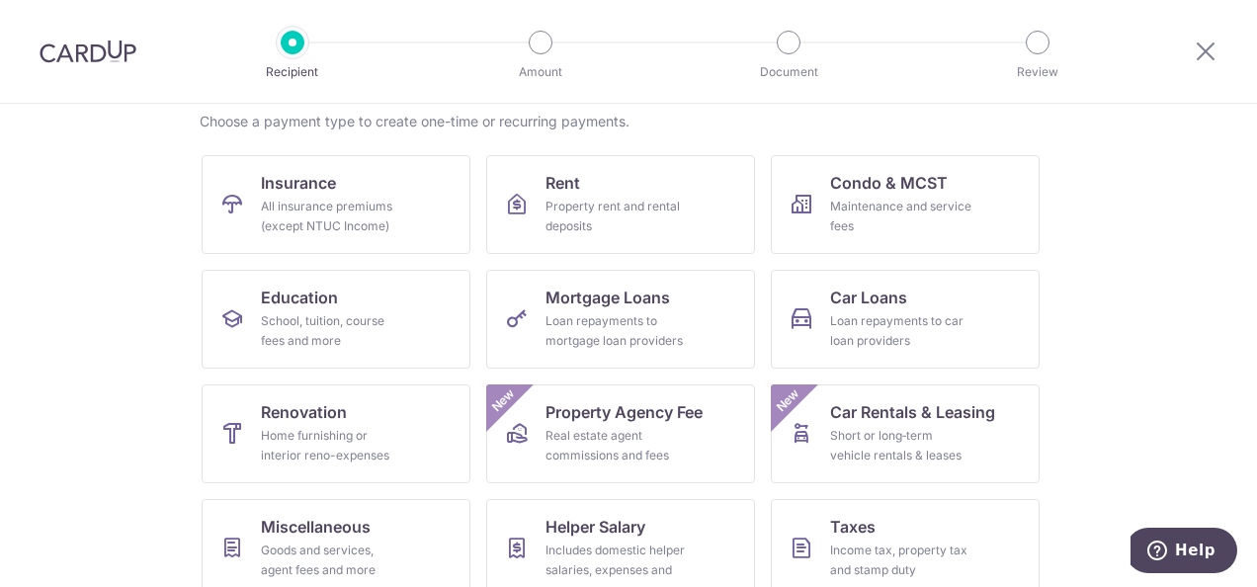
scroll to position [168, 0]
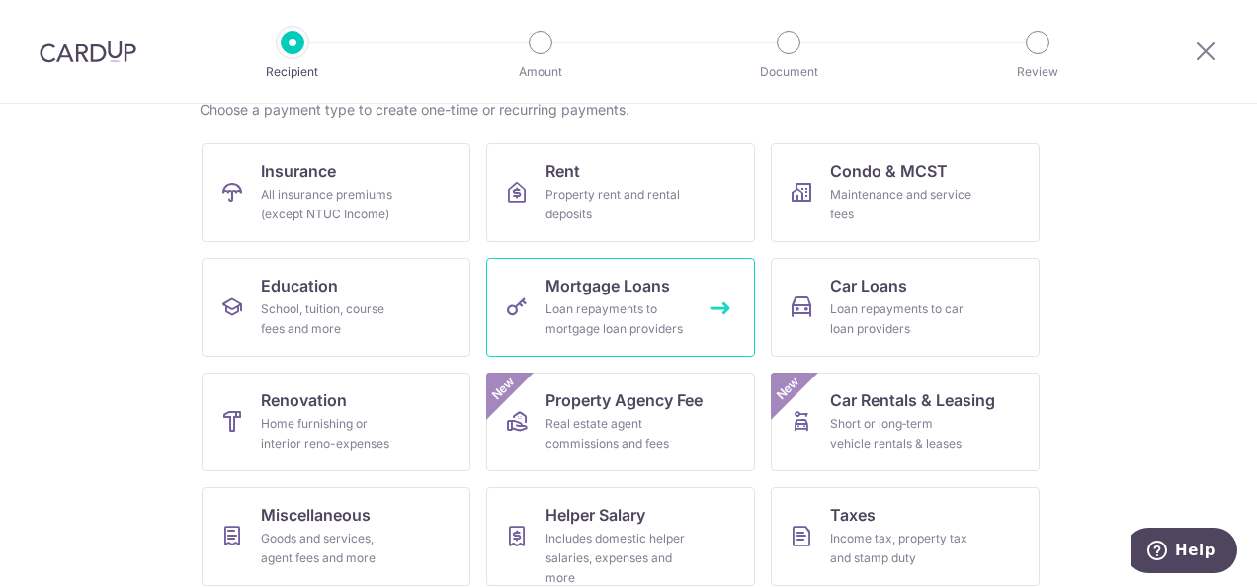
click at [587, 302] on div "Loan repayments to mortgage loan providers" at bounding box center [617, 319] width 142 height 40
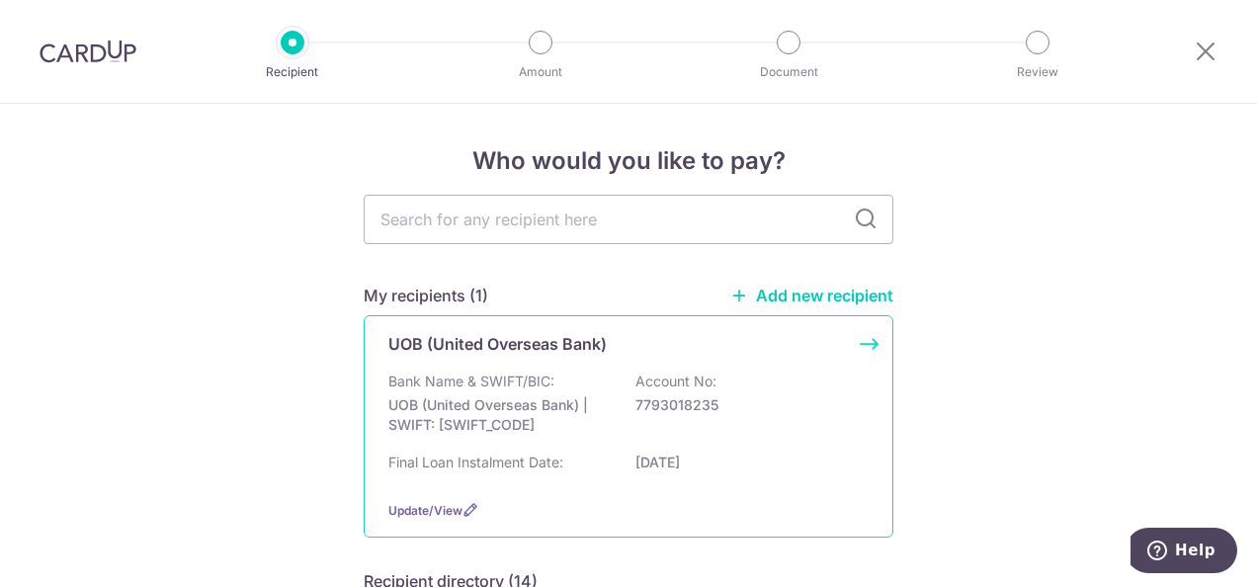
click at [830, 353] on div "UOB (United Overseas Bank)" at bounding box center [616, 344] width 457 height 24
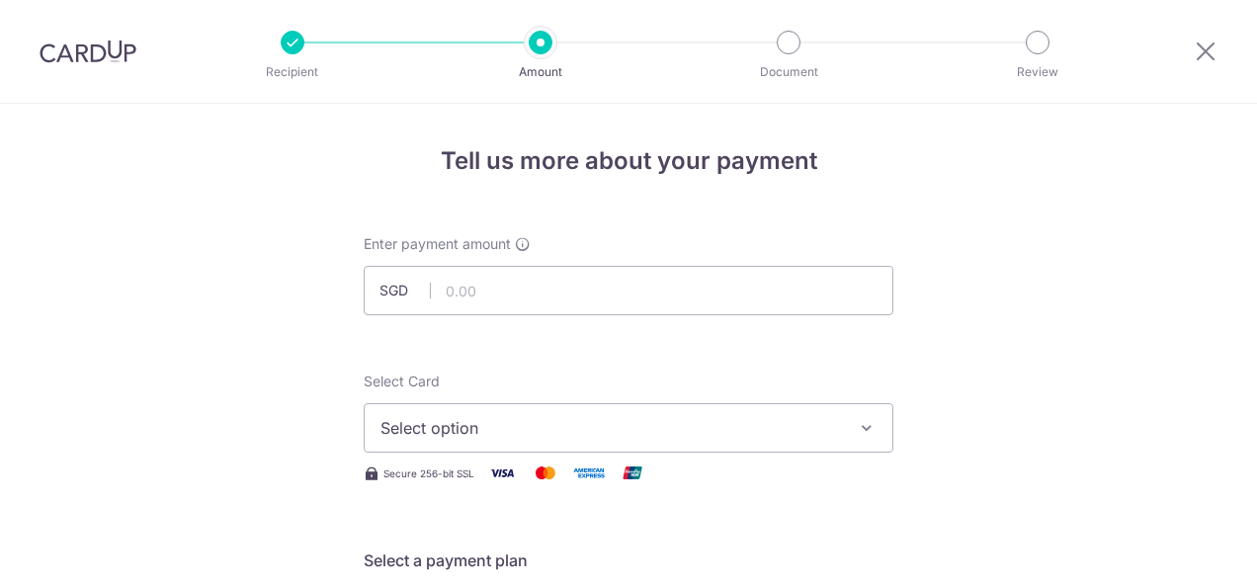
click at [553, 429] on span "Select option" at bounding box center [610, 428] width 461 height 24
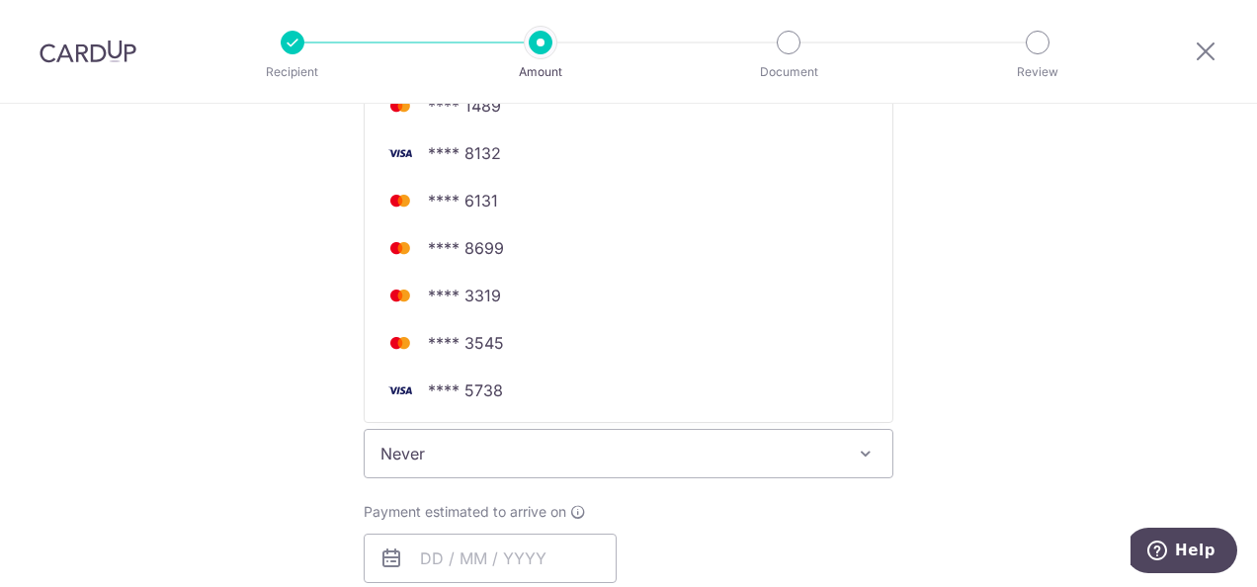
scroll to position [513, 0]
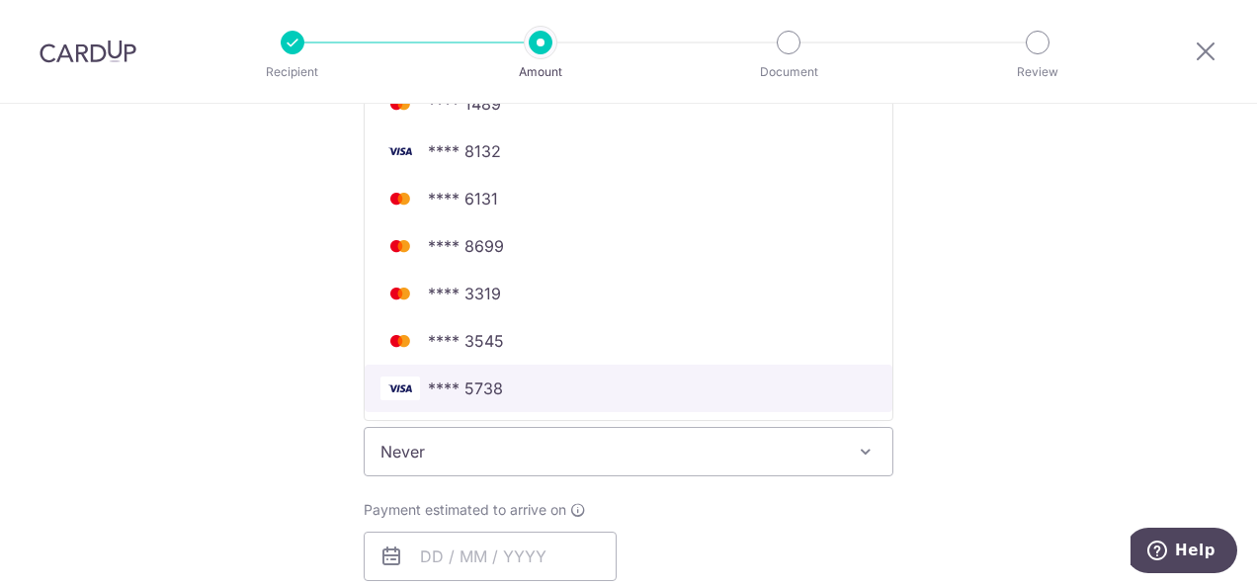
click at [475, 391] on span "**** 5738" at bounding box center [465, 389] width 75 height 24
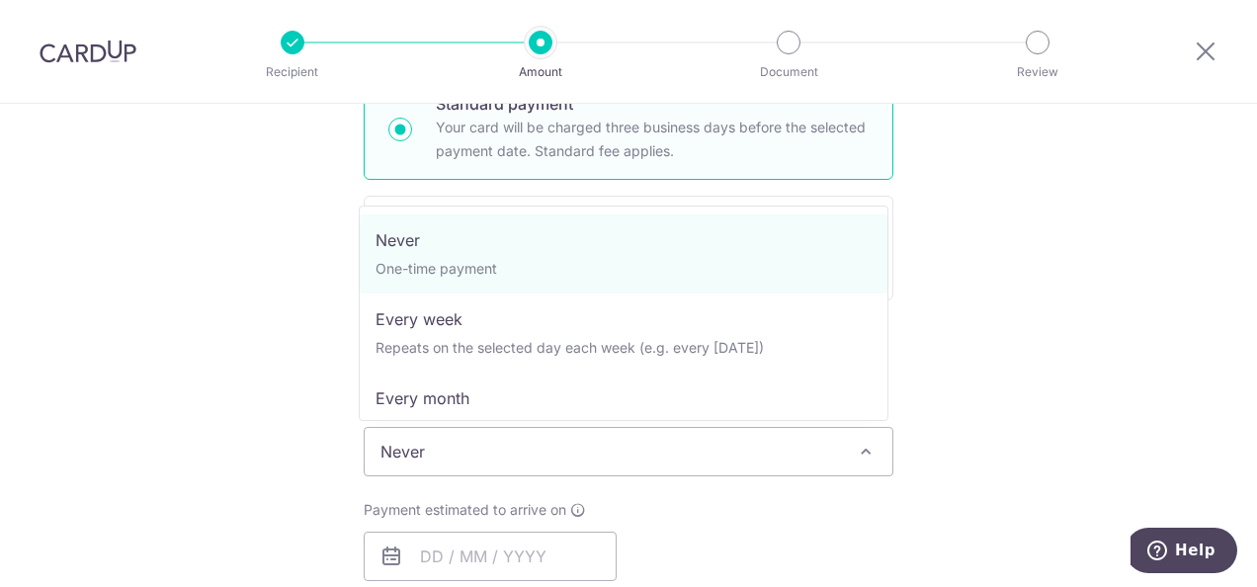
click at [583, 448] on span "Never" at bounding box center [629, 451] width 528 height 47
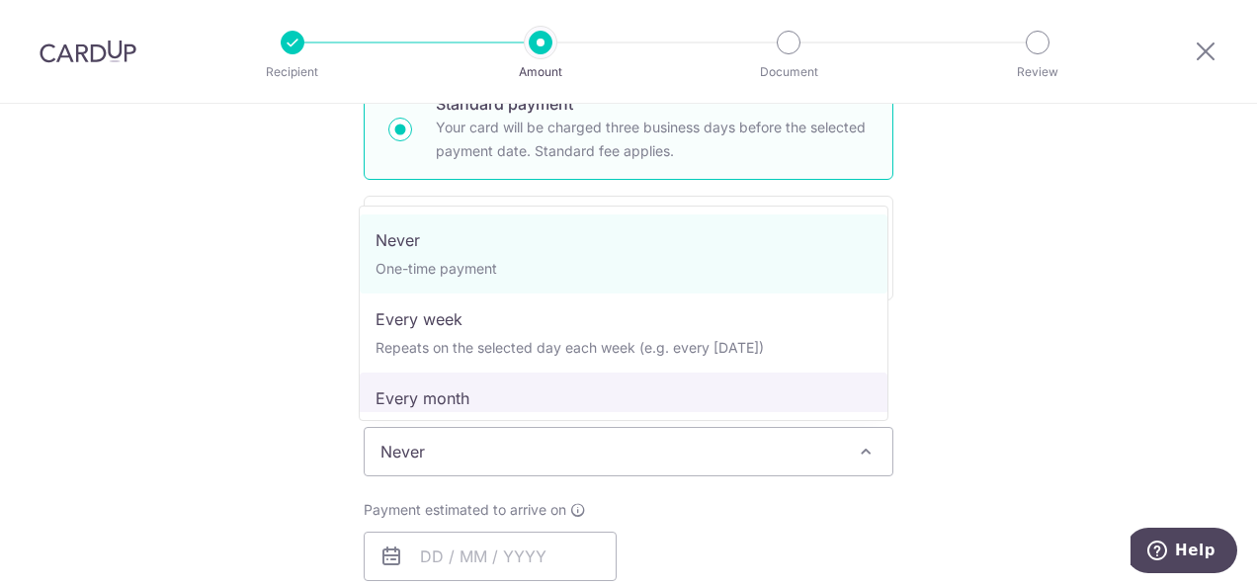
select select "3"
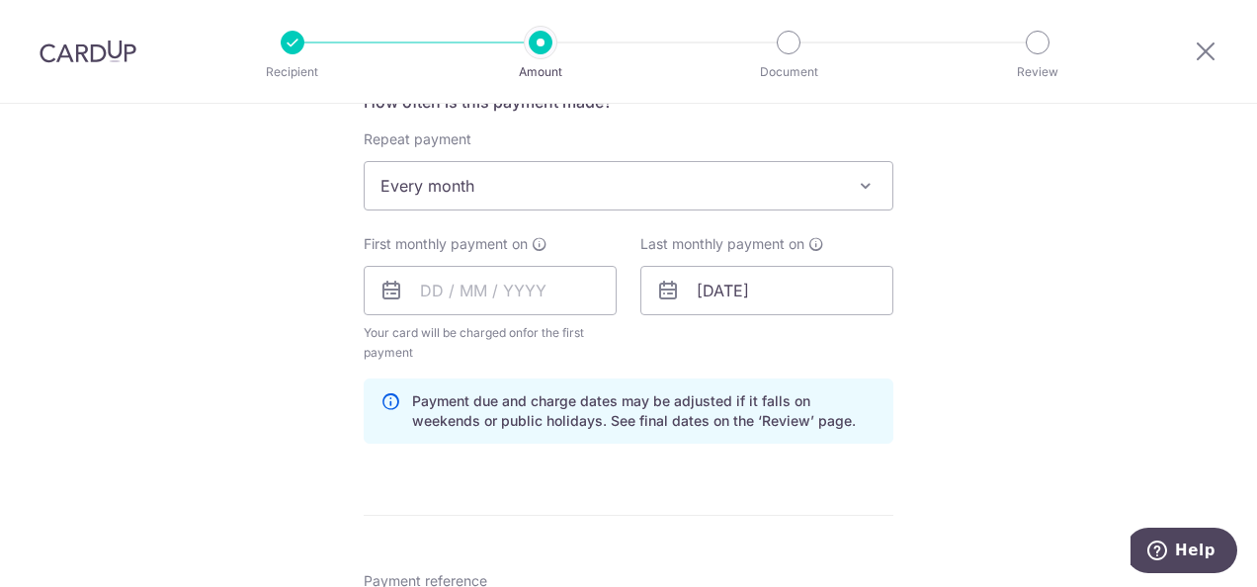
scroll to position [791, 0]
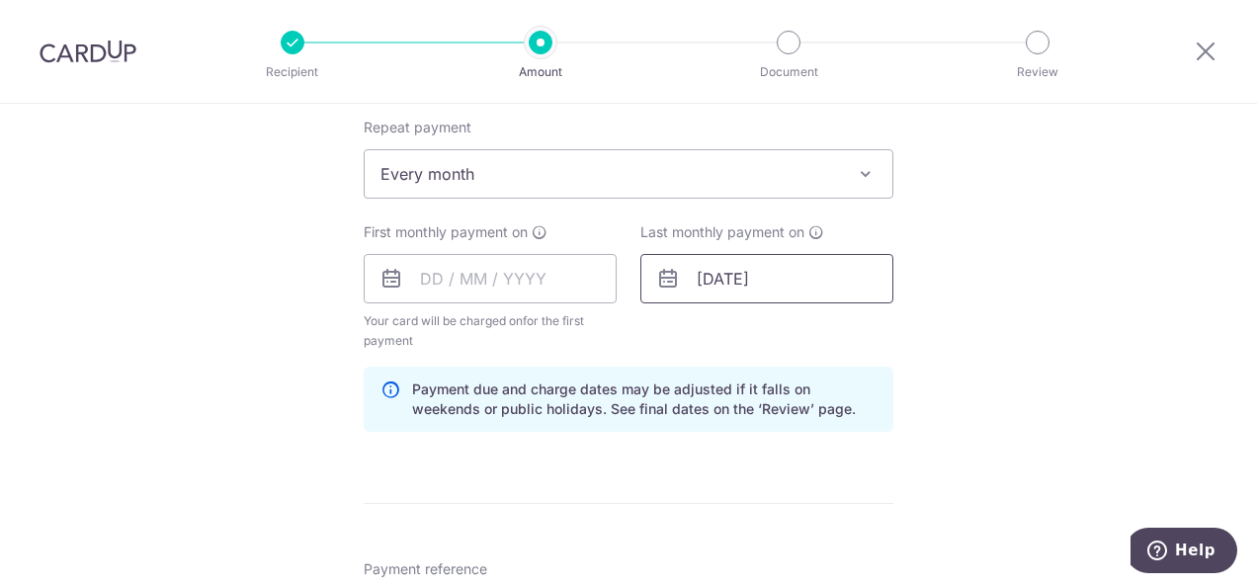
click at [830, 291] on input "01/03/2027" at bounding box center [766, 278] width 253 height 49
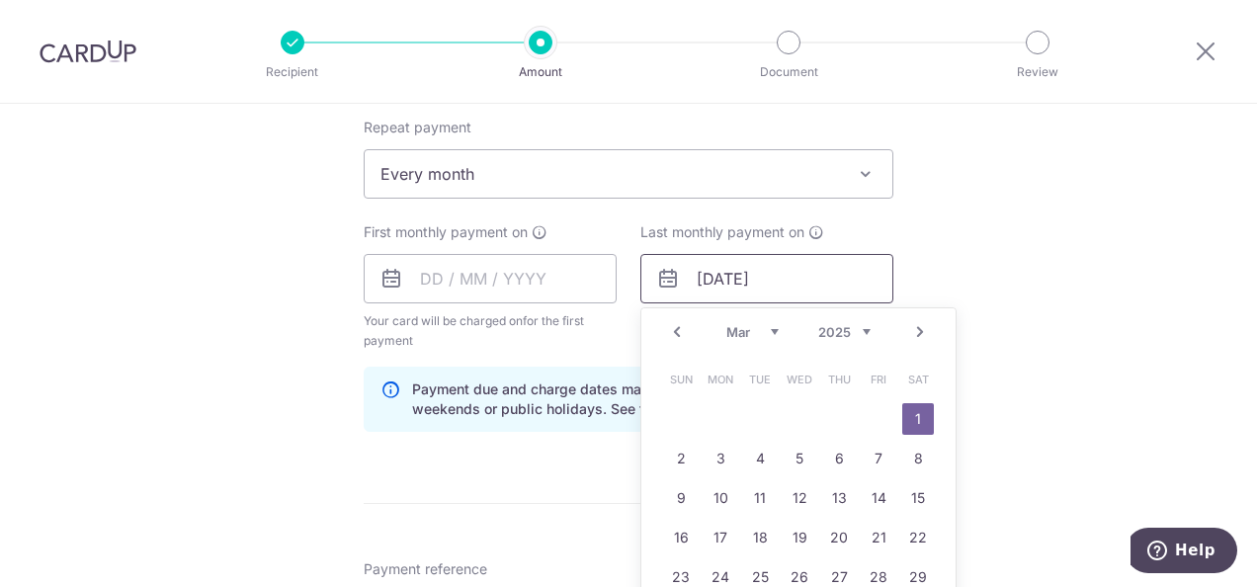
click at [733, 279] on input "01/03/2025" at bounding box center [766, 278] width 253 height 49
click at [705, 276] on input "01/12/2025" at bounding box center [766, 278] width 253 height 49
type input "[DATE]"
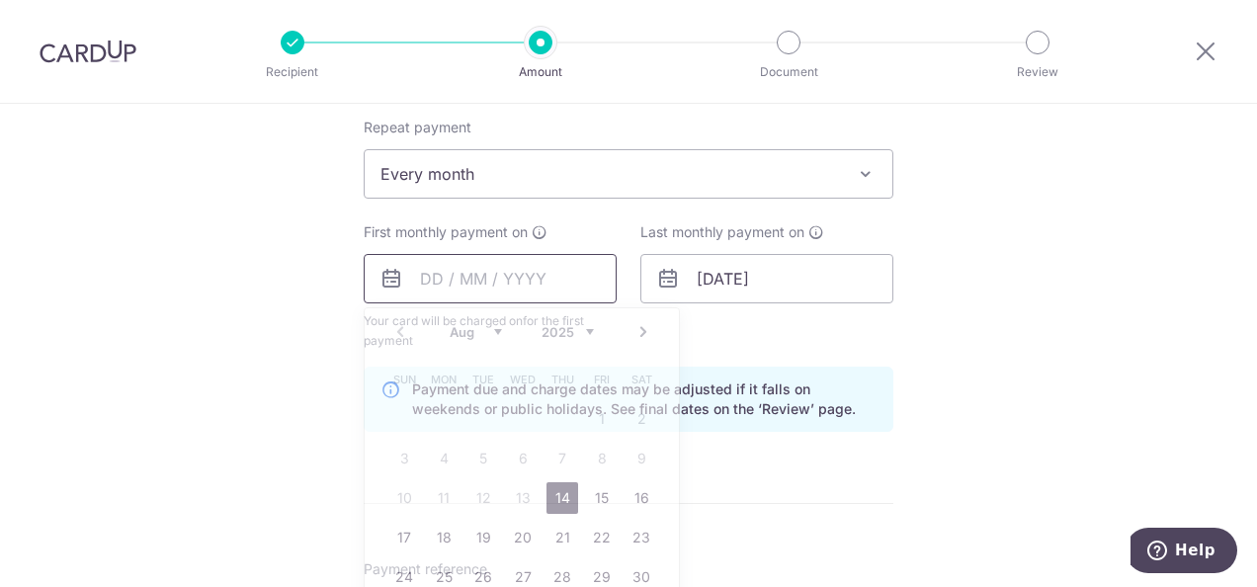
click at [504, 269] on input "text" at bounding box center [490, 278] width 253 height 49
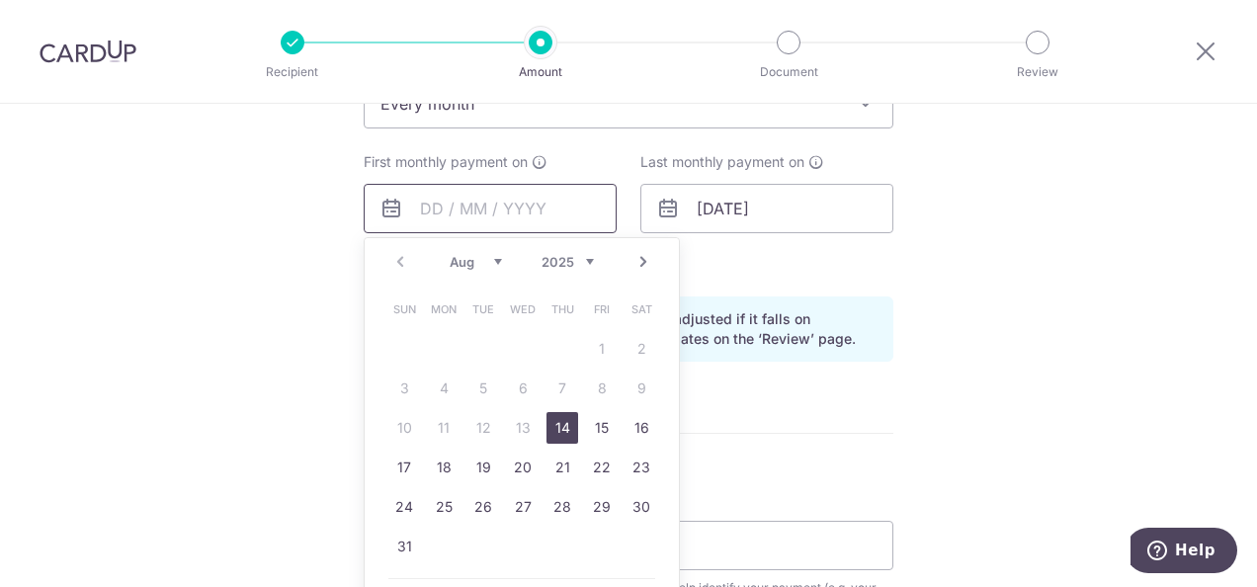
scroll to position [862, 0]
click at [547, 497] on link "28" at bounding box center [563, 506] width 32 height 32
type input "[DATE]"
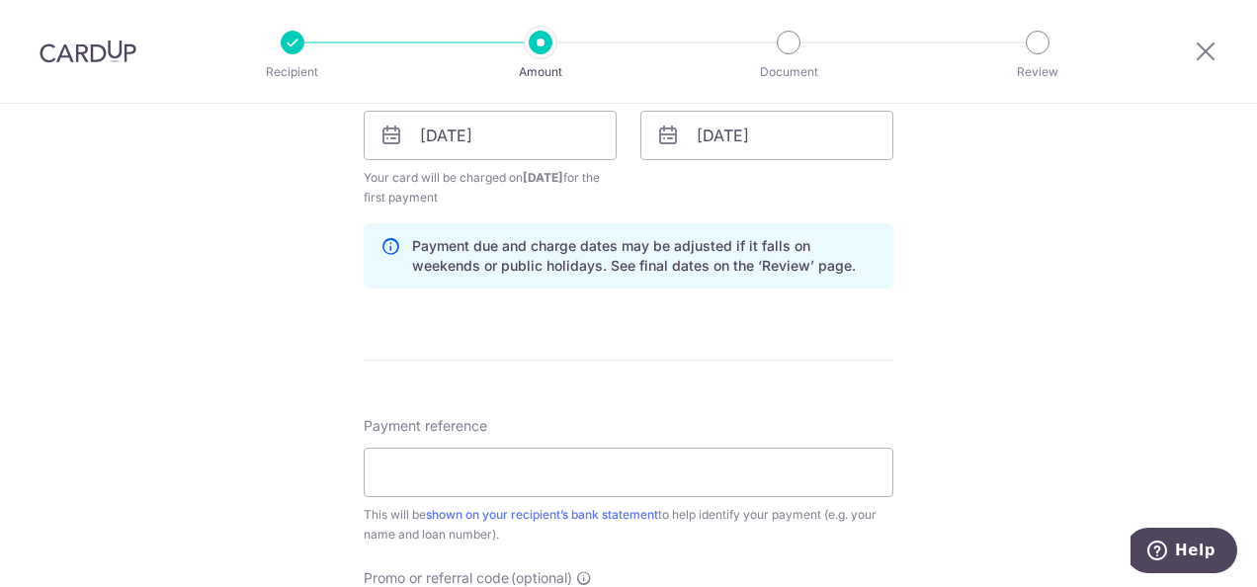
scroll to position [935, 0]
click at [670, 466] on input "Payment reference" at bounding box center [629, 471] width 530 height 49
type input "Home Loan 8018824000"
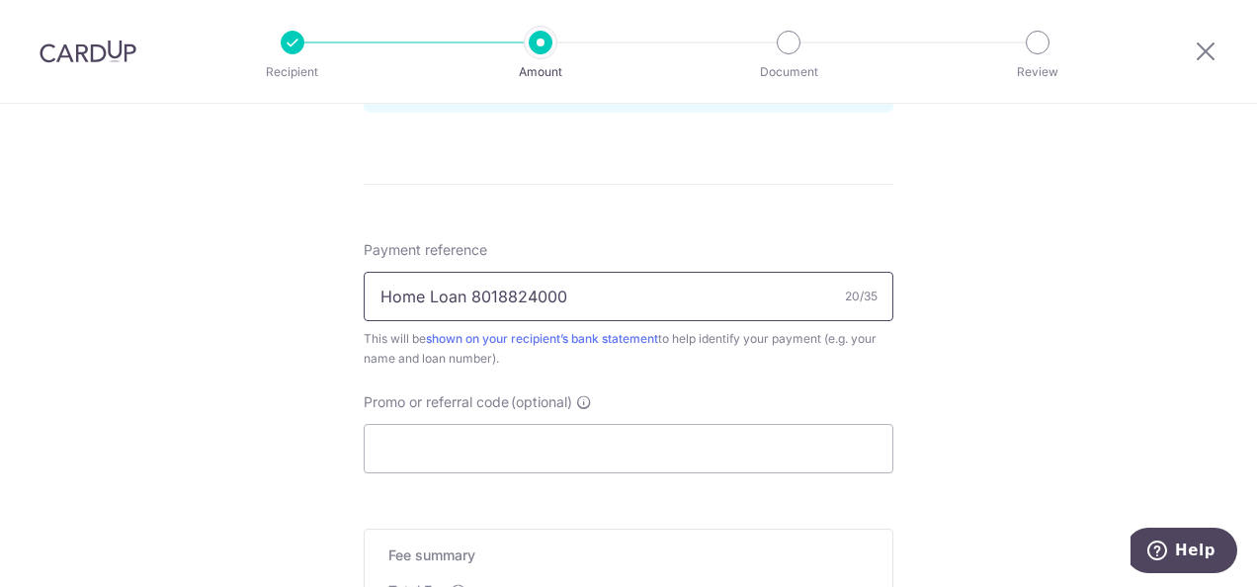
scroll to position [1111, 0]
click at [476, 449] on input "Promo or referral code (optional)" at bounding box center [629, 447] width 530 height 49
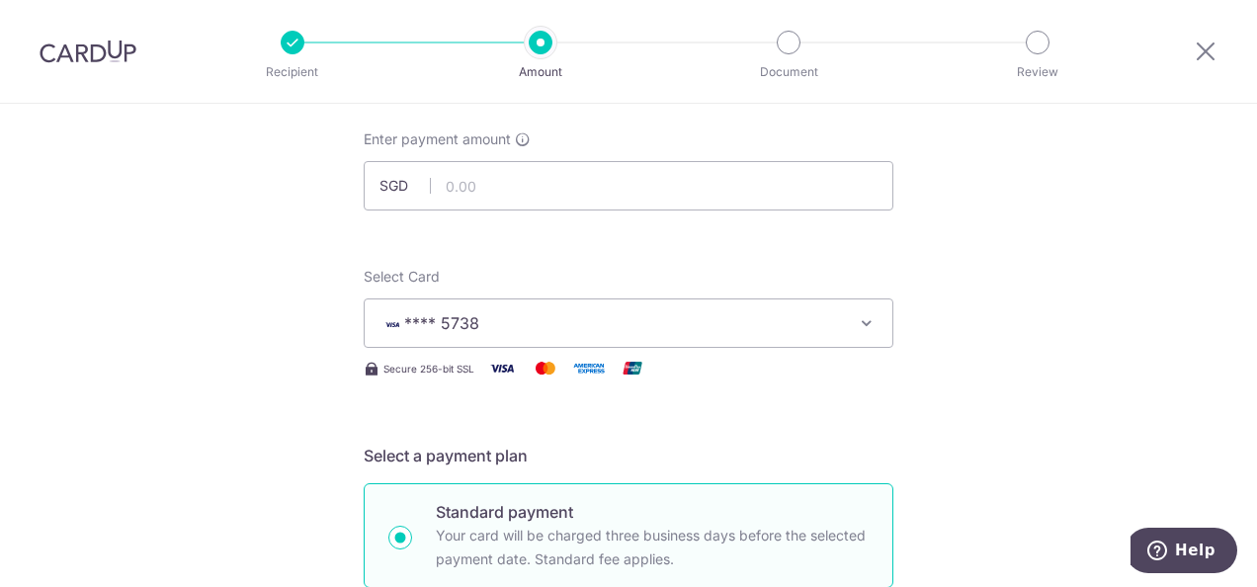
scroll to position [0, 0]
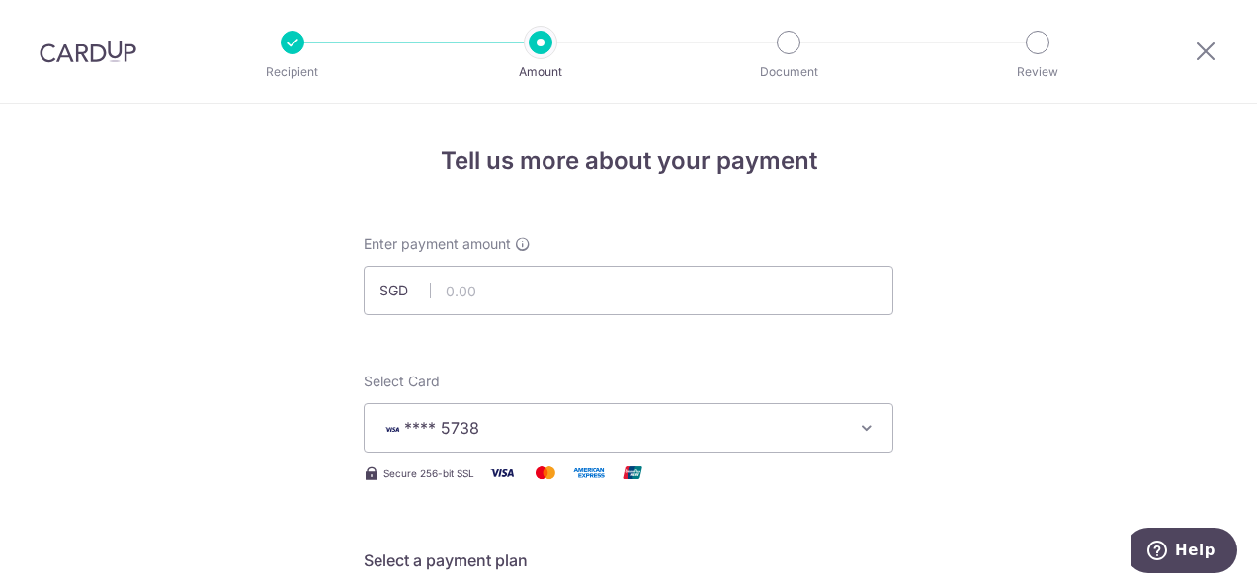
type input "REC185"
click at [496, 298] on input "text" at bounding box center [629, 290] width 530 height 49
paste input "119.86"
type input "119.86"
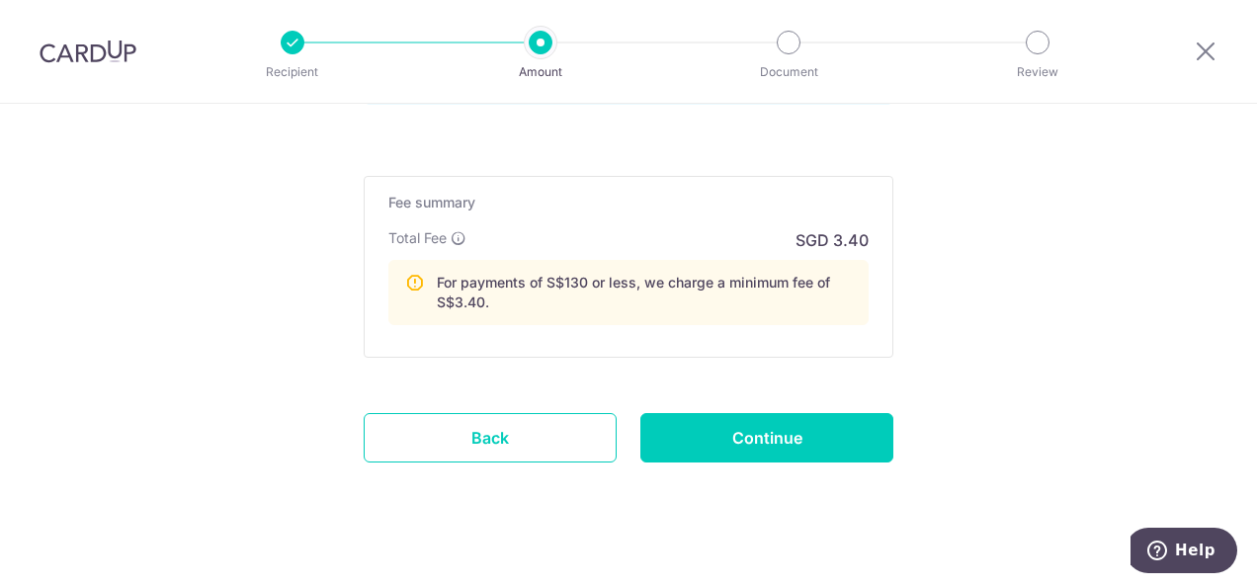
scroll to position [1569, 0]
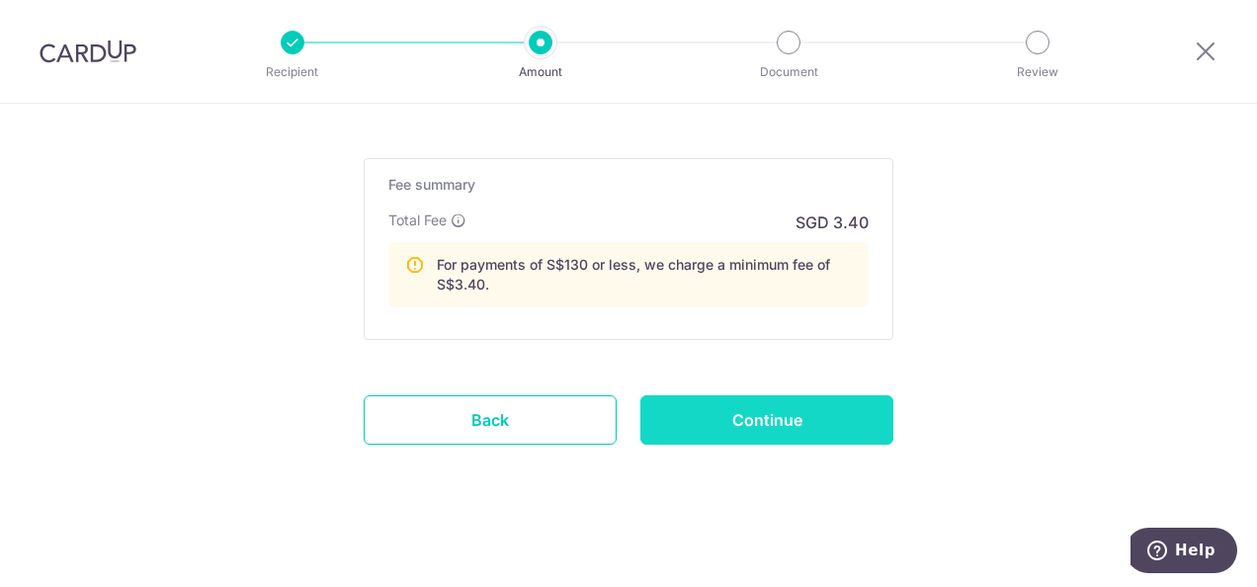
click at [749, 417] on input "Continue" at bounding box center [766, 419] width 253 height 49
type input "Create Schedule"
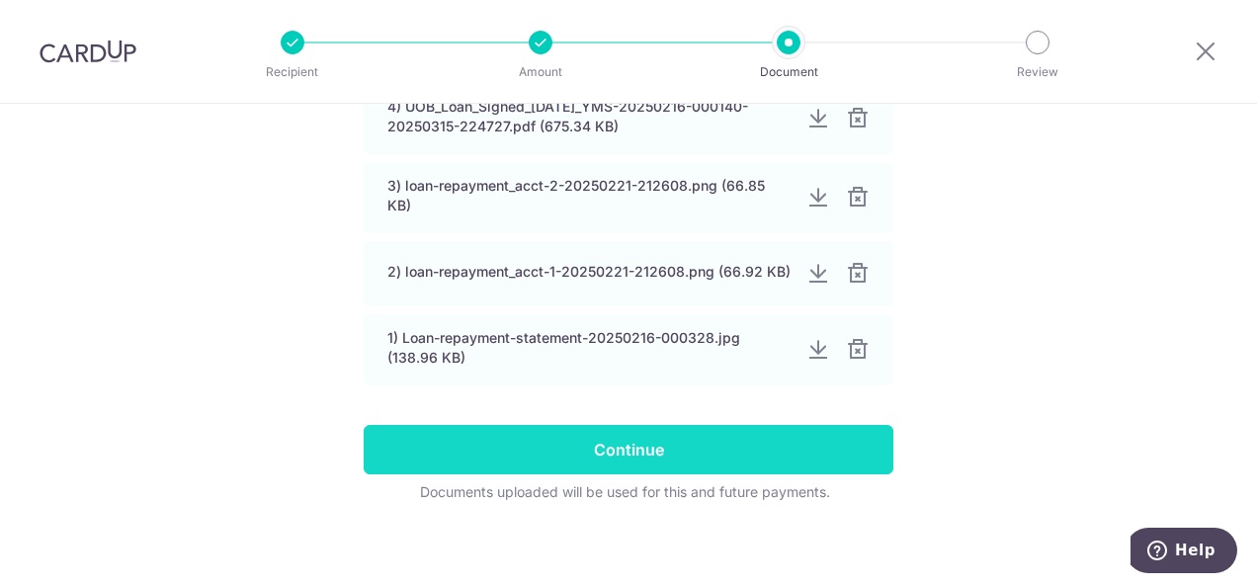
click at [612, 431] on input "Continue" at bounding box center [629, 449] width 530 height 49
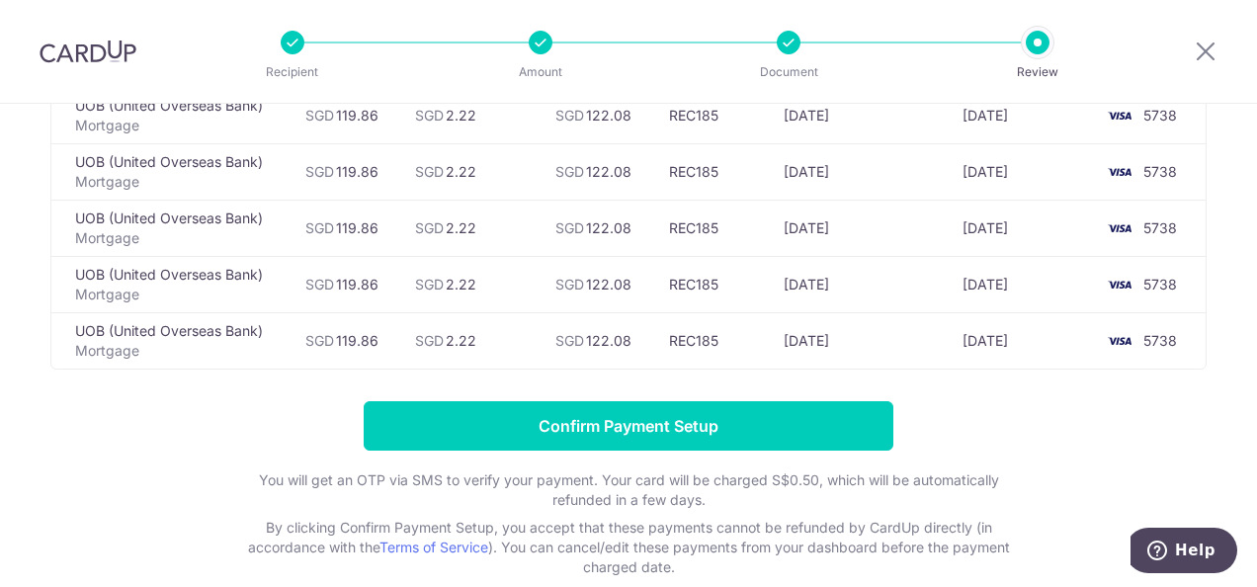
scroll to position [220, 0]
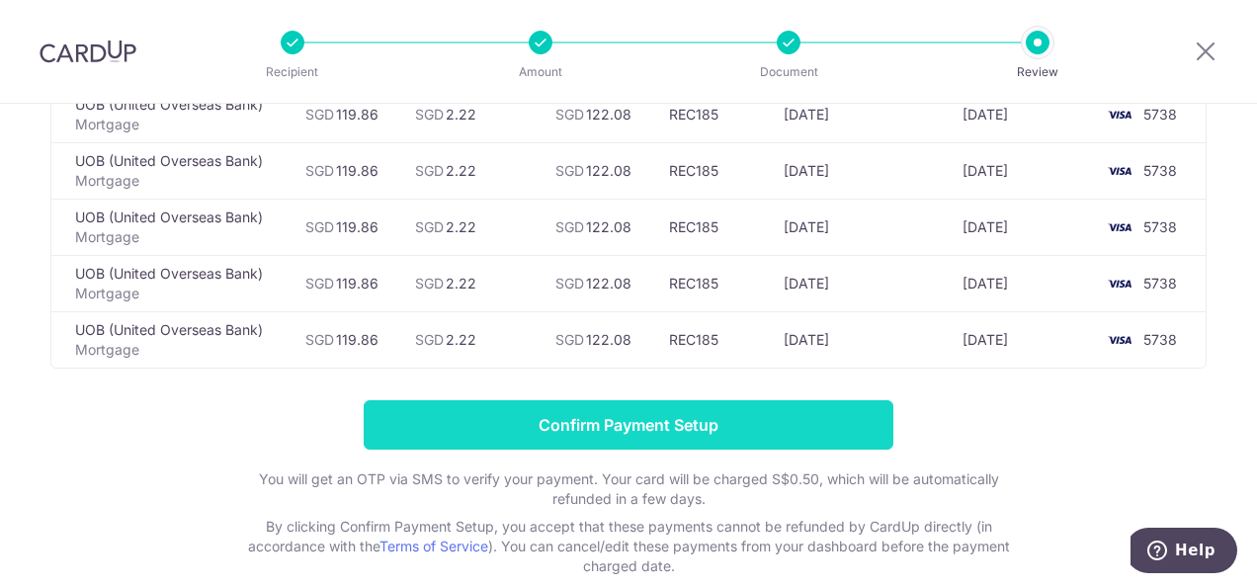
click at [626, 420] on input "Confirm Payment Setup" at bounding box center [629, 424] width 530 height 49
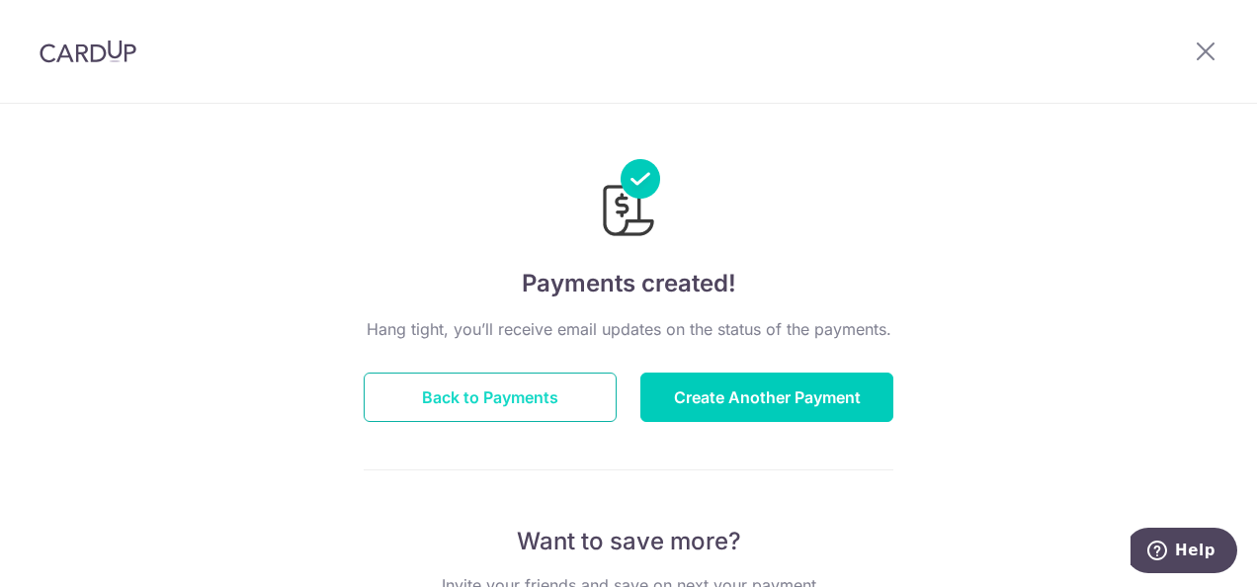
click at [492, 391] on button "Back to Payments" at bounding box center [490, 397] width 253 height 49
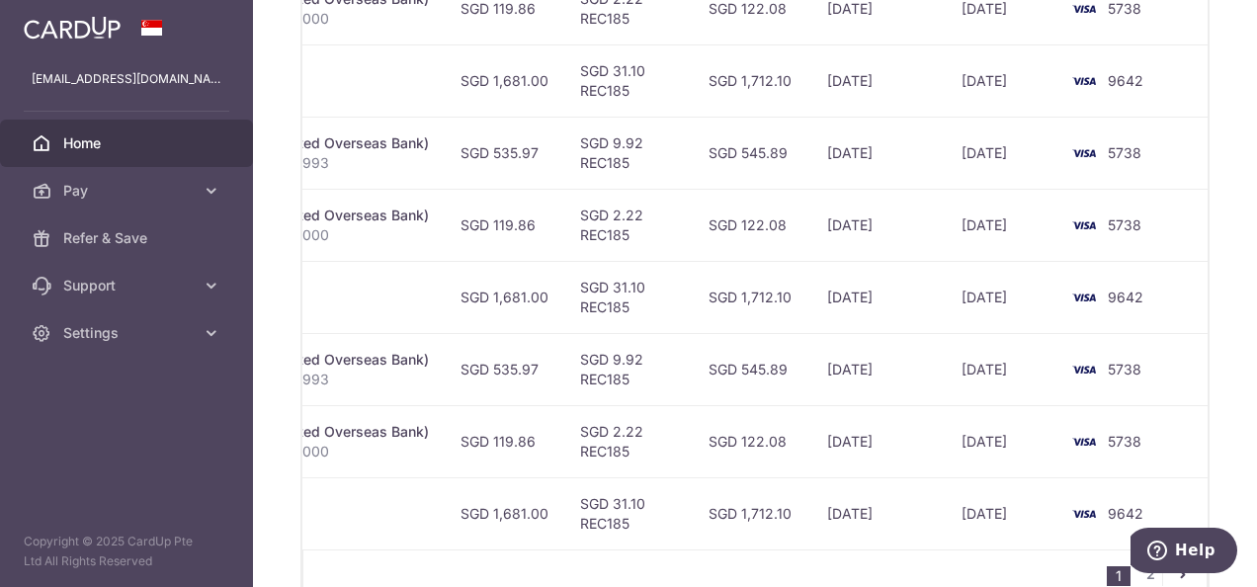
scroll to position [941, 0]
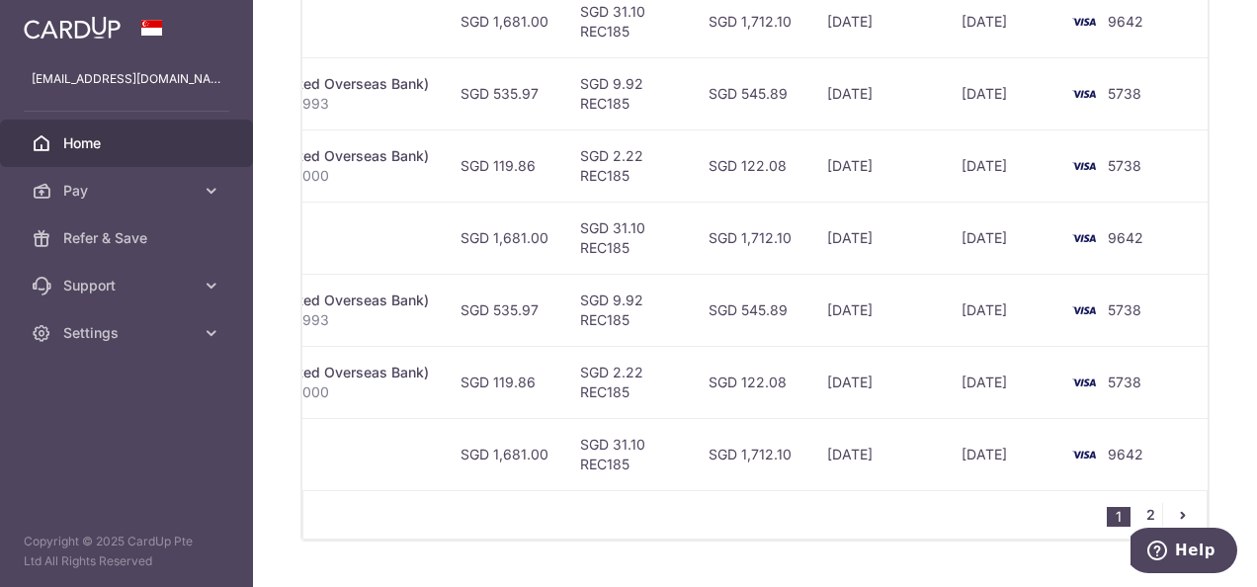
click at [1140, 503] on link "2" at bounding box center [1150, 515] width 24 height 24
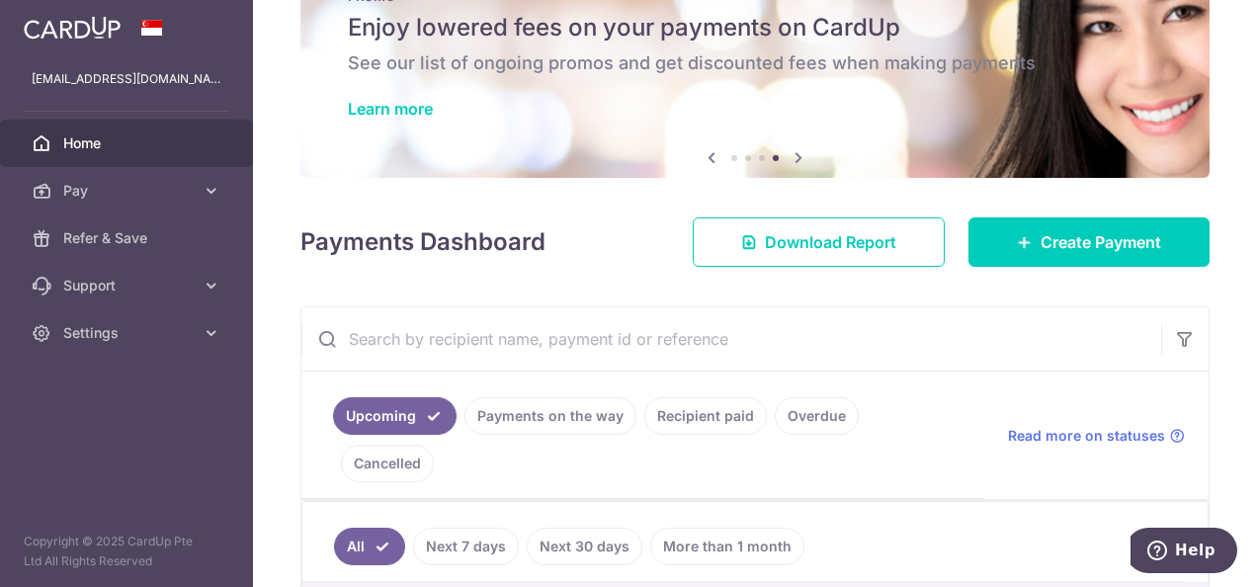
scroll to position [42, 0]
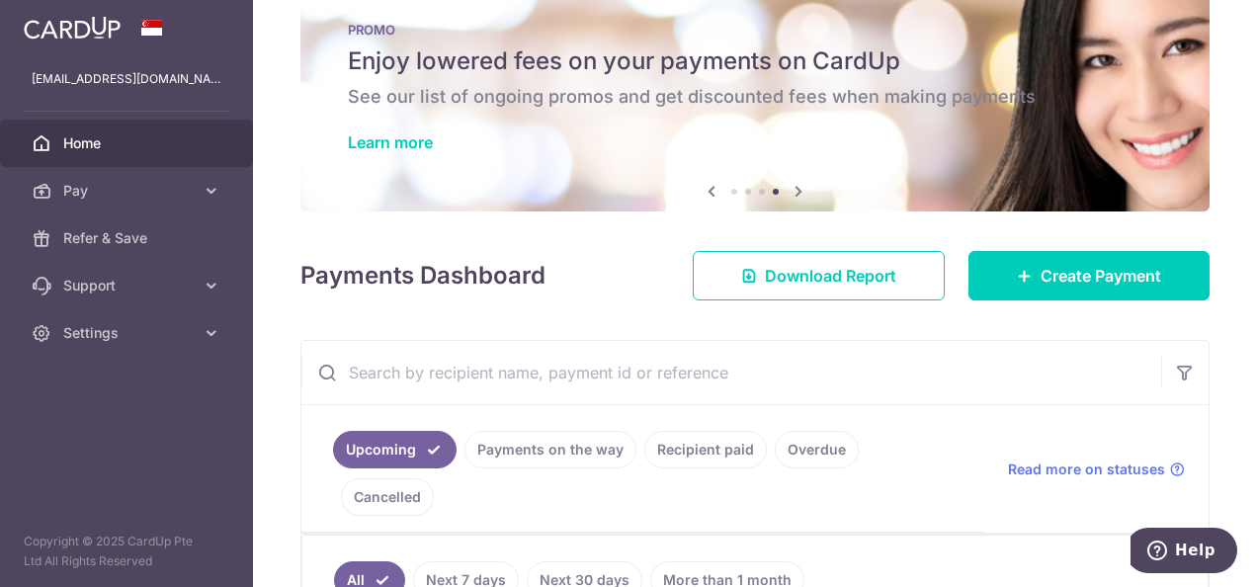
click at [700, 447] on link "Recipient paid" at bounding box center [705, 450] width 123 height 38
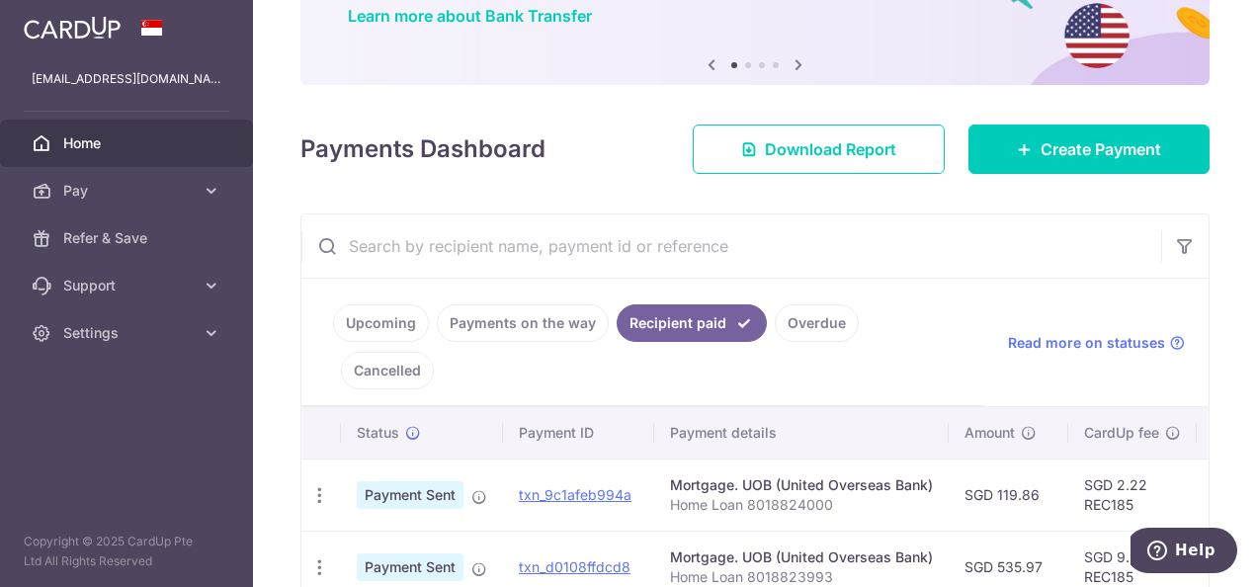
scroll to position [0, 0]
